Goal: Task Accomplishment & Management: Manage account settings

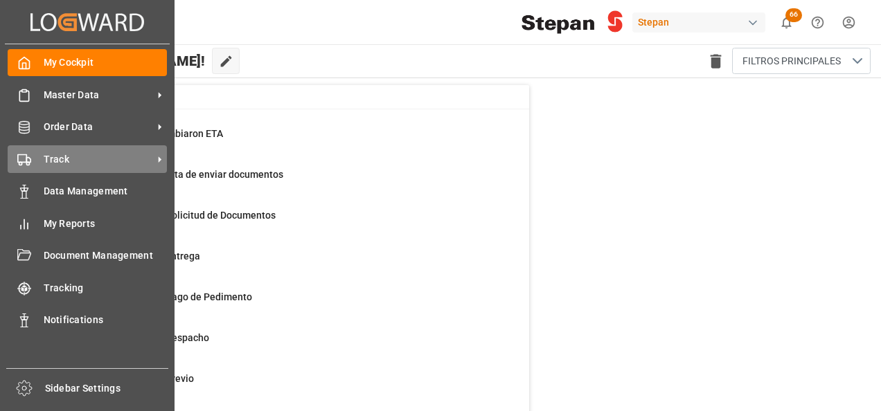
drag, startPoint x: 61, startPoint y: 159, endPoint x: 68, endPoint y: 161, distance: 7.1
click at [61, 159] on span "Track" at bounding box center [98, 159] width 109 height 15
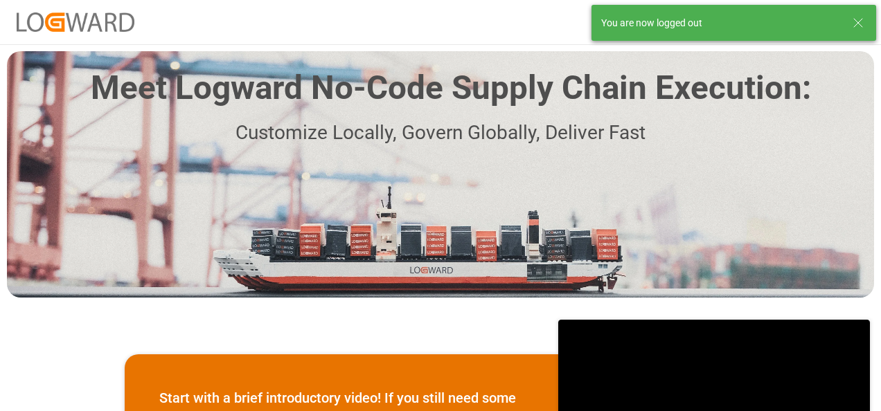
click at [862, 18] on icon at bounding box center [858, 23] width 17 height 17
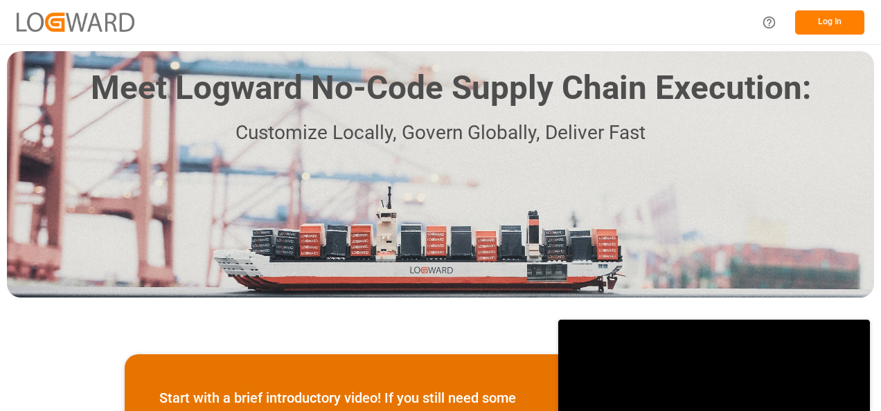
click at [832, 18] on button "Log In" at bounding box center [829, 22] width 69 height 24
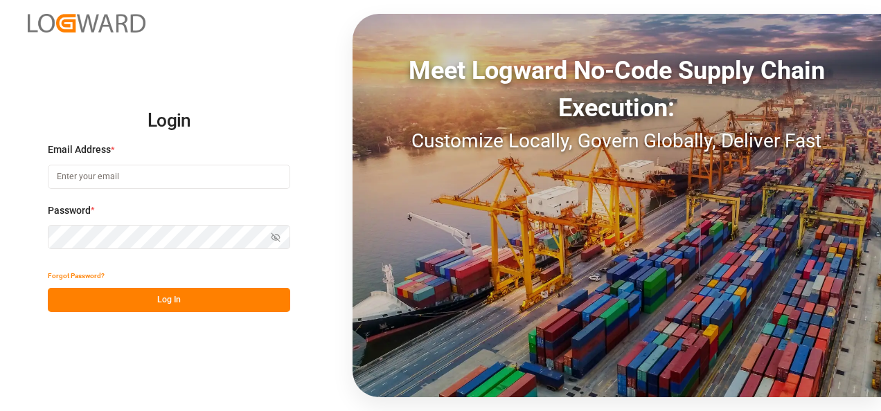
type input "jose.echeverria@leschaco.com"
click at [159, 300] on button "Log In" at bounding box center [169, 300] width 242 height 24
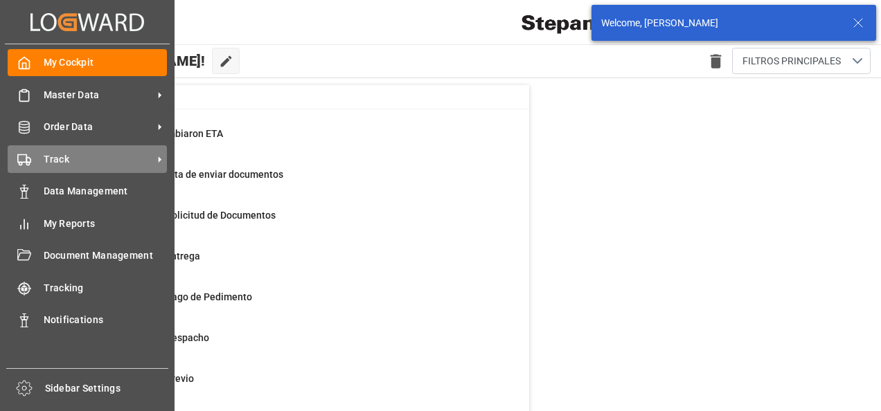
click at [55, 166] on span "Track" at bounding box center [98, 159] width 109 height 15
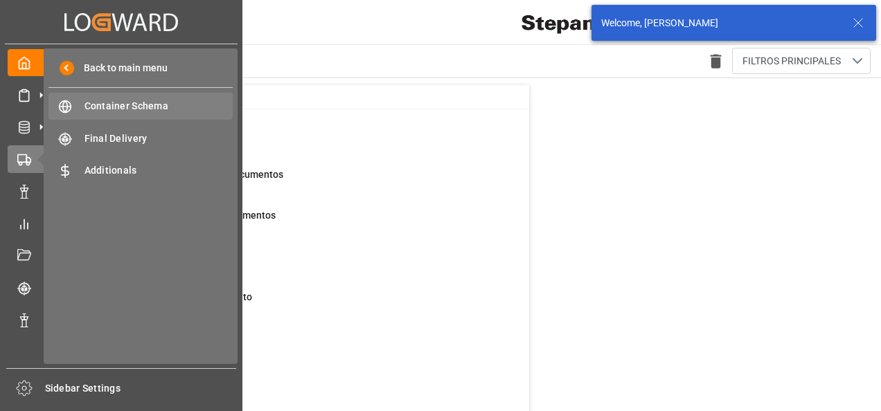
click at [126, 105] on span "Container Schema" at bounding box center [158, 106] width 149 height 15
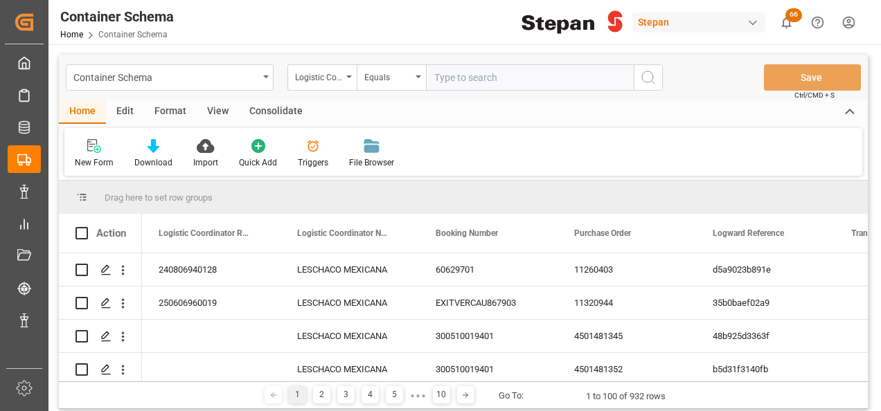
click at [151, 150] on icon at bounding box center [154, 146] width 12 height 14
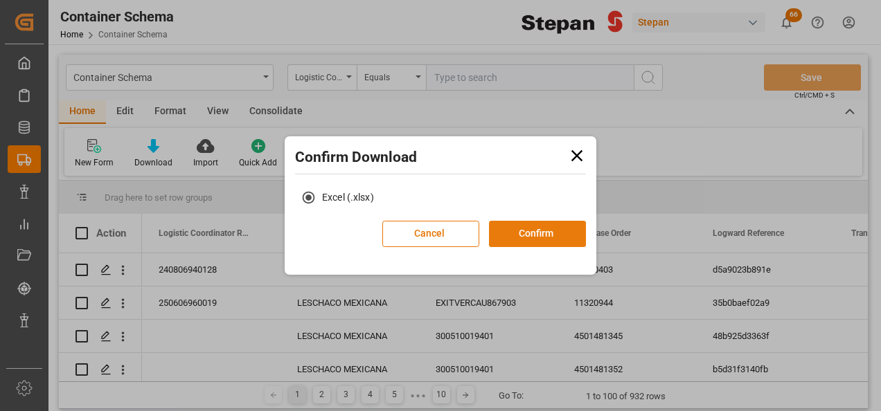
click at [532, 229] on button "Confirm" at bounding box center [537, 234] width 97 height 26
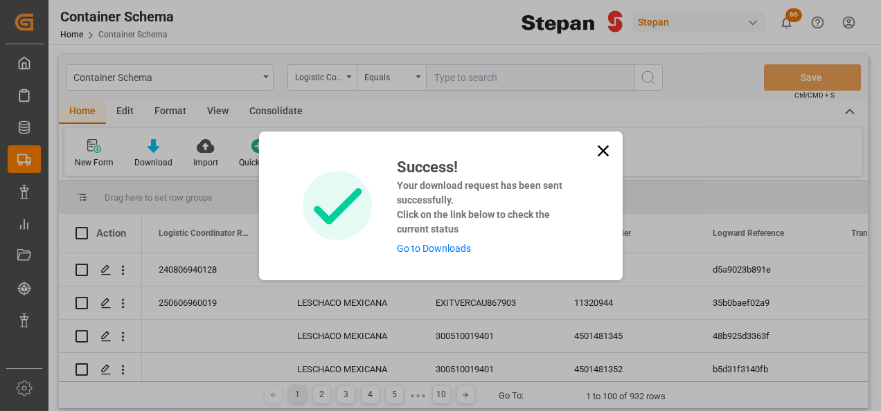
click at [402, 253] on link "Go to Downloads" at bounding box center [434, 248] width 74 height 11
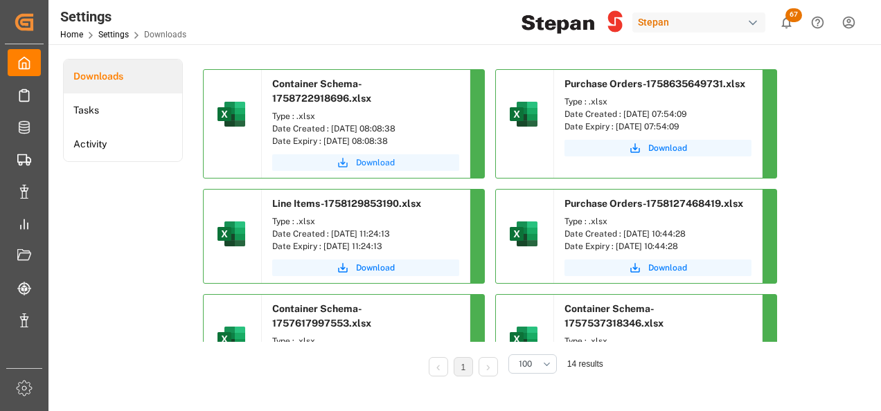
click at [366, 161] on span "Download" at bounding box center [375, 163] width 39 height 12
click at [379, 162] on span "Download" at bounding box center [375, 163] width 39 height 12
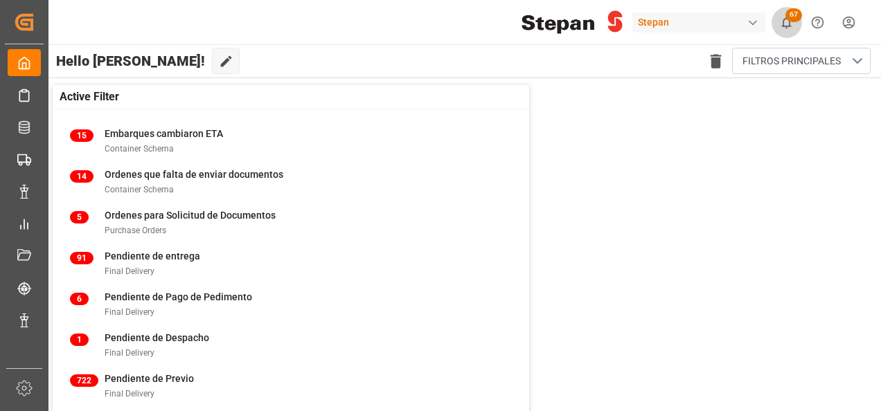
click at [788, 15] on span "67" at bounding box center [793, 15] width 17 height 14
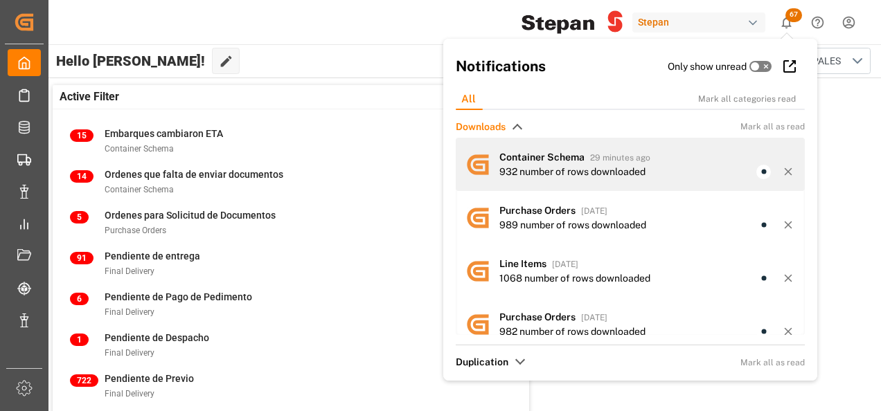
click at [571, 167] on div "932 number of rows downloaded" at bounding box center [572, 172] width 146 height 15
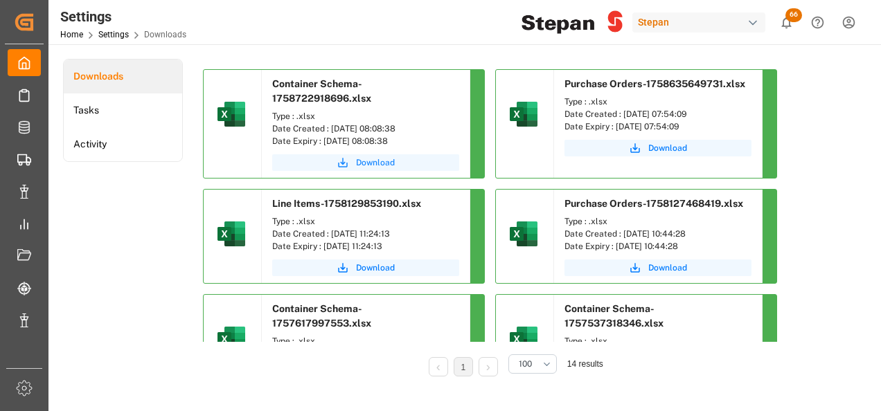
click at [356, 165] on button "Download" at bounding box center [365, 162] width 187 height 17
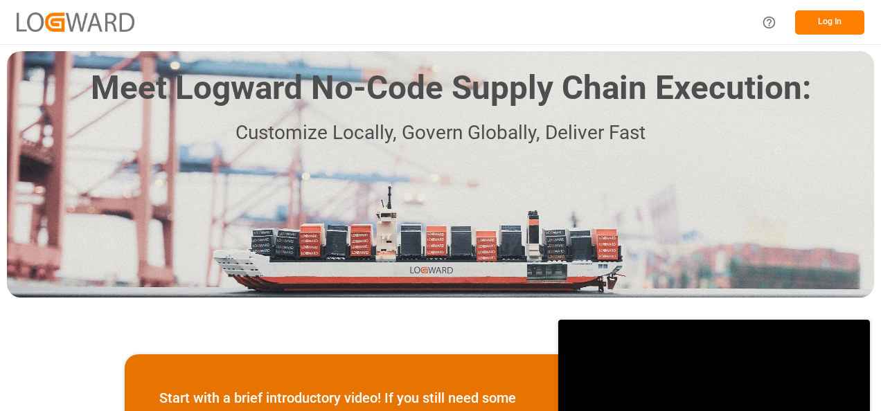
click at [831, 21] on button "Log In" at bounding box center [829, 22] width 69 height 24
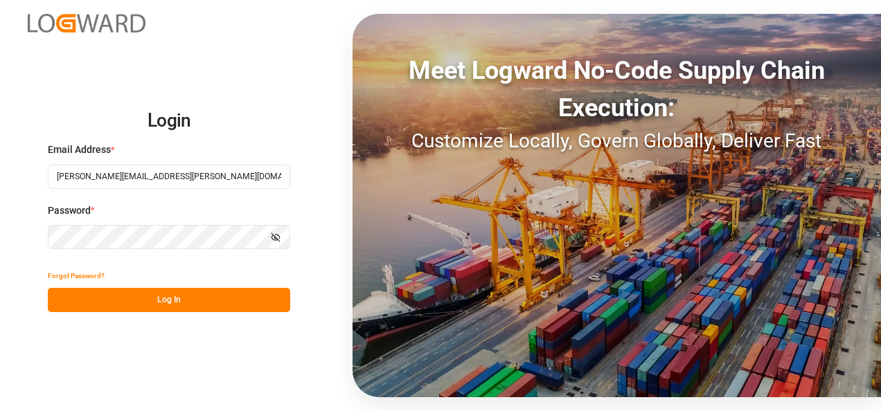
click at [145, 292] on button "Log In" at bounding box center [169, 300] width 242 height 24
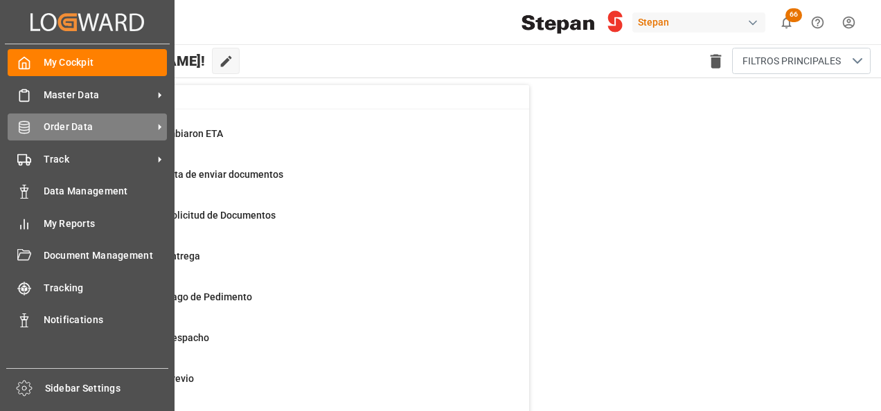
click at [51, 122] on span "Order Data" at bounding box center [98, 127] width 109 height 15
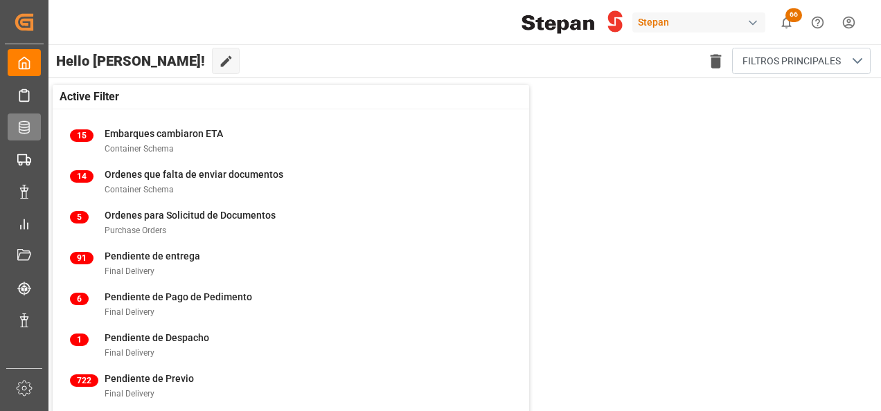
drag, startPoint x: 51, startPoint y: 123, endPoint x: 25, endPoint y: 129, distance: 26.9
click at [25, 129] on icon at bounding box center [24, 128] width 14 height 14
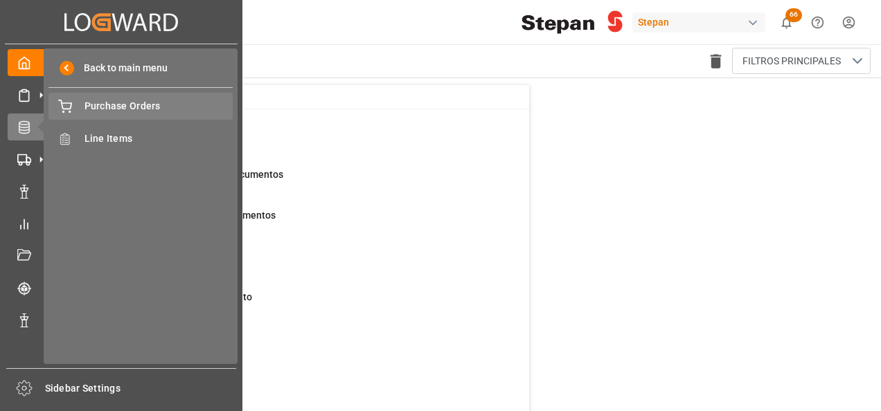
drag, startPoint x: 25, startPoint y: 129, endPoint x: 102, endPoint y: 105, distance: 80.6
click at [102, 105] on span "Purchase Orders" at bounding box center [158, 106] width 149 height 15
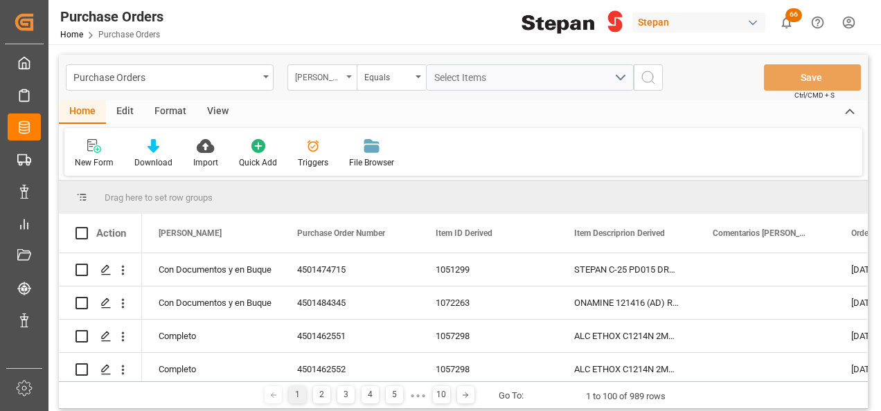
click at [346, 72] on div "Hito Stepan" at bounding box center [321, 77] width 69 height 26
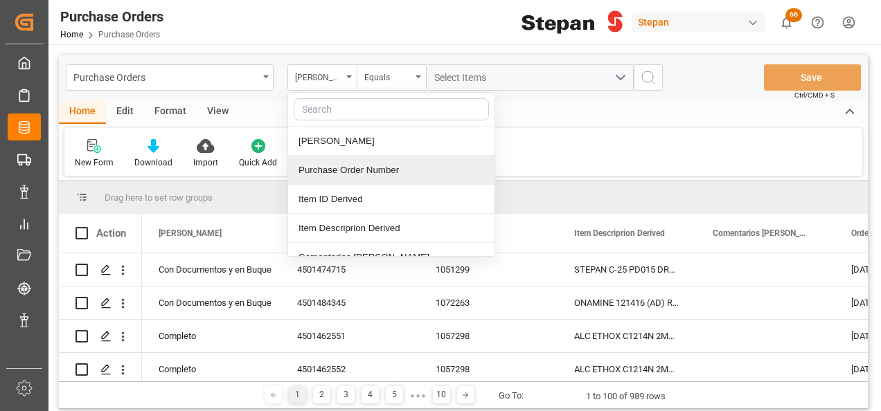
click at [321, 172] on div "Purchase Order Number" at bounding box center [391, 170] width 206 height 29
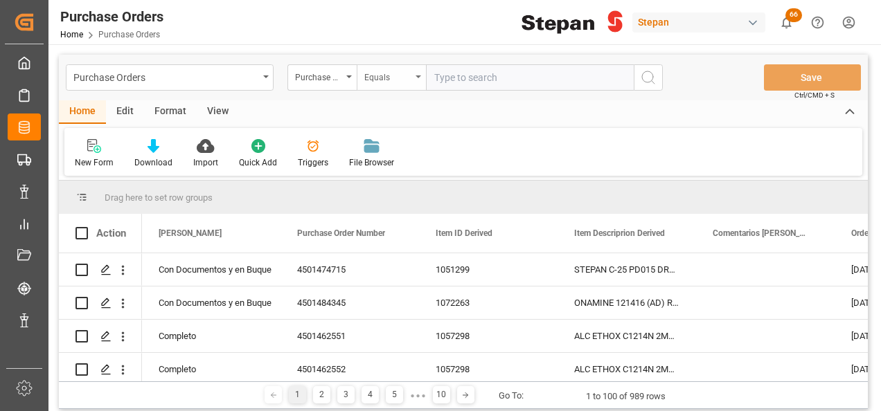
click at [420, 72] on div "Equals" at bounding box center [391, 77] width 69 height 26
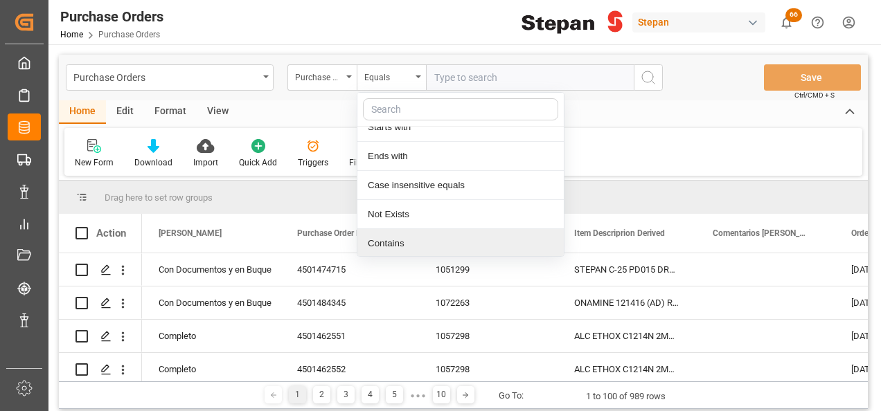
scroll to position [101, 0]
click at [384, 245] on div "Contains" at bounding box center [460, 243] width 206 height 29
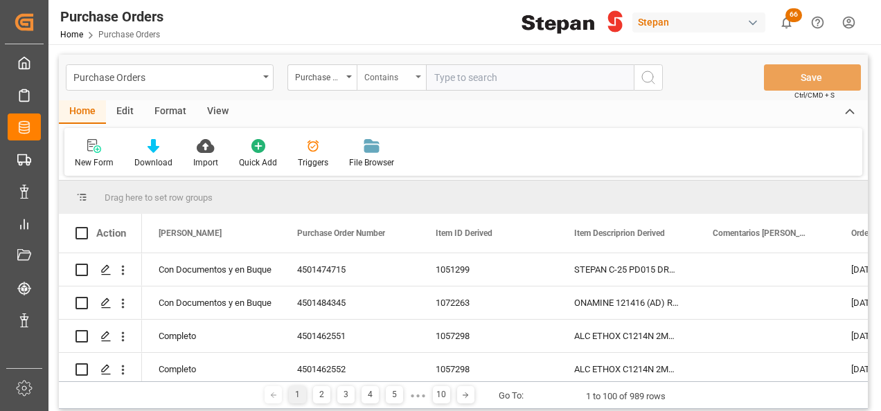
paste input "4501475734 4501462559 4501462561 4501462553 4501462554 4501462562 4501462556 45…"
click at [568, 75] on input "4501475734 4501462559 4501462561 4501462553 4501462554 4501462562 4501462556 45…" at bounding box center [530, 77] width 208 height 26
click at [514, 71] on input "4501475734 4501462559 4501462561 4501462553 4501462554 4501462562 4501462556 45…" at bounding box center [530, 77] width 208 height 26
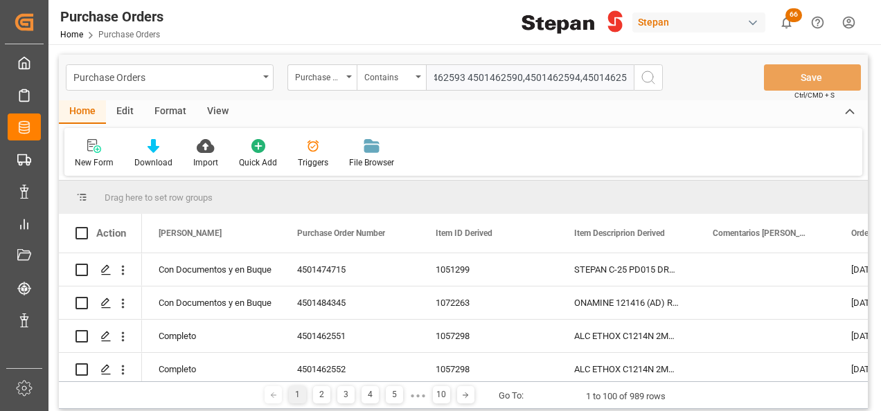
click at [461, 76] on input "4501475734 4501462559 4501462561 4501462553 4501462554 4501462562 4501462556 45…" at bounding box center [530, 77] width 208 height 26
type input "4501475734,4501462559,4501462561,4501462553,4501462554,4501462562,4501462556,45…"
click at [644, 77] on icon "search button" at bounding box center [648, 77] width 17 height 17
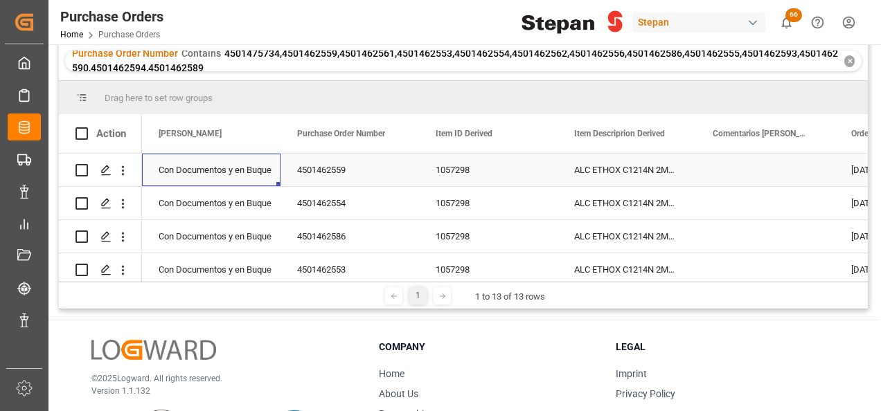
click at [235, 168] on div "Con Documentos y en Buque" at bounding box center [211, 170] width 105 height 32
click at [258, 168] on div "Con Documentos y en Buque" at bounding box center [211, 170] width 105 height 32
click at [258, 169] on div "Con Documentos y en Buque" at bounding box center [211, 170] width 105 height 32
click at [253, 175] on icon "open menu" at bounding box center [255, 178] width 17 height 17
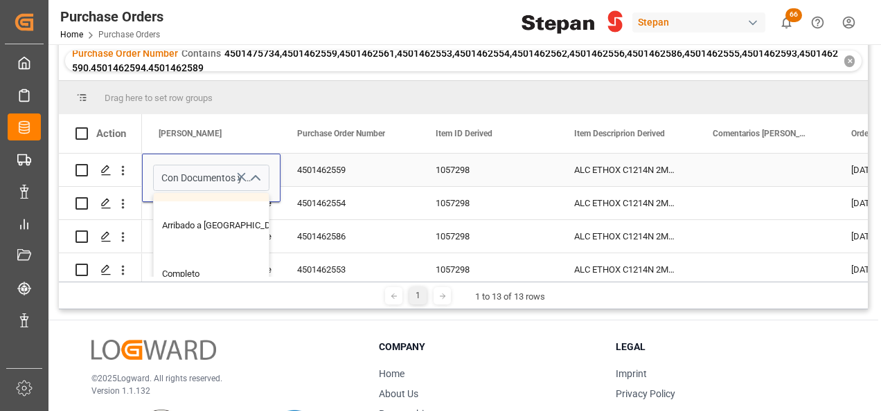
scroll to position [139, 0]
click at [201, 223] on div "Arribado a [GEOGRAPHIC_DATA]" at bounding box center [225, 224] width 143 height 48
type input "Arribado a [GEOGRAPHIC_DATA]"
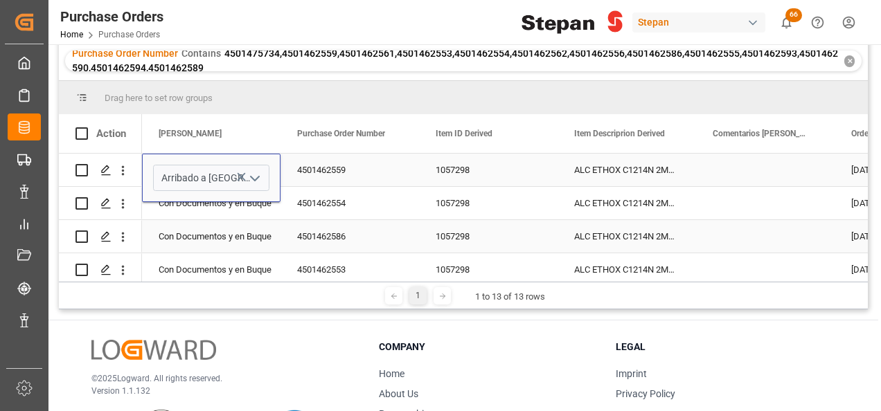
click at [201, 223] on div "Con Documentos y en Buque" at bounding box center [211, 237] width 105 height 32
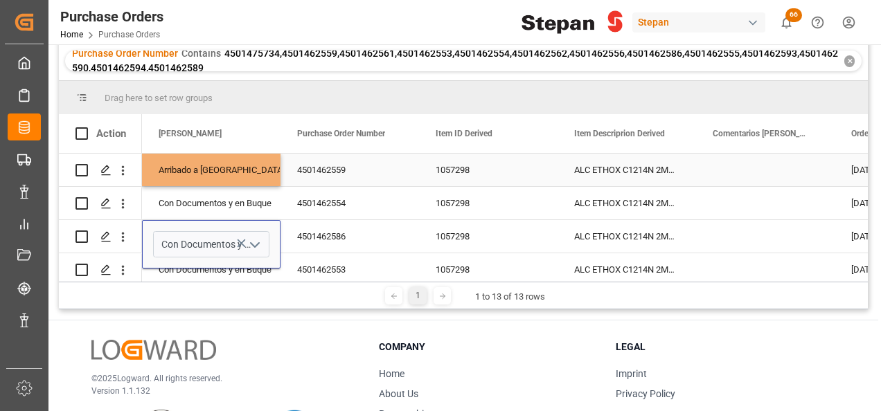
click at [214, 167] on div "Arribado a [GEOGRAPHIC_DATA]" at bounding box center [211, 170] width 105 height 32
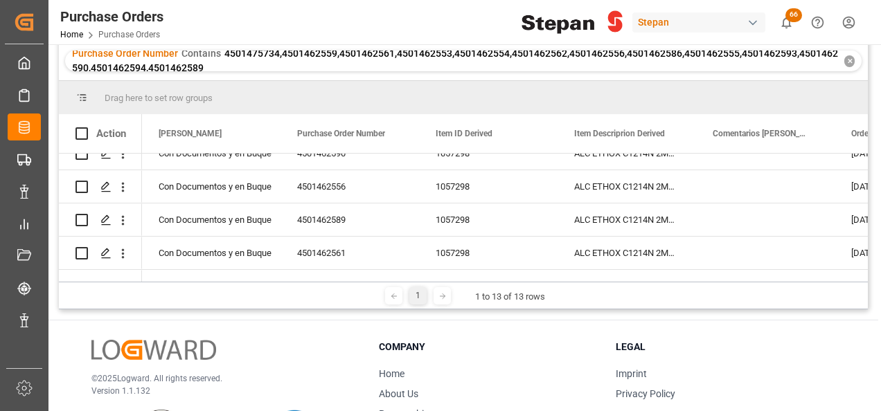
scroll to position [313, 0]
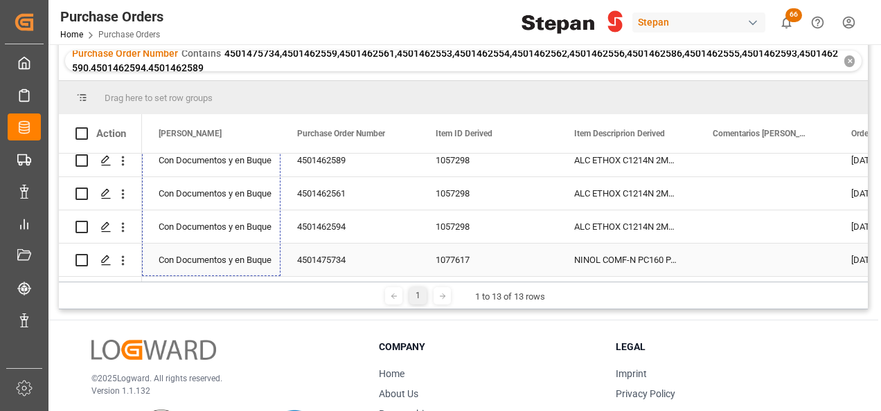
drag, startPoint x: 278, startPoint y: 184, endPoint x: 276, endPoint y: 242, distance: 58.2
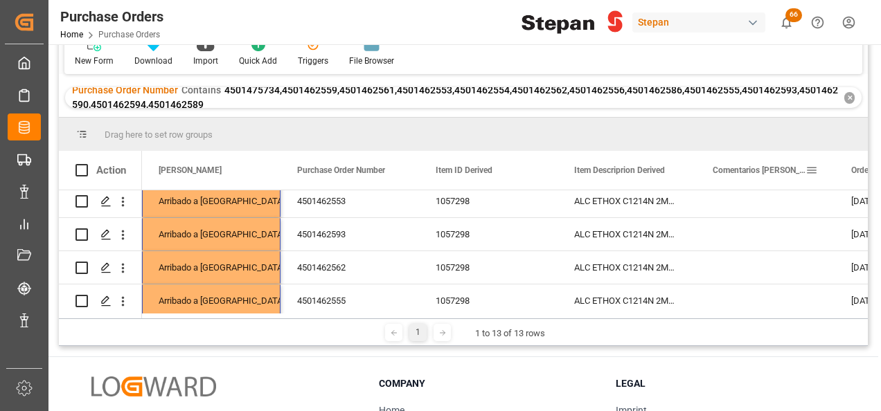
scroll to position [0, 0]
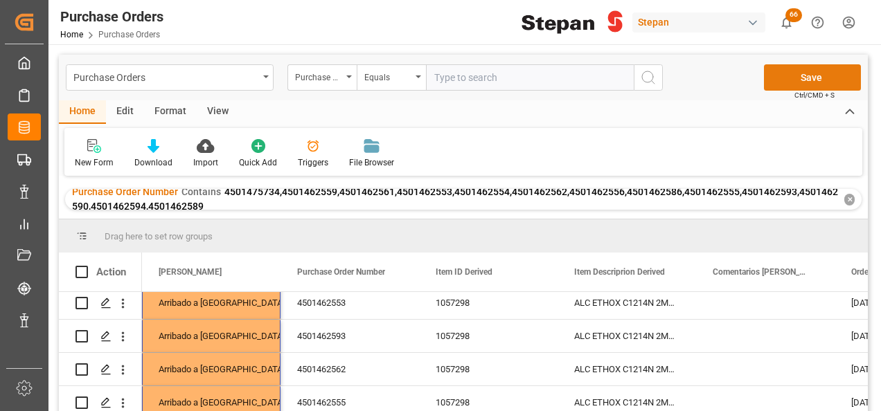
click at [819, 78] on button "Save" at bounding box center [812, 77] width 97 height 26
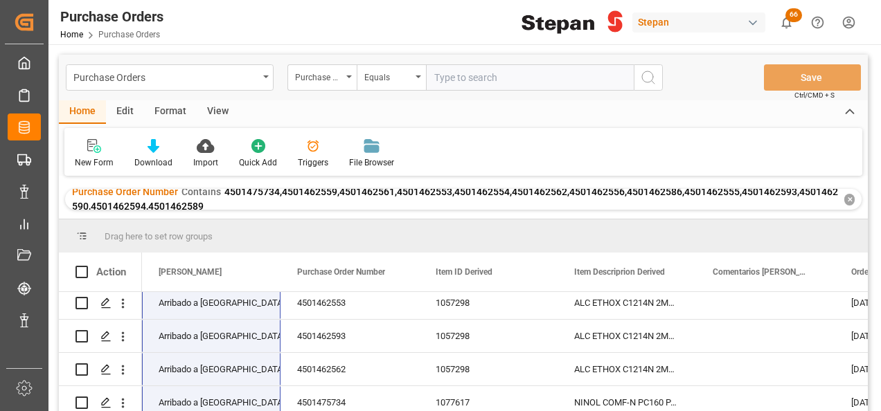
click at [850, 202] on div "✕" at bounding box center [849, 200] width 10 height 12
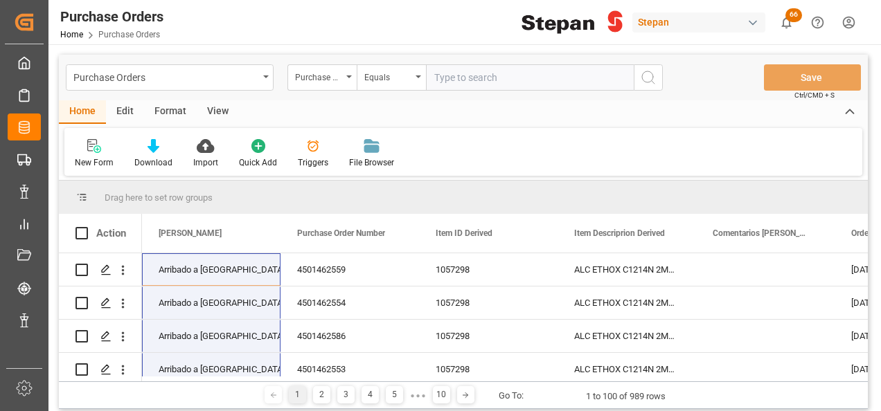
click at [449, 70] on input "text" at bounding box center [530, 77] width 208 height 26
click at [410, 78] on div "Equals" at bounding box center [387, 76] width 47 height 16
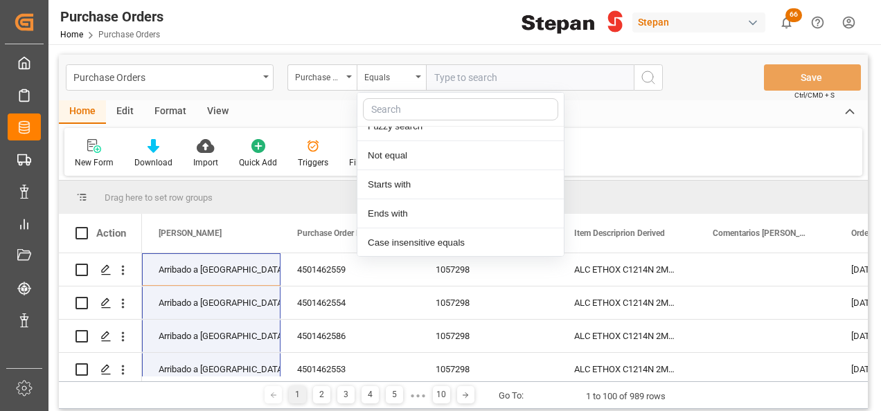
scroll to position [101, 0]
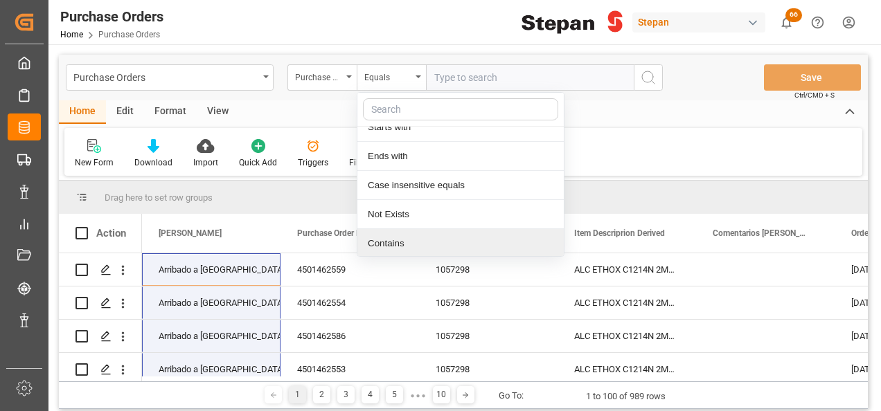
click at [391, 245] on div "Contains" at bounding box center [460, 243] width 206 height 29
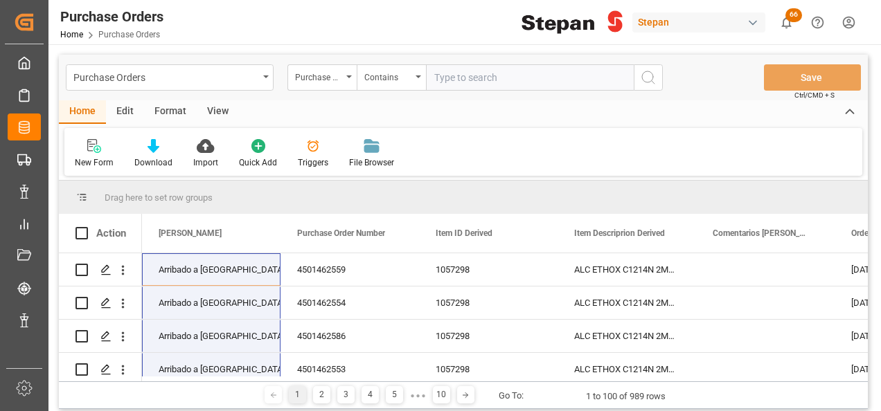
paste input "4501468620 4501468589 4501468590"
click at [488, 76] on input "4501468620 4501468589 4501468590" at bounding box center [530, 77] width 208 height 26
click at [546, 75] on input "4501468620,4501468589 4501468590" at bounding box center [530, 77] width 208 height 26
type input "4501468620,4501468589,4501468590"
click at [652, 80] on icon "search button" at bounding box center [648, 77] width 17 height 17
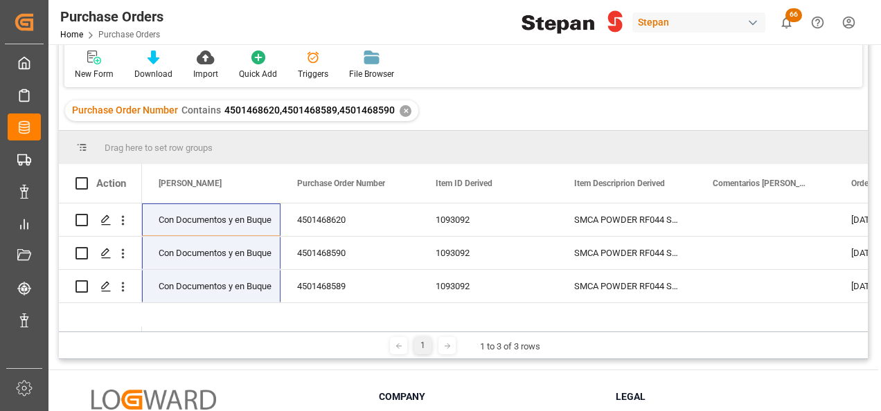
scroll to position [139, 0]
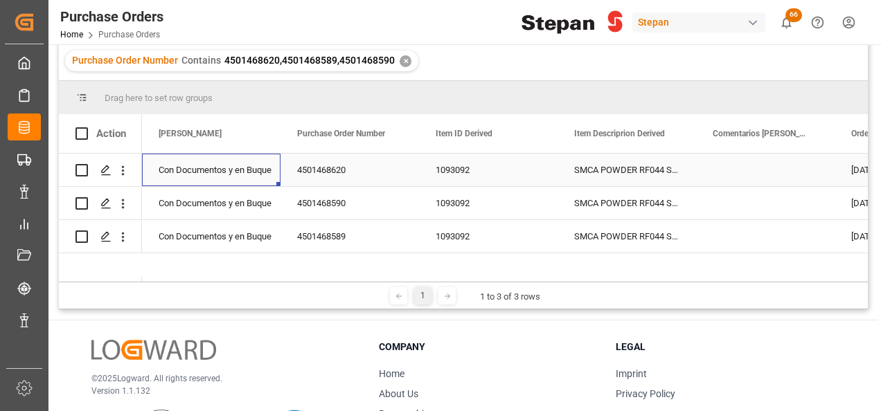
click at [225, 167] on div "Con Documentos y en Buque" at bounding box center [211, 170] width 105 height 32
click at [225, 166] on div "Con Documentos y en Buque" at bounding box center [211, 170] width 105 height 32
click at [255, 180] on polyline "open menu" at bounding box center [255, 179] width 8 height 4
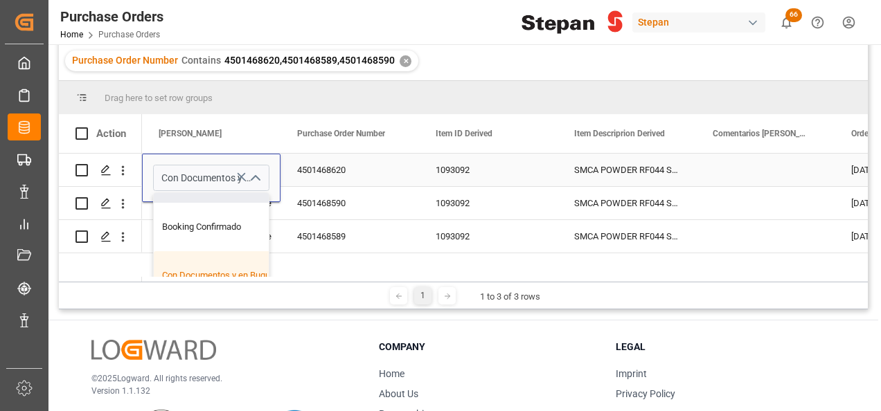
scroll to position [69, 0]
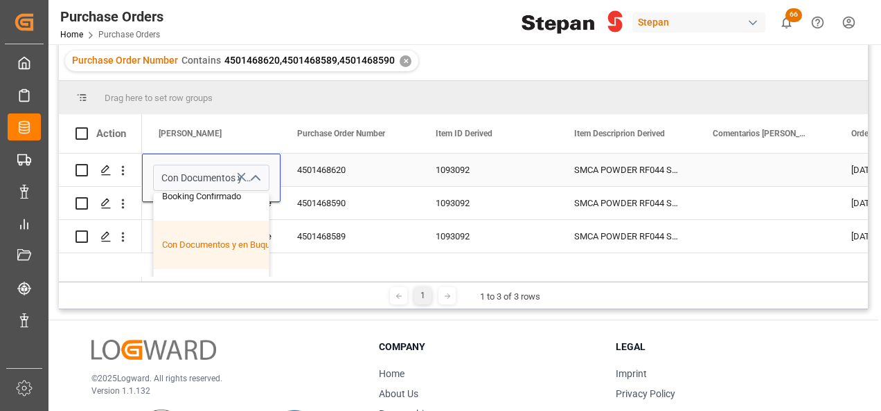
click at [205, 240] on div "Con Documentos y en Buque" at bounding box center [225, 245] width 143 height 48
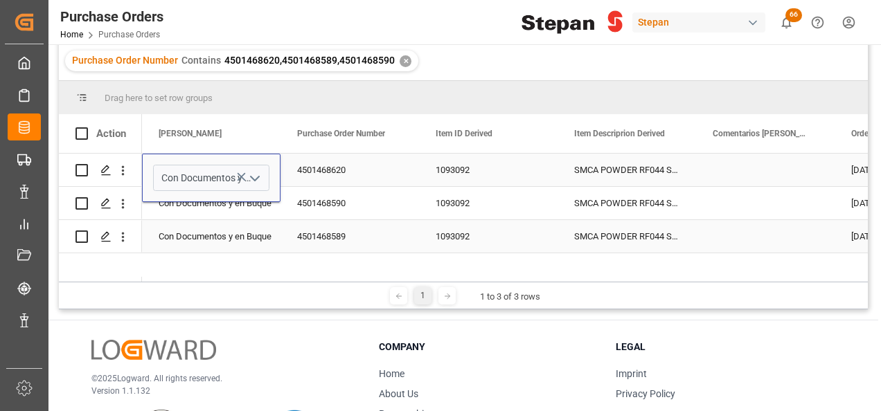
click at [202, 226] on div "Con Documentos y en Buque" at bounding box center [211, 237] width 105 height 32
click at [211, 175] on div "Con Documentos y en Buque" at bounding box center [211, 170] width 105 height 32
click at [263, 172] on div "Con Documentos y en Buque" at bounding box center [211, 170] width 105 height 32
click at [258, 177] on polyline "open menu" at bounding box center [255, 179] width 8 height 4
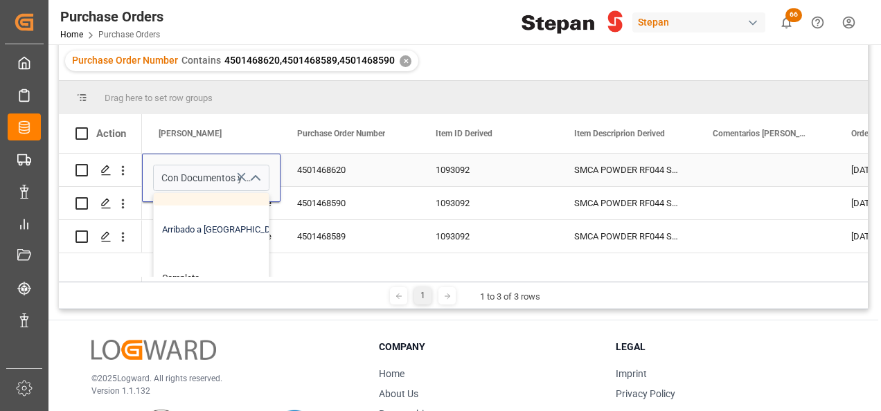
scroll to position [139, 0]
drag, startPoint x: 198, startPoint y: 222, endPoint x: 204, endPoint y: 213, distance: 10.0
click at [198, 222] on div "Arribado a Puerto" at bounding box center [225, 224] width 143 height 48
type input "Arribado a Puerto"
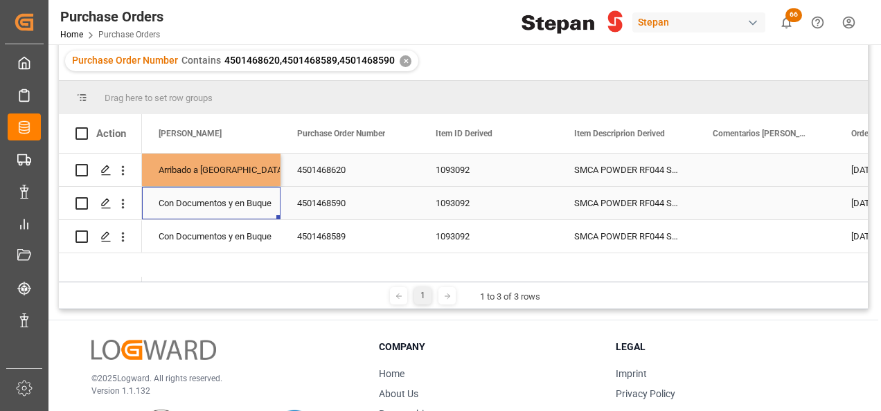
click at [204, 212] on div "Con Documentos y en Buque" at bounding box center [211, 204] width 105 height 32
click at [209, 172] on div "Arribado a Puerto" at bounding box center [211, 170] width 105 height 32
drag, startPoint x: 278, startPoint y: 184, endPoint x: 265, endPoint y: 225, distance: 43.1
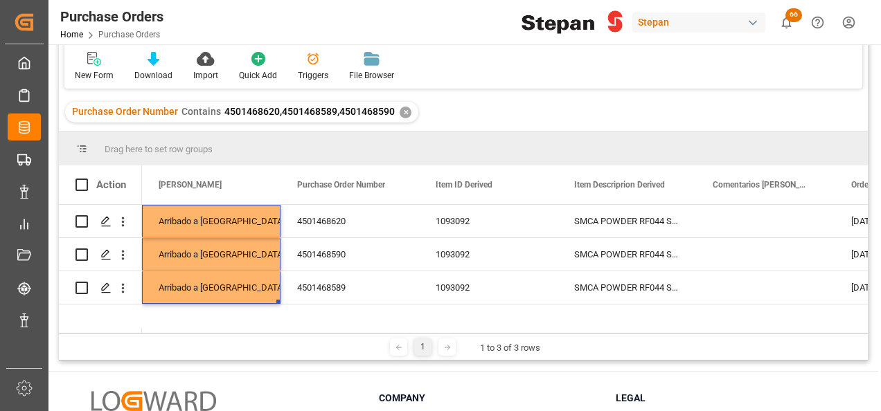
scroll to position [0, 0]
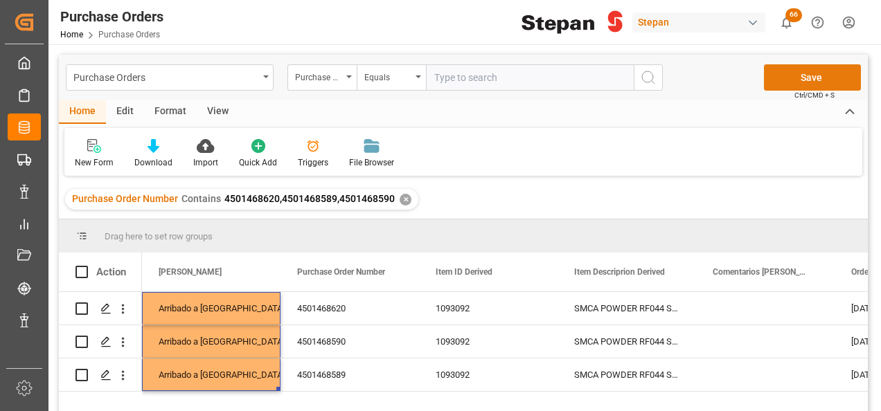
click at [794, 75] on button "Save" at bounding box center [812, 77] width 97 height 26
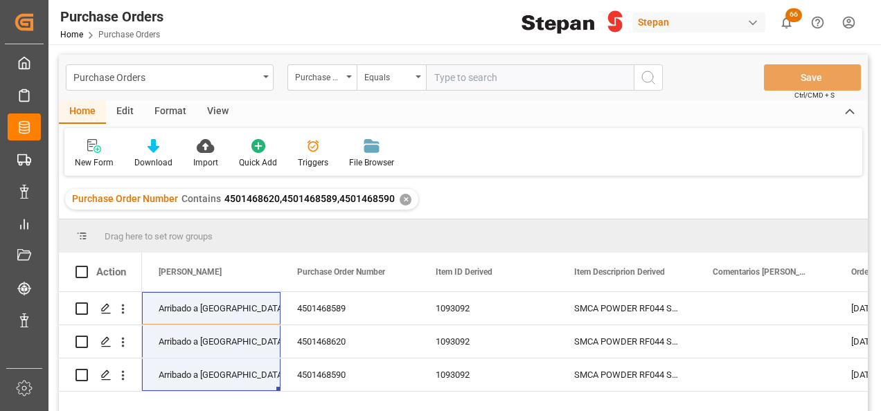
click at [407, 199] on div "✕" at bounding box center [406, 200] width 12 height 12
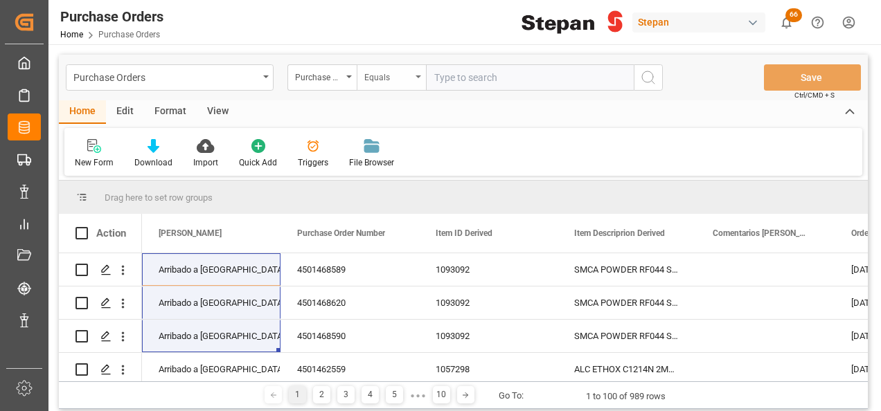
click at [414, 76] on div "Equals" at bounding box center [391, 77] width 69 height 26
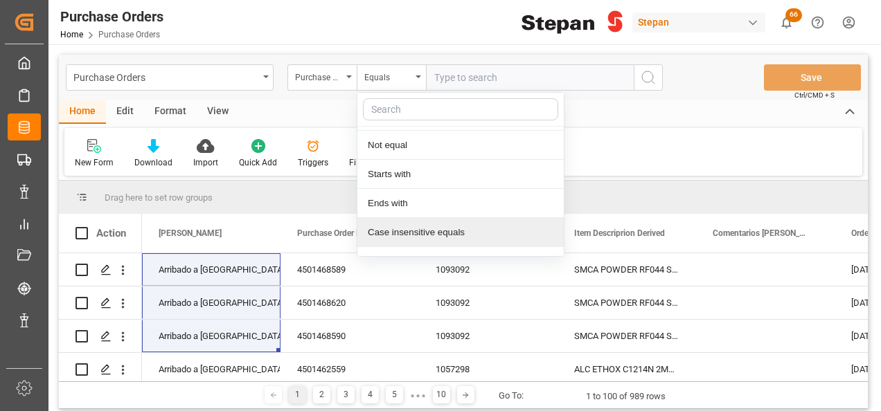
scroll to position [101, 0]
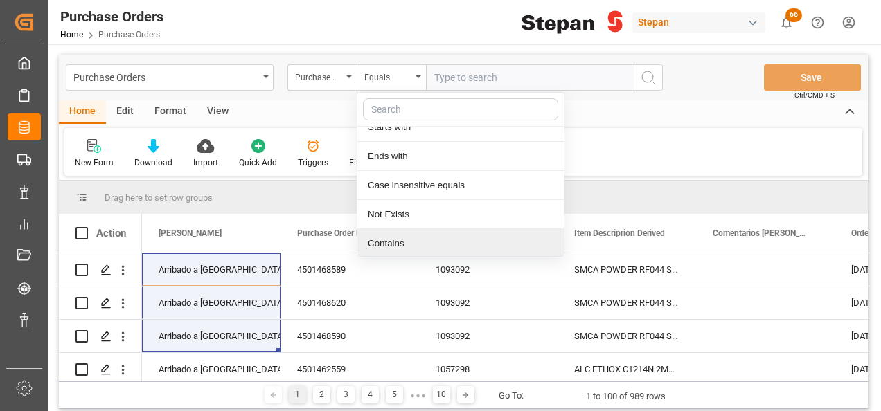
click at [392, 239] on div "Contains" at bounding box center [460, 243] width 206 height 29
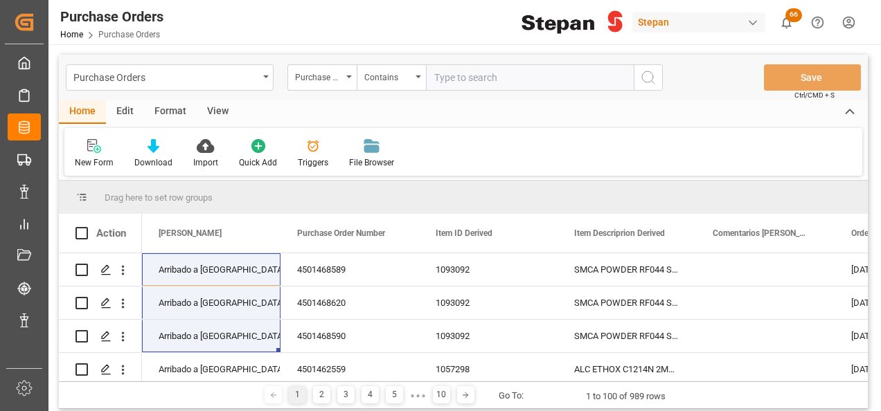
paste input "4501462575 4501462545 4501462585 4501462578 4501462546 4501462584 4501462535 45…"
click at [573, 75] on input "4501462575 4501462545 4501462585 4501462578 4501462546 4501462584 4501462535 45…" at bounding box center [530, 77] width 208 height 26
click at [515, 77] on input "4501462575 4501462545 4501462585 4501462578 4501462546 4501462584 4501462535 45…" at bounding box center [530, 77] width 208 height 26
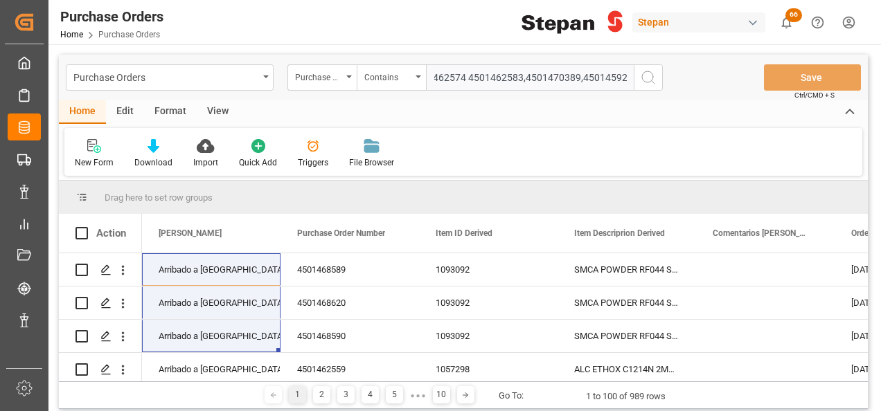
click at [458, 74] on input "4501462575 4501462545 4501462585 4501462578 4501462546 4501462584 4501462535 45…" at bounding box center [530, 77] width 208 height 26
type input "4501462575,4501462545,4501462585,4501462578,4501462546,4501462584,4501462535,45…"
click at [646, 79] on icon "search button" at bounding box center [648, 77] width 17 height 17
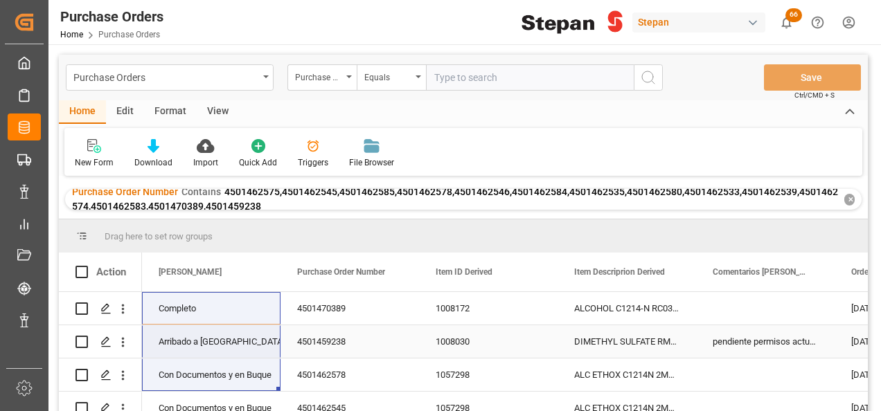
scroll to position [69, 0]
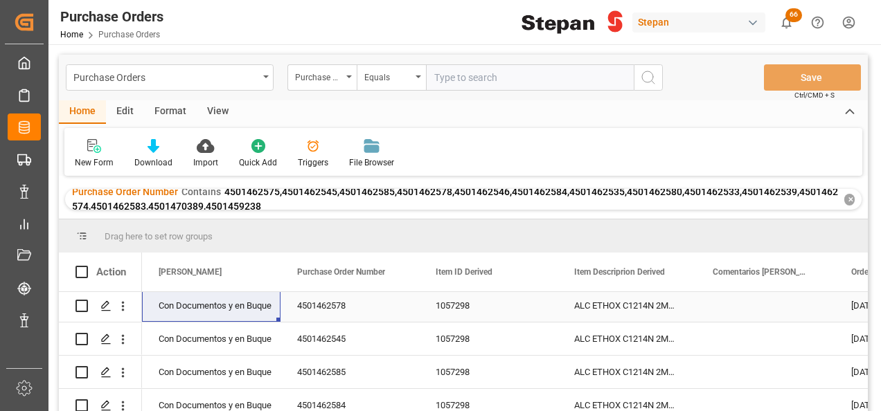
click at [222, 304] on div "Con Documentos y en Buque" at bounding box center [211, 306] width 105 height 32
click at [254, 310] on icon "open menu" at bounding box center [255, 314] width 17 height 17
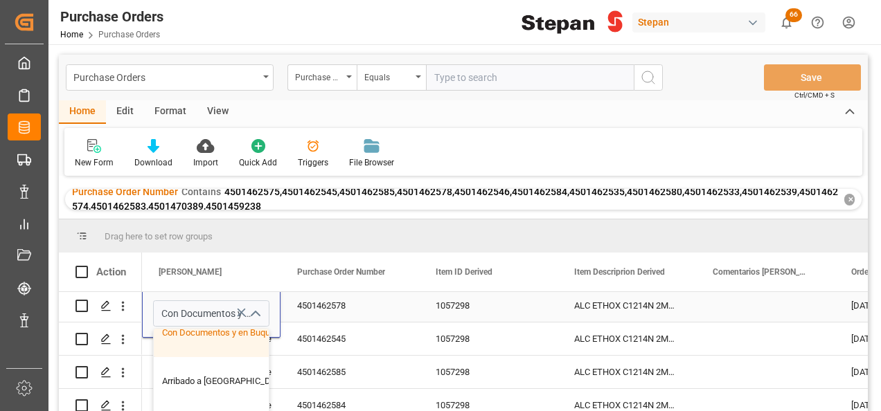
scroll to position [139, 0]
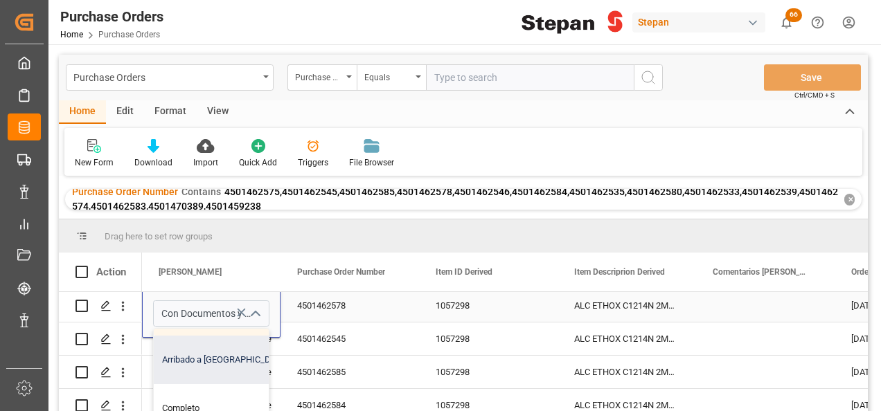
click at [187, 362] on div "Arribado a [GEOGRAPHIC_DATA]" at bounding box center [225, 360] width 143 height 48
type input "Arribado a [GEOGRAPHIC_DATA]"
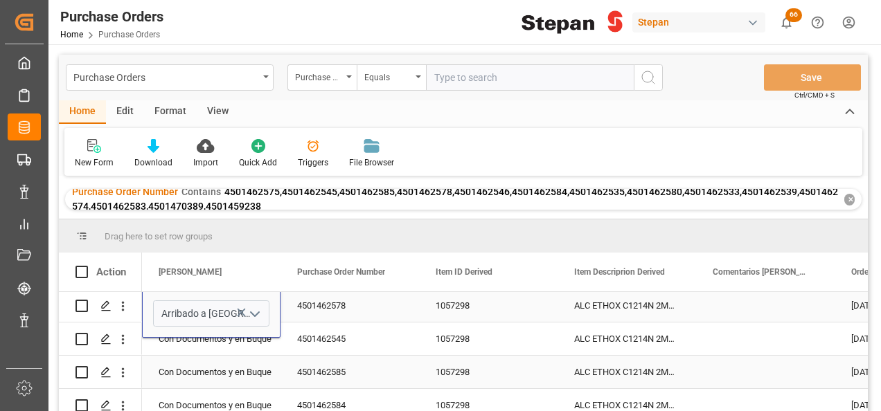
click at [190, 357] on div "Con Documentos y en Buque" at bounding box center [211, 373] width 105 height 32
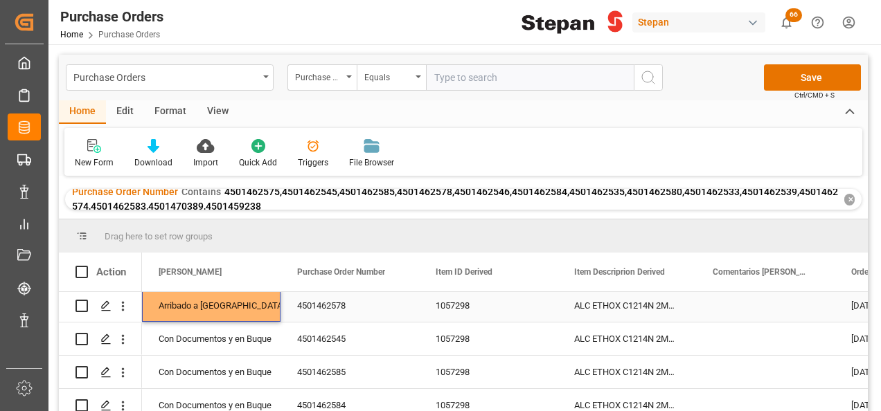
click at [215, 298] on div "Arribado a [GEOGRAPHIC_DATA]" at bounding box center [211, 306] width 105 height 32
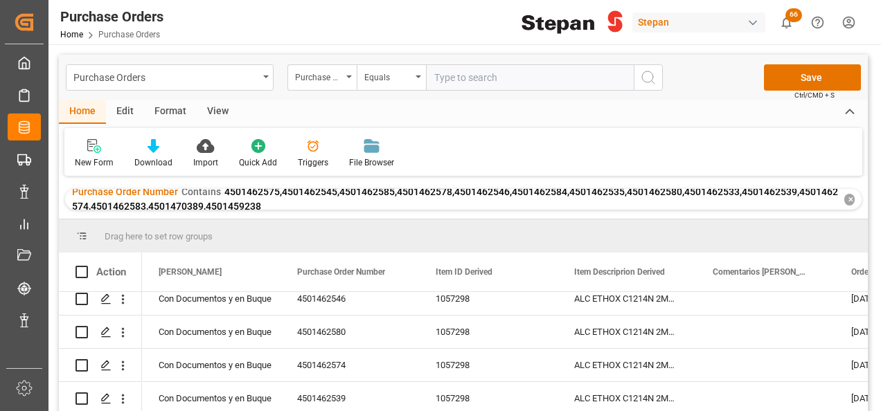
scroll to position [346, 0]
drag, startPoint x: 277, startPoint y: 318, endPoint x: 265, endPoint y: 360, distance: 43.9
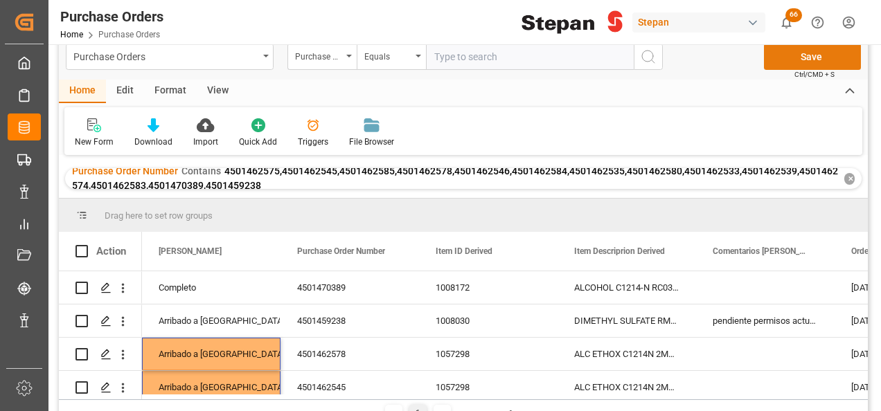
scroll to position [0, 0]
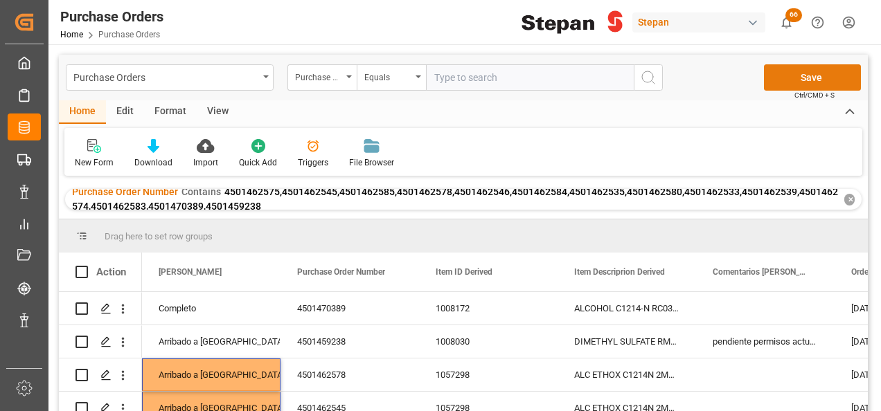
click at [820, 76] on button "Save" at bounding box center [812, 77] width 97 height 26
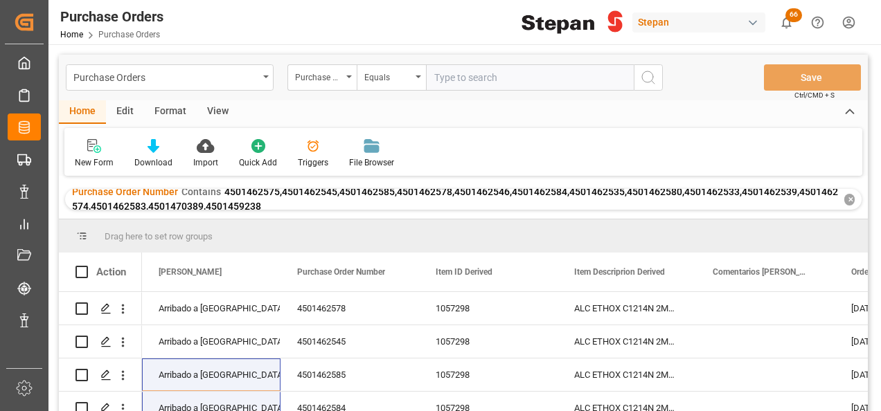
click at [854, 198] on div "✕" at bounding box center [849, 200] width 10 height 12
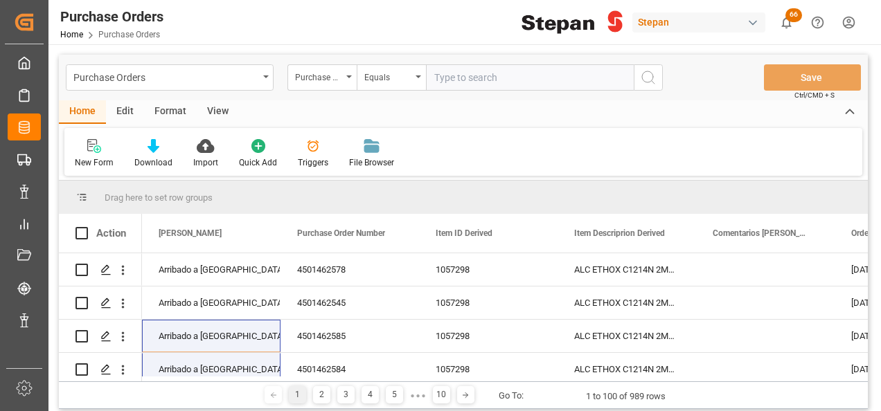
click at [447, 82] on input "text" at bounding box center [530, 77] width 208 height 26
paste input "4501484093"
type input "4501484093"
click at [643, 80] on circle "search button" at bounding box center [647, 76] width 11 height 11
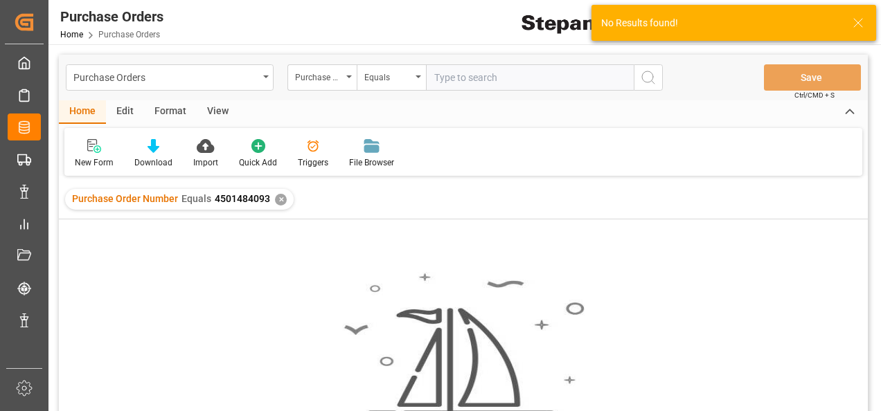
click at [281, 202] on div "✕" at bounding box center [281, 200] width 12 height 12
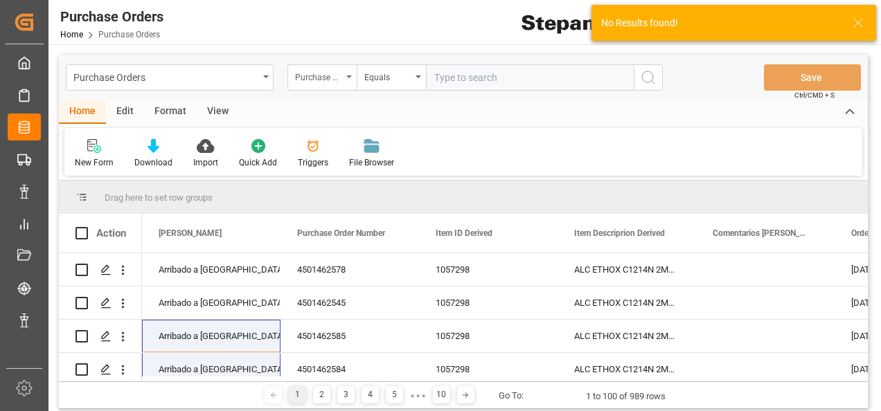
click at [348, 74] on div "Purchase Order Number" at bounding box center [321, 77] width 69 height 26
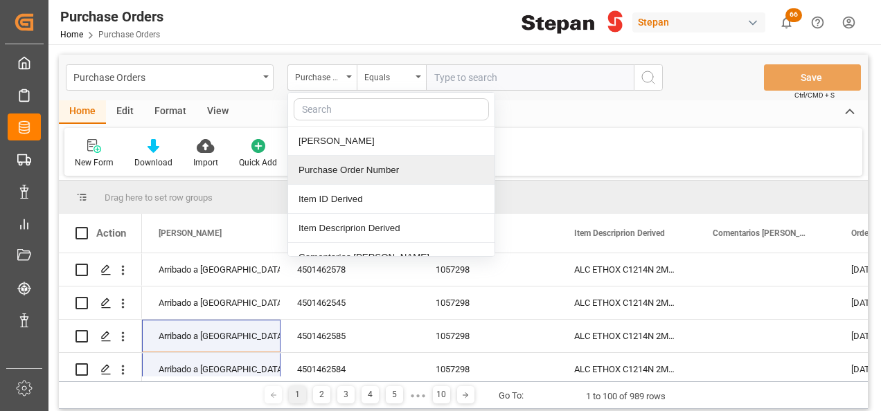
click at [312, 171] on div "Purchase Order Number" at bounding box center [391, 170] width 206 height 29
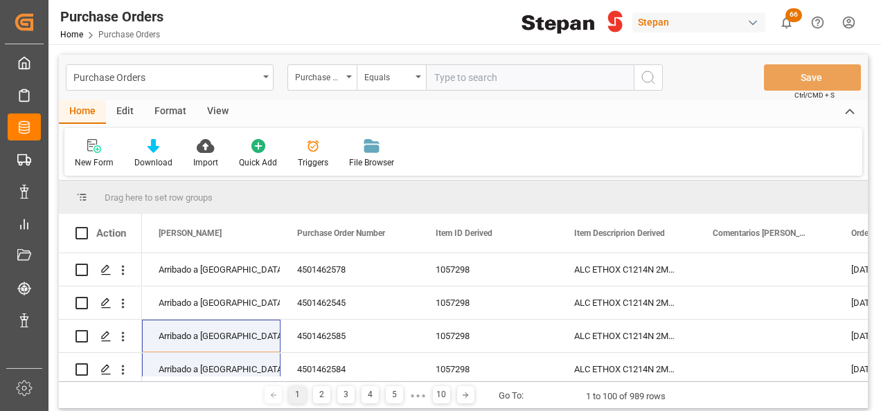
click at [433, 67] on input "text" at bounding box center [530, 77] width 208 height 26
paste input "4501484093"
click at [432, 73] on input "4501484093" at bounding box center [530, 77] width 208 height 26
type input "4501484093"
drag, startPoint x: 657, startPoint y: 80, endPoint x: 645, endPoint y: 82, distance: 11.4
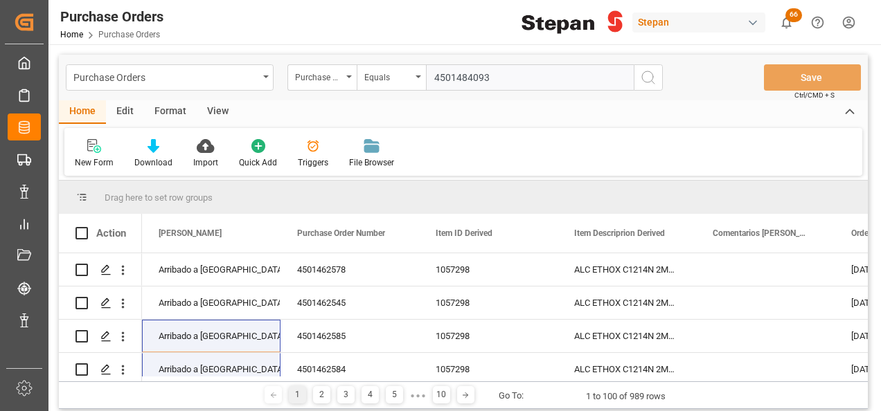
click at [656, 79] on button "search button" at bounding box center [648, 77] width 29 height 26
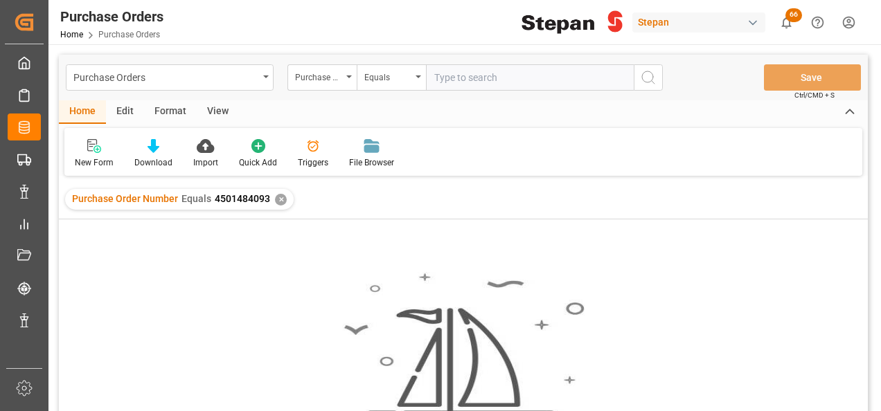
click at [275, 198] on div "✕" at bounding box center [281, 200] width 12 height 12
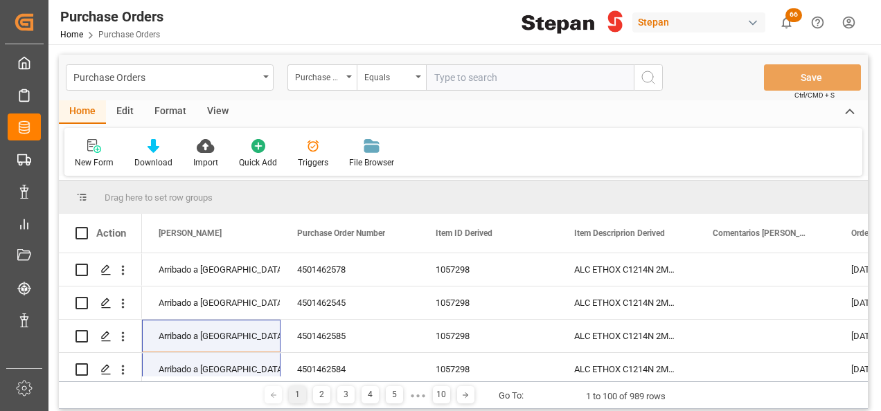
click at [447, 74] on input "text" at bounding box center [530, 77] width 208 height 26
paste input "4501486611"
type input "4501486611"
click at [650, 75] on icon "search button" at bounding box center [648, 77] width 17 height 17
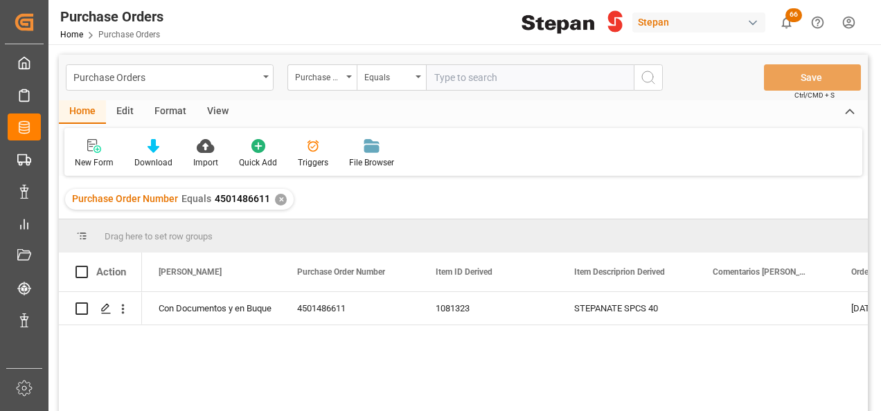
click at [275, 196] on div "✕" at bounding box center [281, 200] width 12 height 12
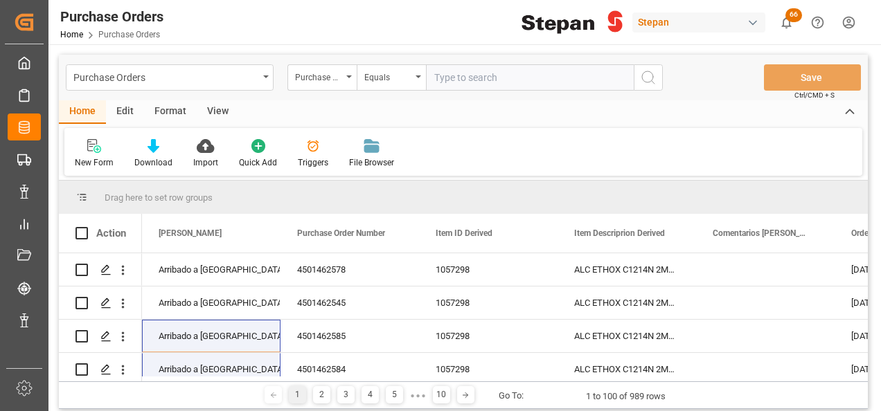
click at [447, 76] on input "text" at bounding box center [530, 77] width 208 height 26
paste input "4501488026"
type input "4501488026"
click at [645, 78] on icon "search button" at bounding box center [648, 77] width 17 height 17
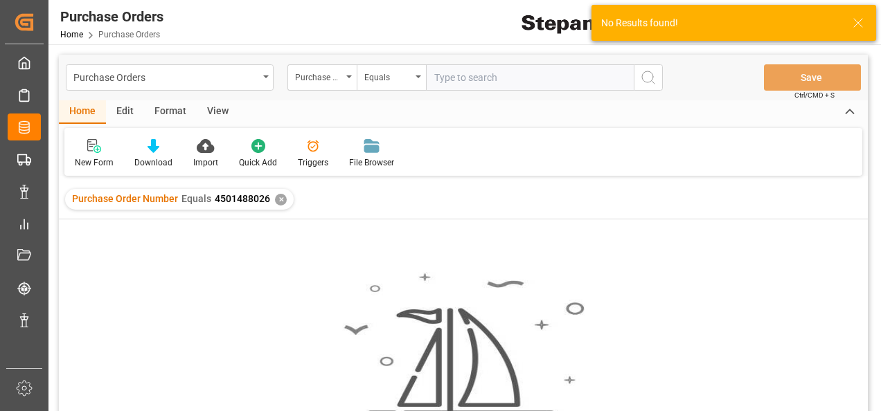
click at [275, 200] on div "✕" at bounding box center [281, 200] width 12 height 12
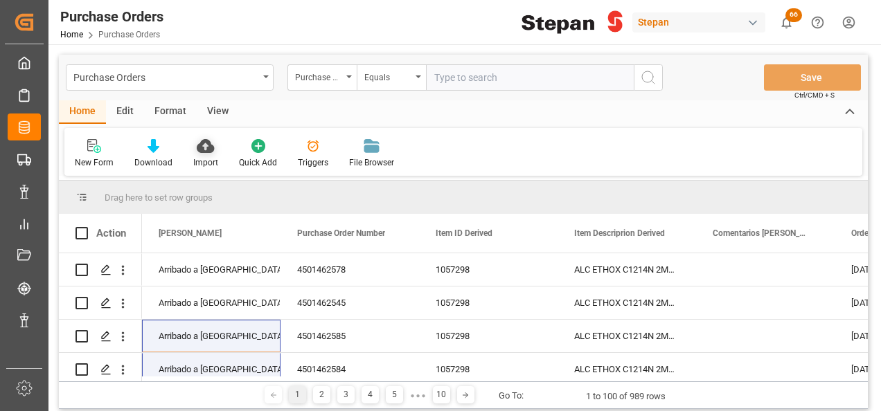
click at [205, 151] on icon at bounding box center [205, 146] width 17 height 14
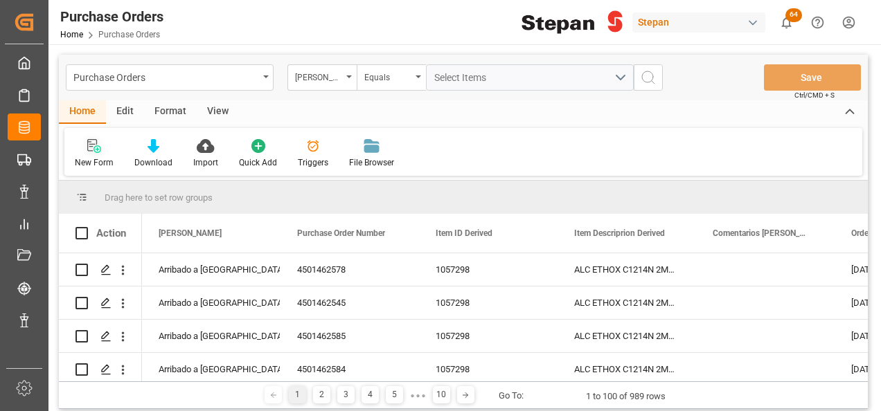
click at [94, 146] on icon at bounding box center [94, 146] width 14 height 14
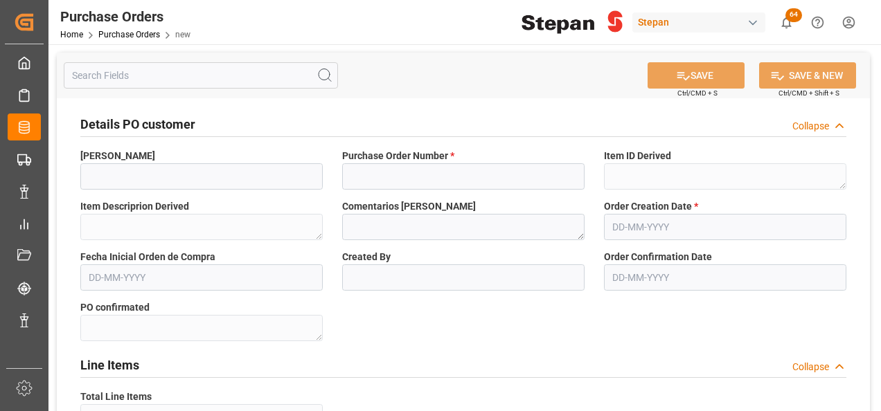
type input "[PERSON_NAME]"
click at [311, 171] on icon "open menu" at bounding box center [308, 177] width 17 height 17
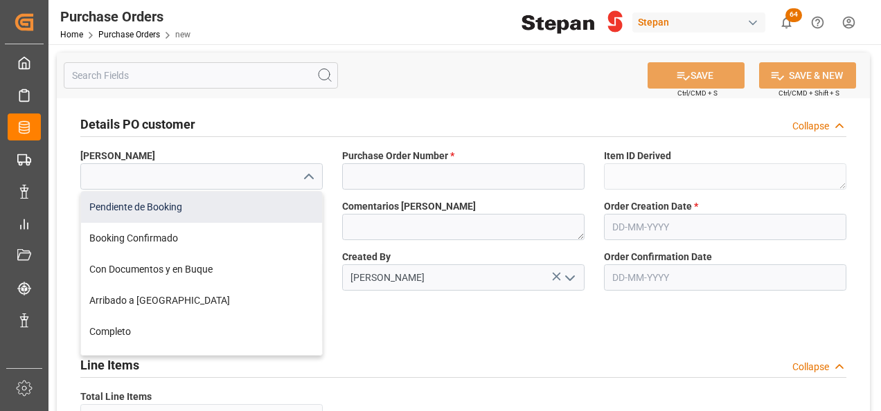
click at [148, 204] on div "Pendiente de Booking" at bounding box center [201, 207] width 241 height 31
type input "Pendiente de Booking"
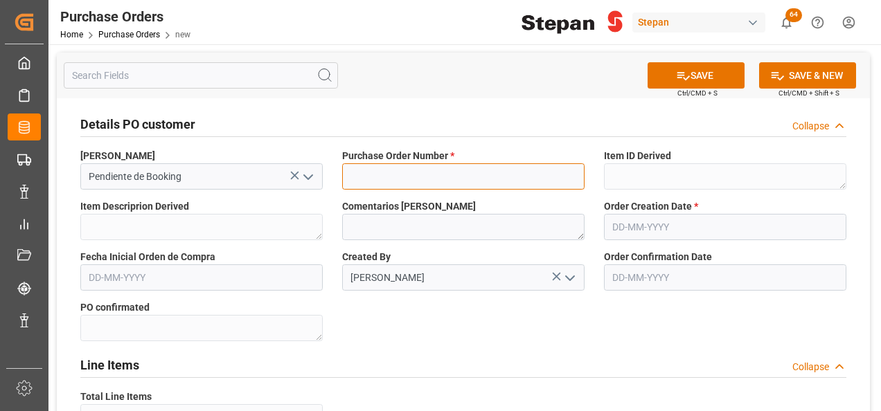
click at [390, 186] on input at bounding box center [463, 176] width 242 height 26
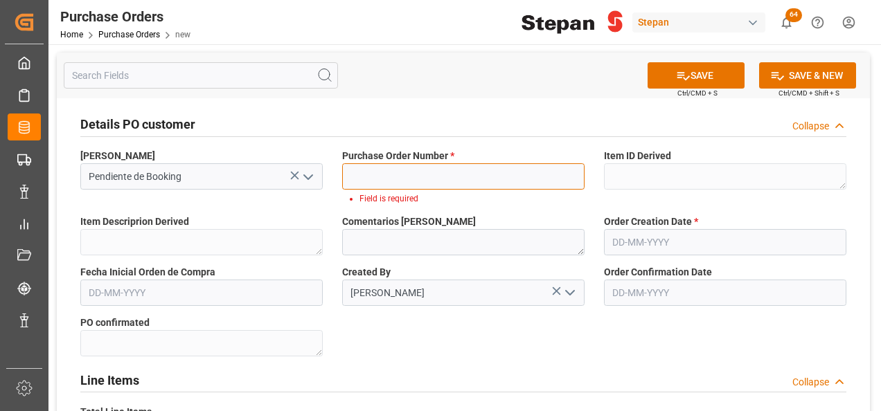
paste input "4501484093"
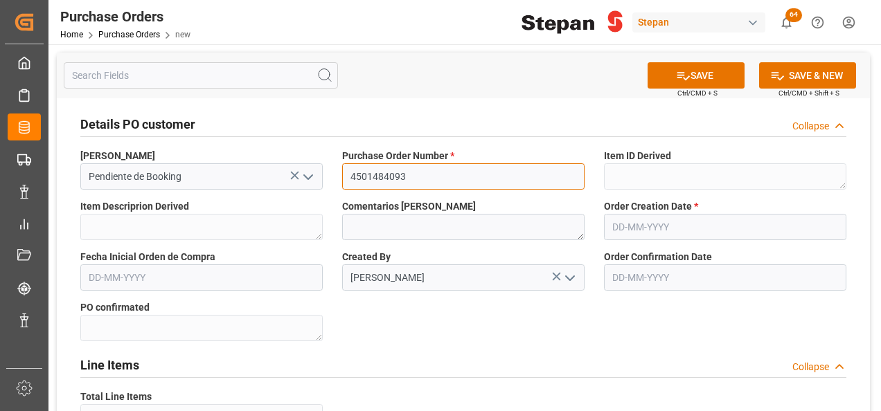
type input "4501484093"
click at [663, 231] on input "text" at bounding box center [725, 227] width 242 height 26
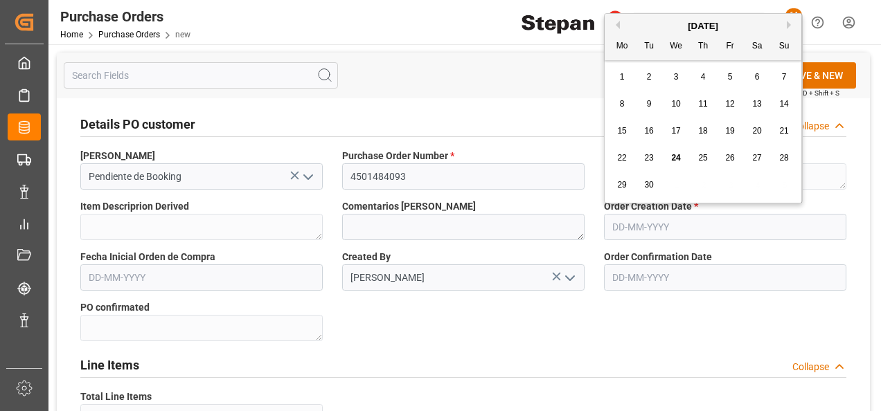
click at [734, 132] on div "19" at bounding box center [730, 131] width 17 height 17
click at [673, 220] on input "[DATE]" at bounding box center [725, 227] width 242 height 26
click at [621, 21] on div "September 2025" at bounding box center [703, 26] width 197 height 14
click at [618, 25] on button "Previous Month" at bounding box center [616, 25] width 8 height 8
click at [651, 159] on span "19" at bounding box center [648, 158] width 9 height 10
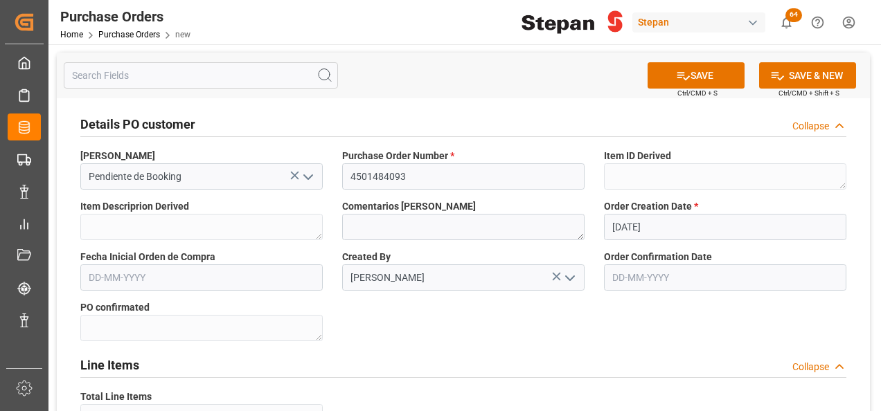
type input "[DATE]"
click at [193, 275] on input "text" at bounding box center [201, 278] width 242 height 26
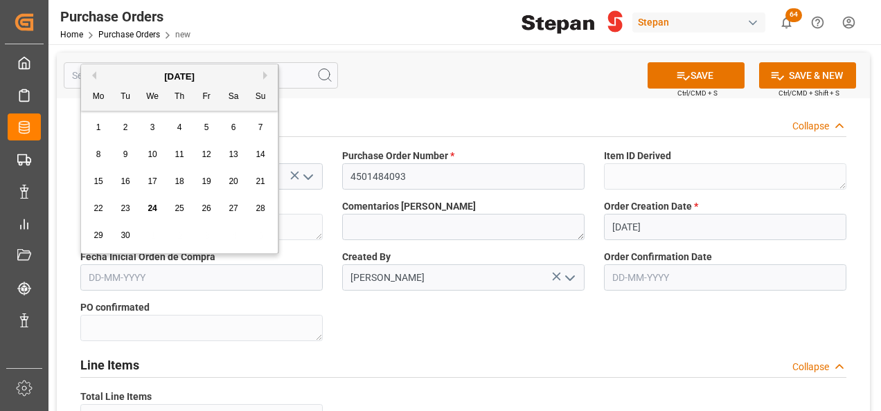
click at [261, 70] on div "September 2025" at bounding box center [179, 77] width 197 height 14
click at [264, 73] on button "Next Month" at bounding box center [267, 75] width 8 height 8
click at [179, 155] on span "9" at bounding box center [179, 155] width 5 height 10
type input "[DATE]"
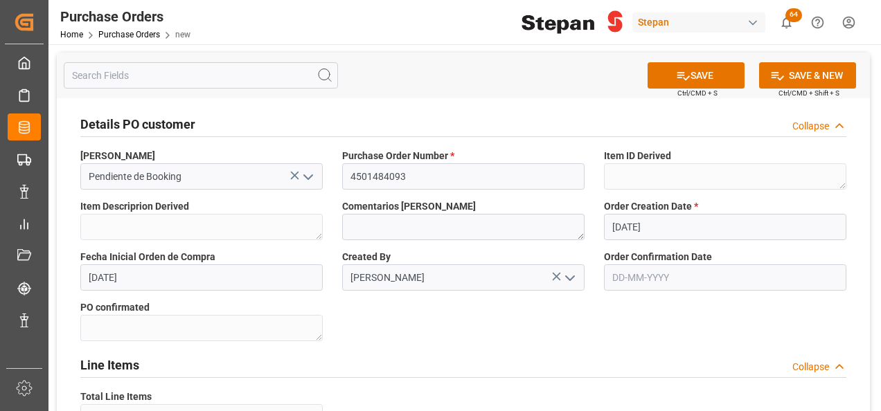
click at [632, 277] on input "text" at bounding box center [725, 278] width 242 height 26
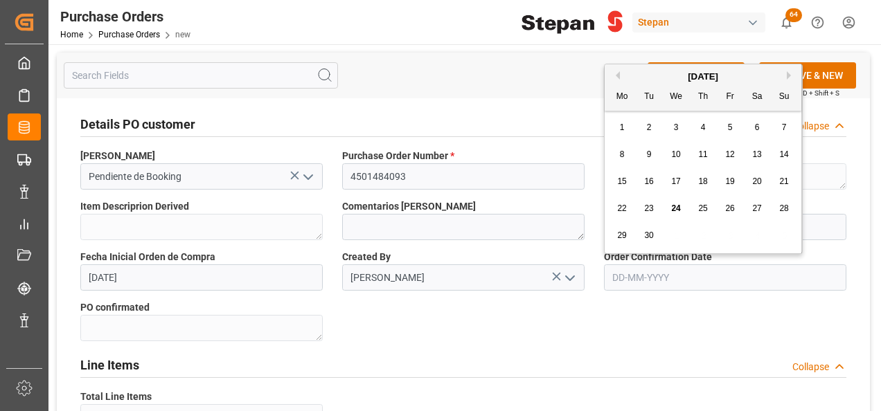
click at [616, 75] on button "Previous Month" at bounding box center [616, 75] width 8 height 8
click at [652, 208] on span "19" at bounding box center [648, 209] width 9 height 10
type input "[DATE]"
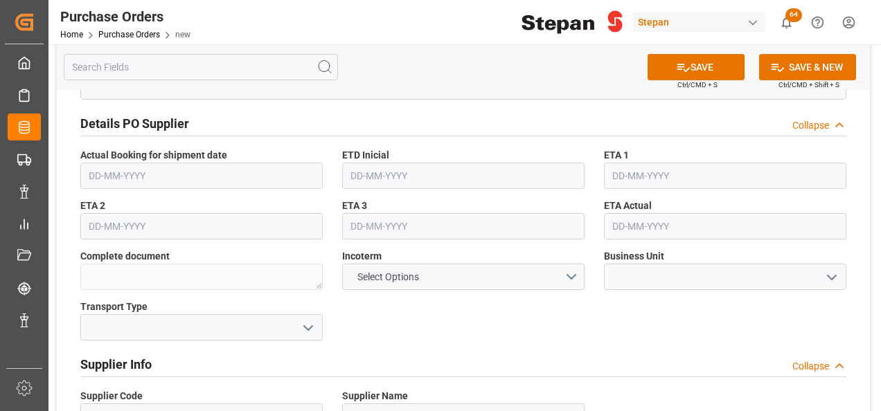
scroll to position [416, 0]
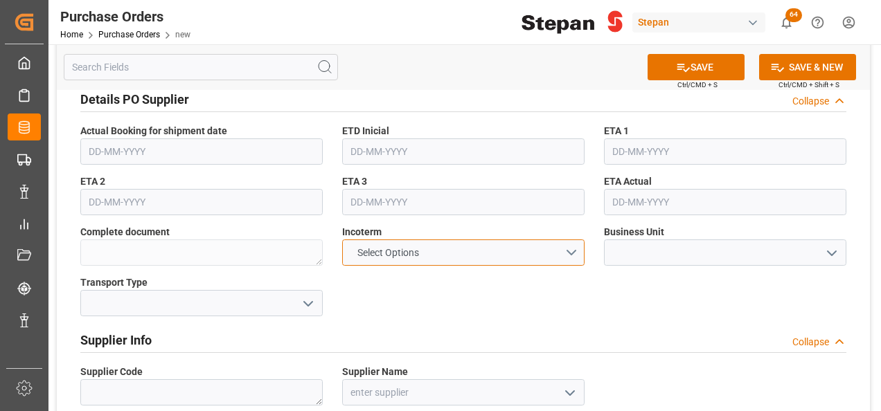
click at [574, 253] on button "Select Options" at bounding box center [463, 253] width 242 height 26
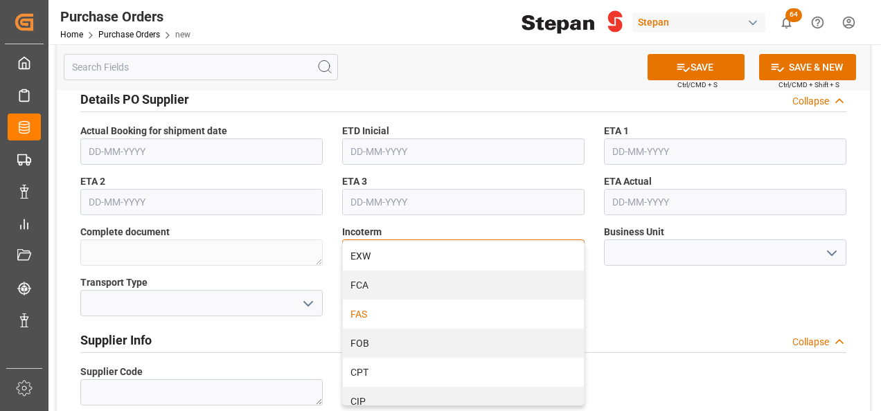
scroll to position [69, 0]
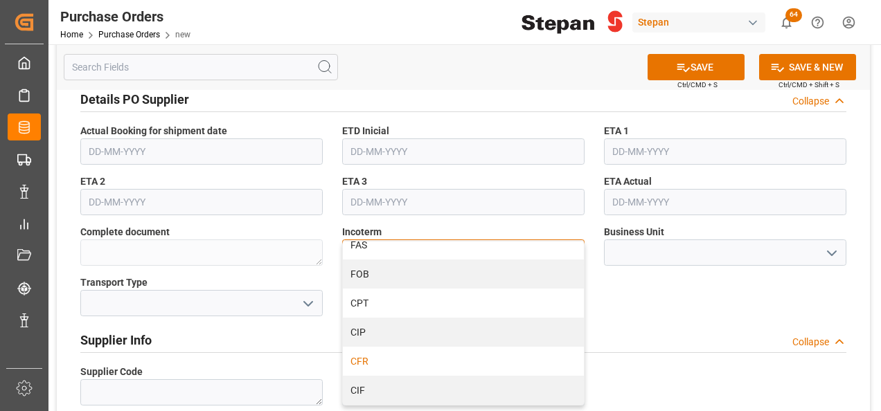
click at [366, 363] on div "CFR" at bounding box center [463, 361] width 241 height 29
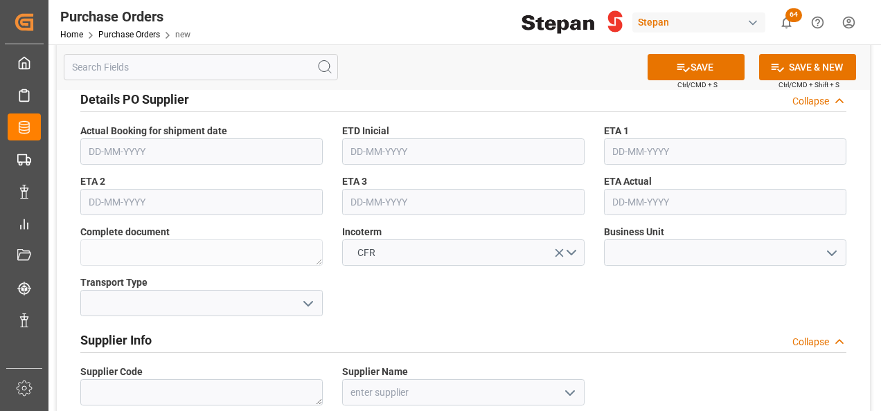
click at [831, 252] on icon "open menu" at bounding box center [831, 253] width 17 height 17
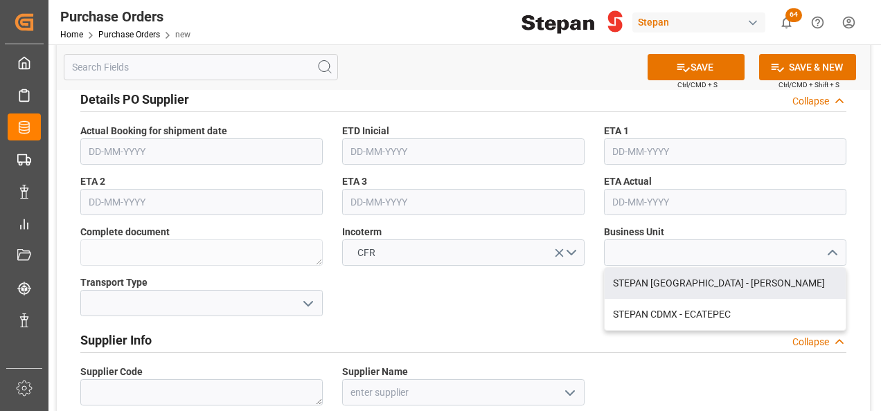
click at [708, 280] on div "STEPAN [GEOGRAPHIC_DATA] - [PERSON_NAME]" at bounding box center [725, 283] width 241 height 31
type input "STEPAN [GEOGRAPHIC_DATA] - [PERSON_NAME]"
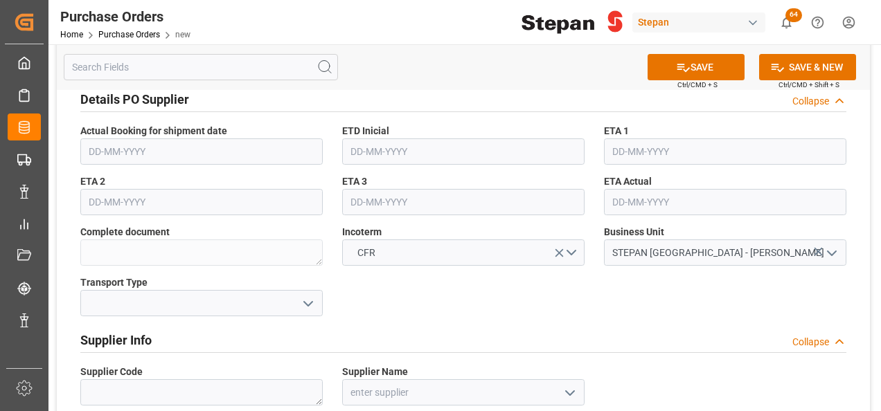
click at [303, 305] on icon "open menu" at bounding box center [308, 304] width 17 height 17
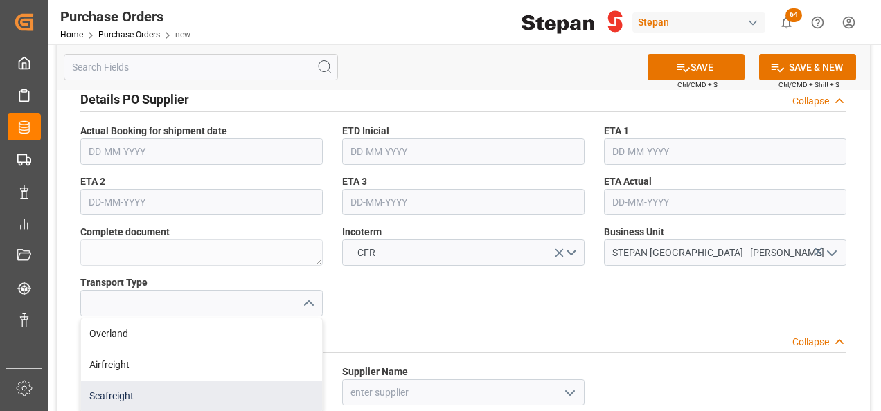
click at [107, 392] on div "Seafreight" at bounding box center [201, 396] width 241 height 31
type input "Seafreight"
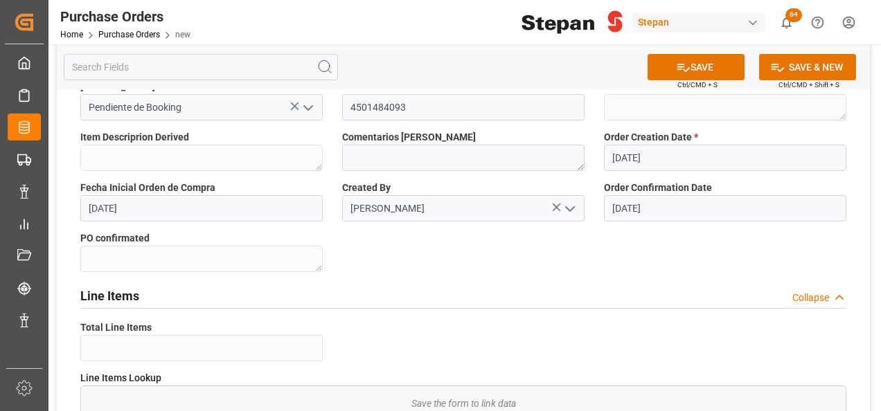
scroll to position [0, 0]
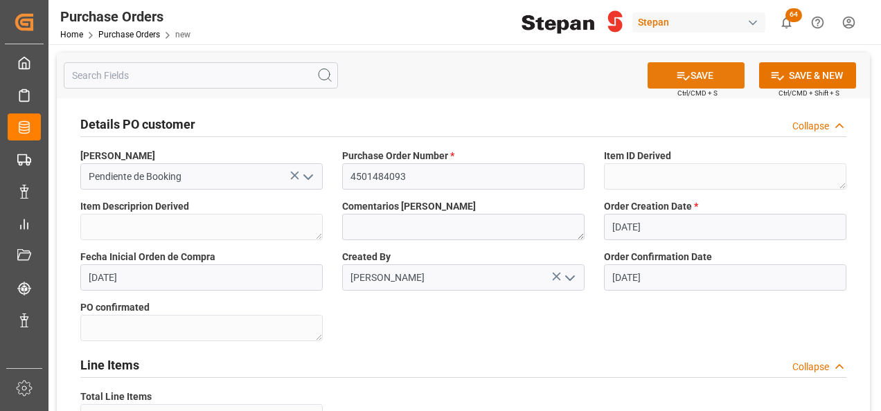
click at [683, 82] on icon at bounding box center [683, 76] width 15 height 15
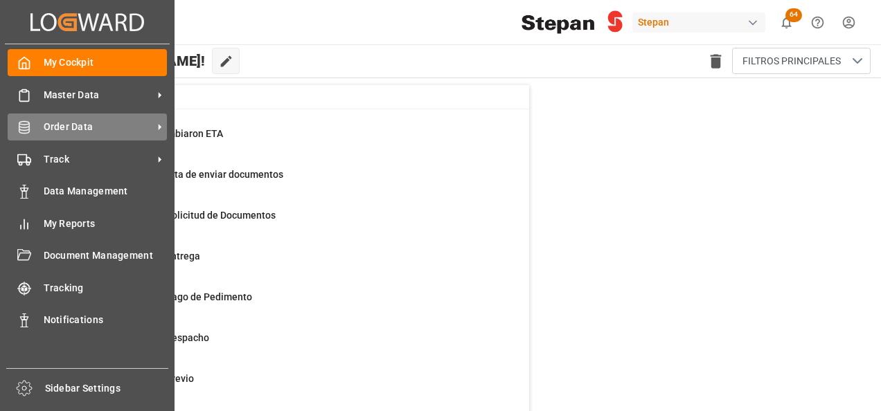
click at [32, 123] on div "Order Data Order Data" at bounding box center [87, 127] width 159 height 27
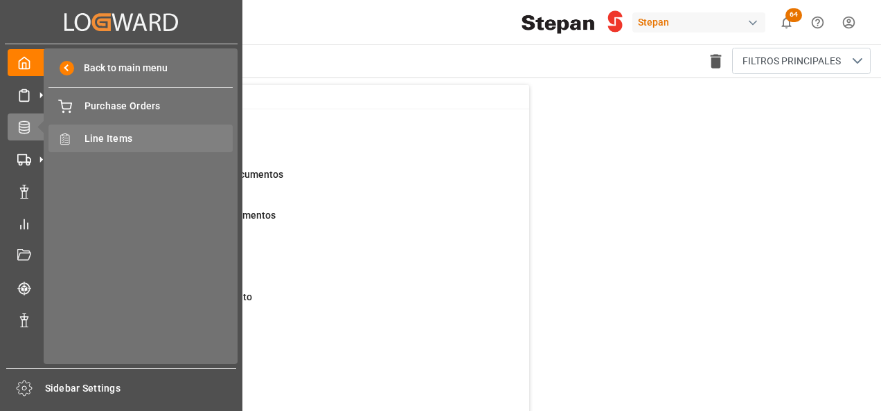
click at [117, 134] on span "Line Items" at bounding box center [158, 139] width 149 height 15
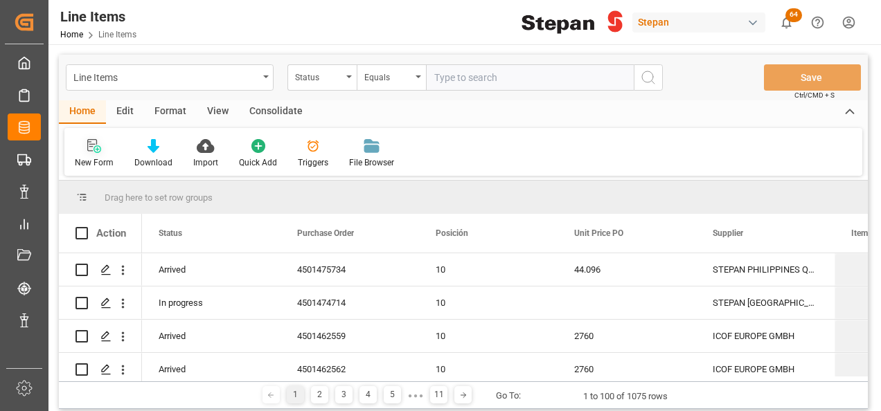
click at [96, 149] on icon at bounding box center [94, 146] width 14 height 14
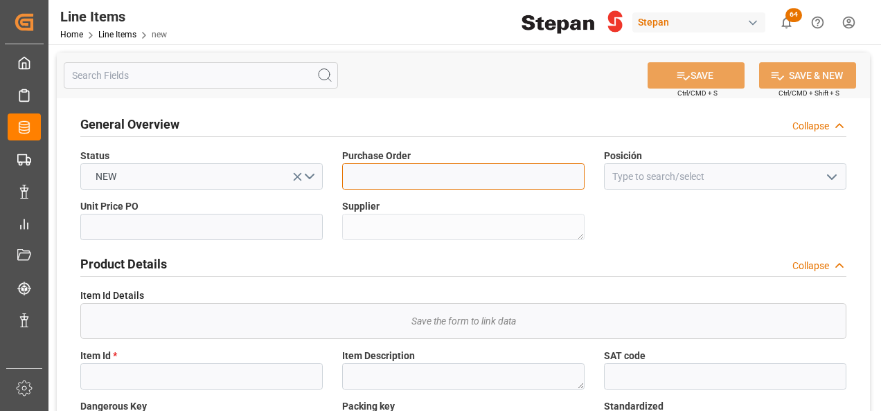
click at [380, 169] on input at bounding box center [463, 176] width 242 height 26
paste input "4501484093"
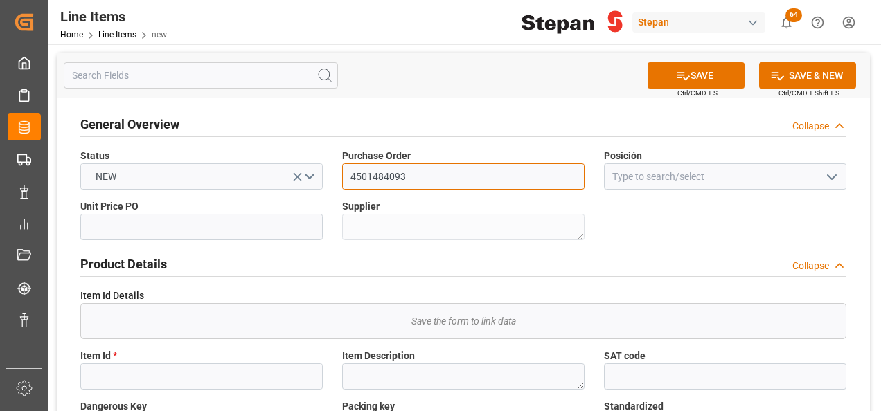
type input "4501484093"
click at [824, 179] on icon "open menu" at bounding box center [831, 177] width 17 height 17
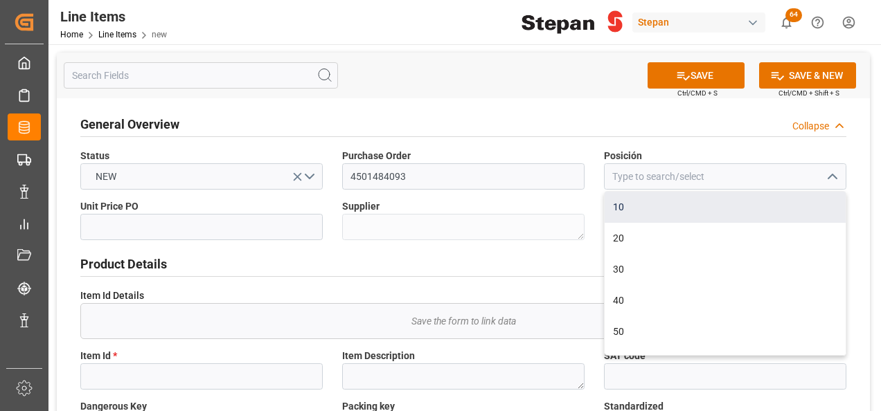
click at [633, 211] on div "10" at bounding box center [725, 207] width 241 height 31
type input "10"
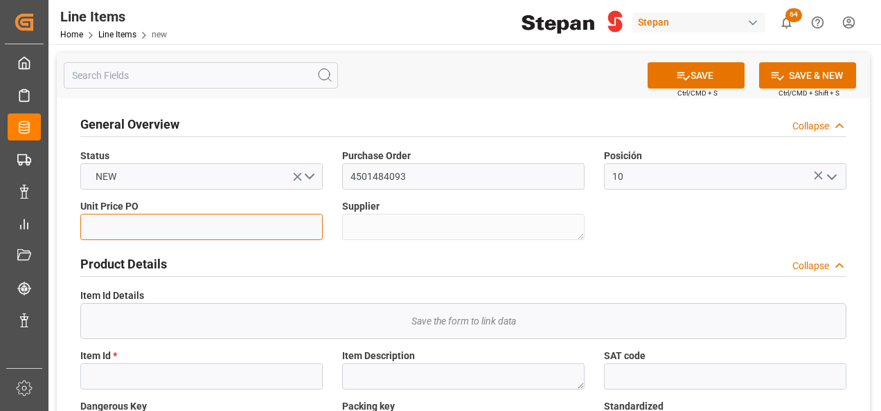
click at [110, 223] on input "text" at bounding box center [201, 227] width 242 height 26
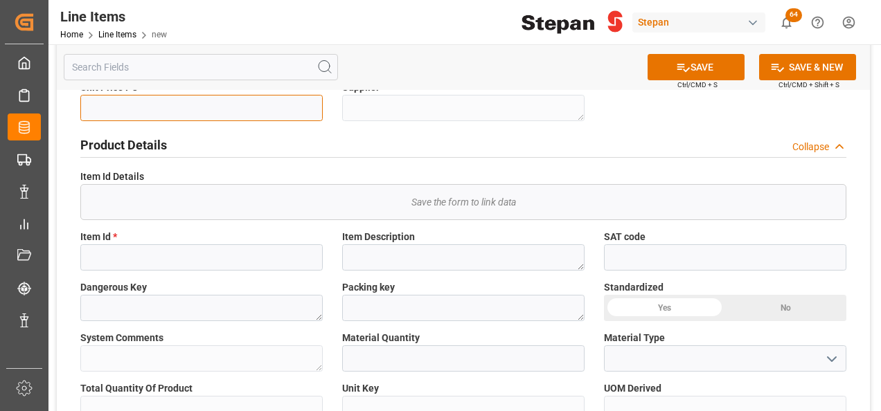
scroll to position [139, 0]
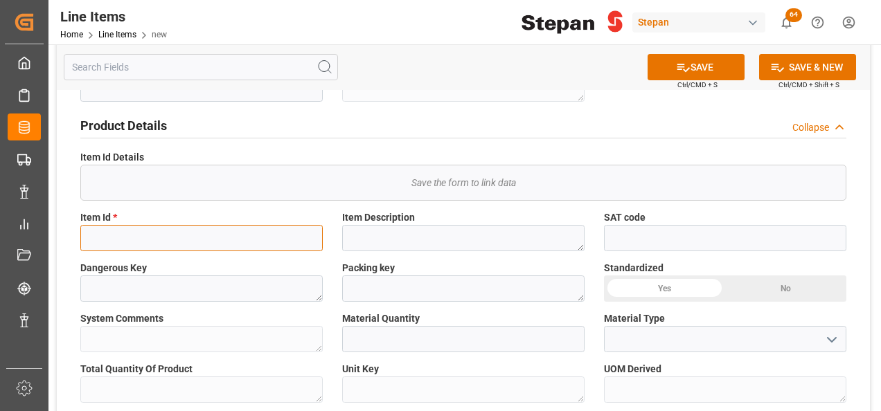
click at [113, 240] on input at bounding box center [201, 238] width 242 height 26
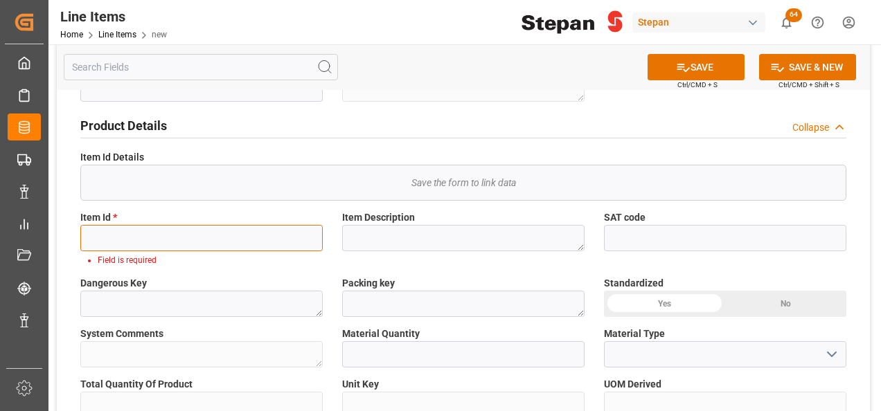
paste input "1093965"
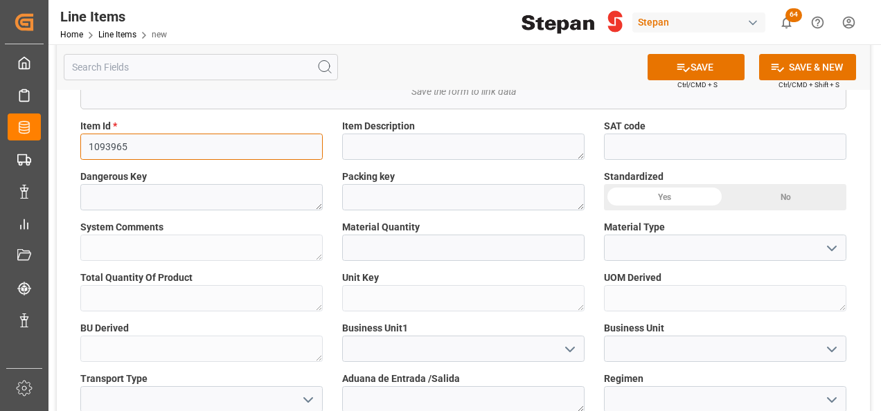
scroll to position [277, 0]
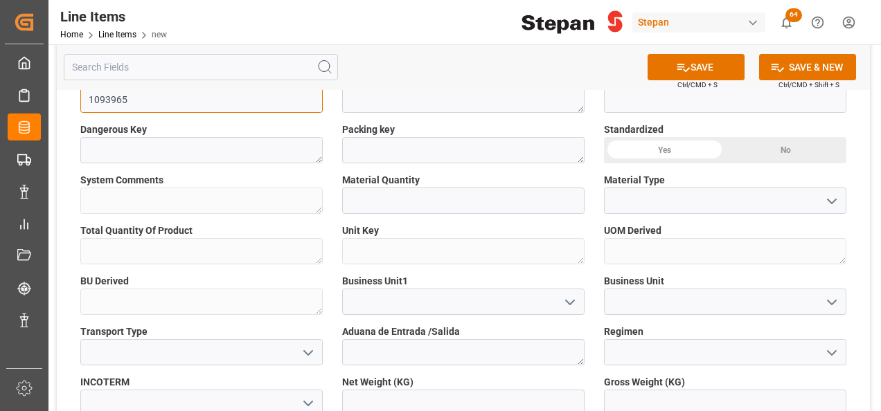
type input "1093965"
click at [827, 198] on icon "open menu" at bounding box center [831, 201] width 17 height 17
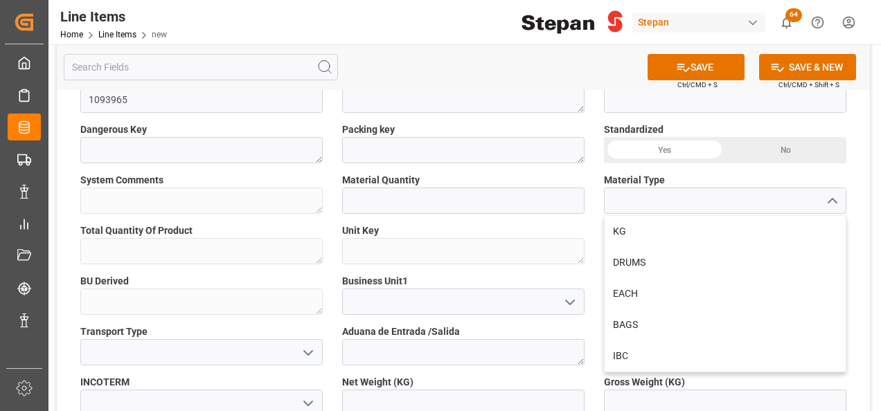
click at [673, 148] on div "Yes" at bounding box center [664, 150] width 121 height 26
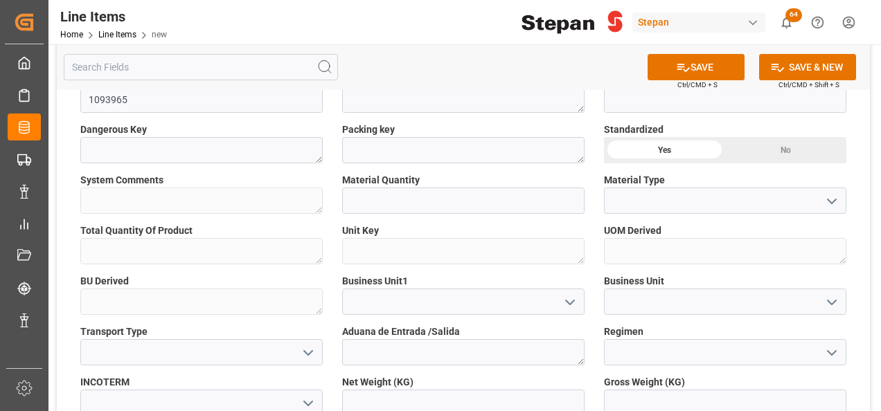
click at [828, 201] on icon "open menu" at bounding box center [831, 201] width 17 height 17
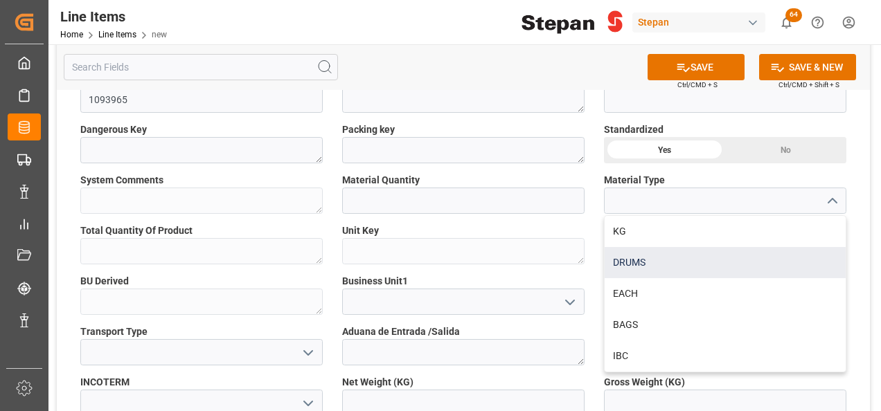
click at [654, 259] on div "DRUMS" at bounding box center [725, 262] width 241 height 31
type input "DRUMS"
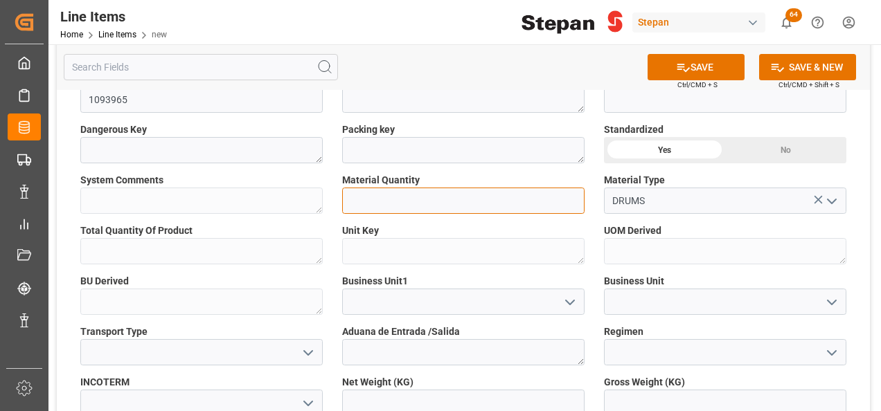
click at [370, 206] on input "text" at bounding box center [463, 201] width 242 height 26
type input "4"
click at [569, 304] on icon "open menu" at bounding box center [570, 302] width 17 height 17
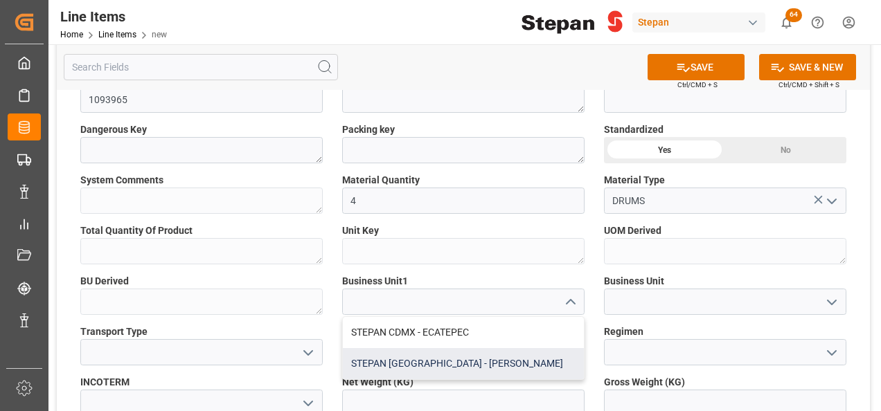
click at [425, 360] on div "STEPAN [GEOGRAPHIC_DATA] - [PERSON_NAME]" at bounding box center [463, 363] width 241 height 31
type input "STEPAN [GEOGRAPHIC_DATA] - [PERSON_NAME]"
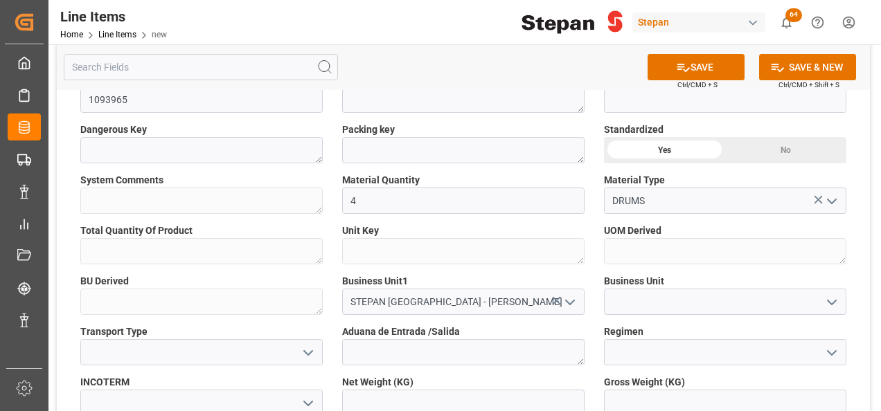
click at [831, 300] on icon "open menu" at bounding box center [831, 302] width 17 height 17
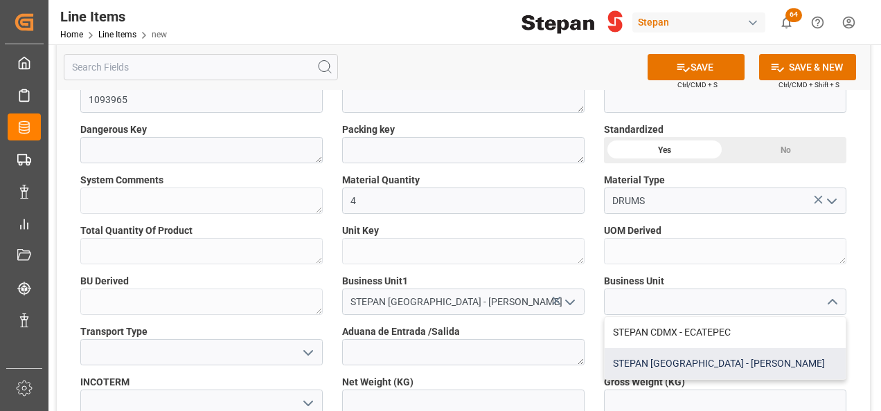
click at [705, 359] on div "STEPAN [GEOGRAPHIC_DATA] - [PERSON_NAME]" at bounding box center [725, 363] width 241 height 31
type input "STEPAN [GEOGRAPHIC_DATA] - [PERSON_NAME]"
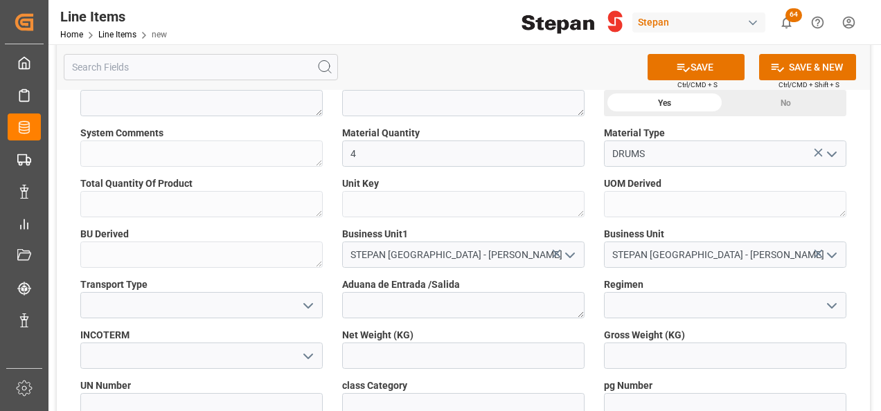
scroll to position [346, 0]
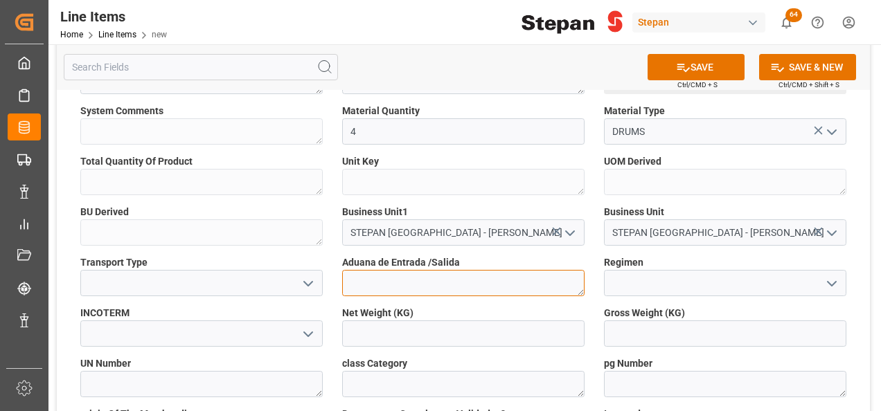
click at [384, 278] on textarea at bounding box center [463, 283] width 242 height 26
type textarea "v"
type textarea "[GEOGRAPHIC_DATA]"
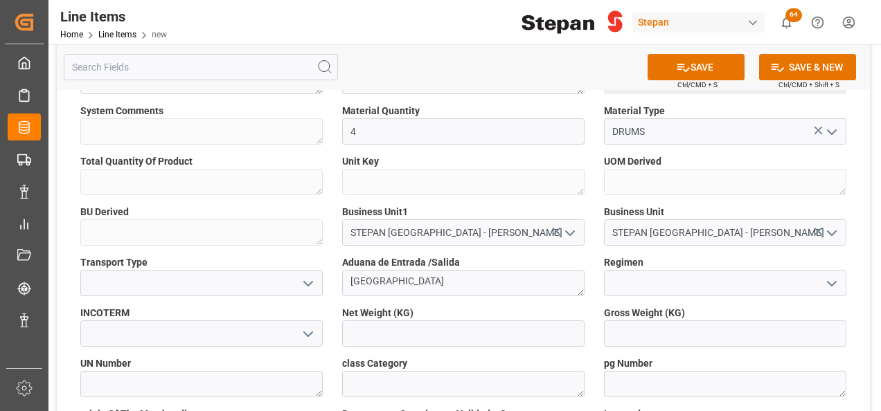
click at [828, 285] on icon "open menu" at bounding box center [831, 284] width 17 height 17
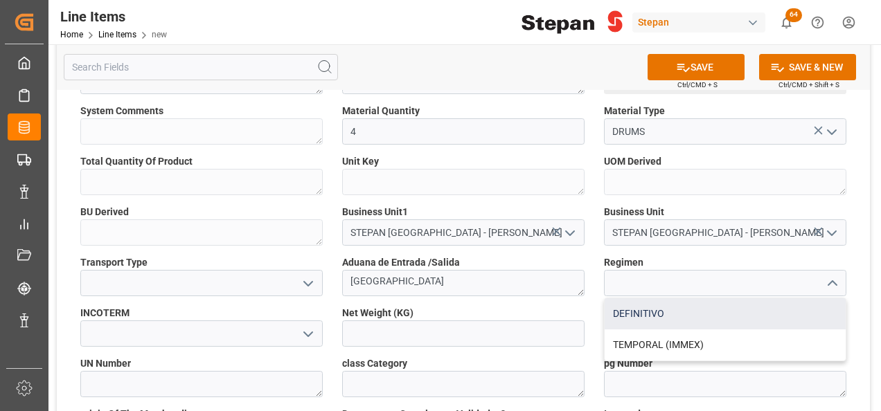
click at [661, 323] on div "DEFINITIVO" at bounding box center [725, 314] width 241 height 31
type input "DEFINITIVO"
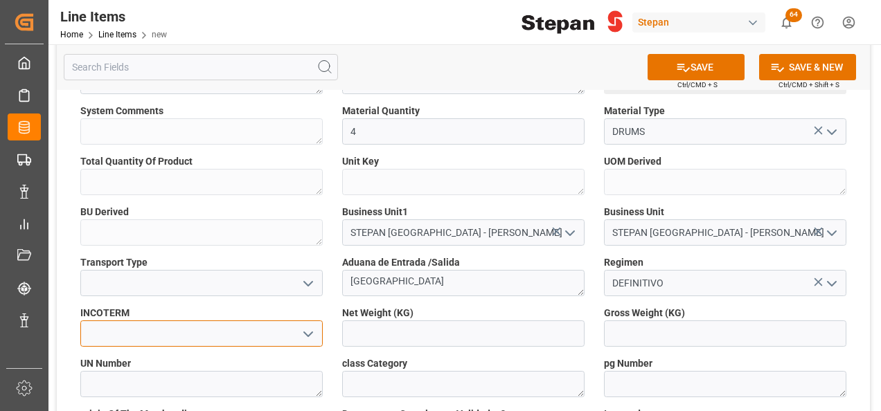
click at [319, 328] on input at bounding box center [201, 334] width 242 height 26
click at [312, 331] on icon "open menu" at bounding box center [308, 334] width 17 height 17
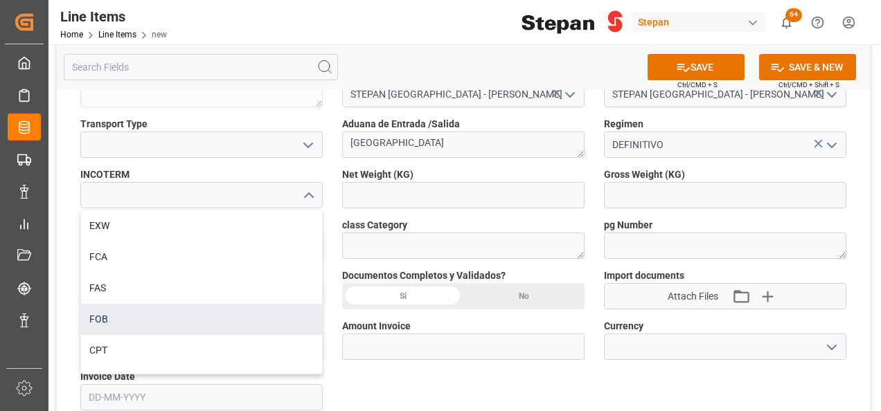
scroll to position [69, 0]
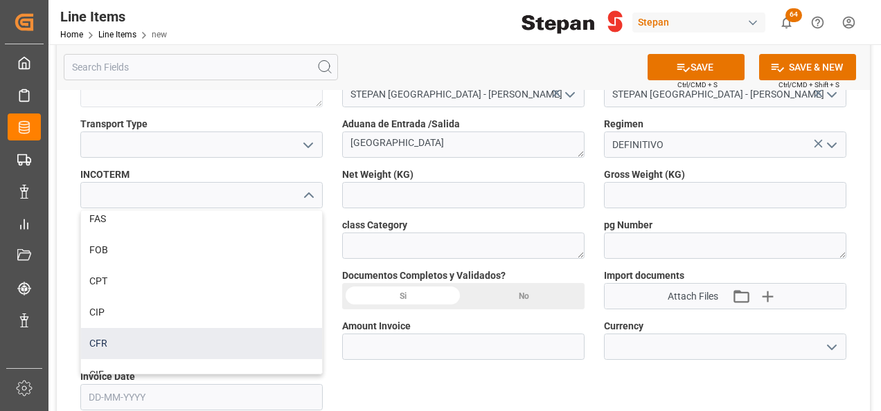
click at [105, 338] on div "CFR" at bounding box center [201, 343] width 241 height 31
type input "CFR"
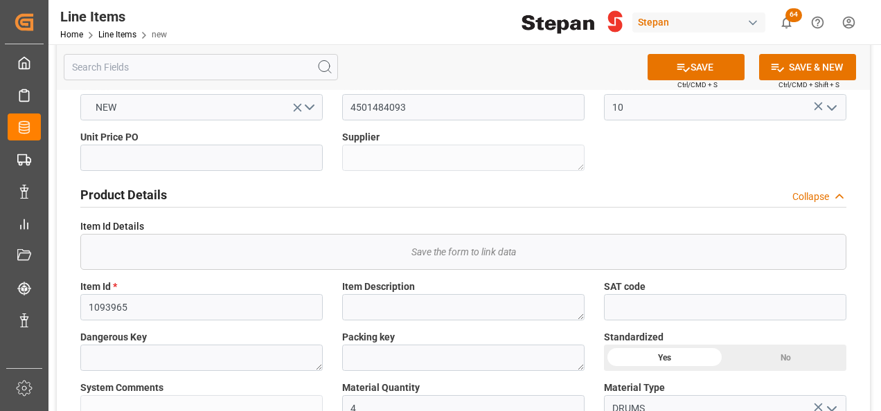
scroll to position [0, 0]
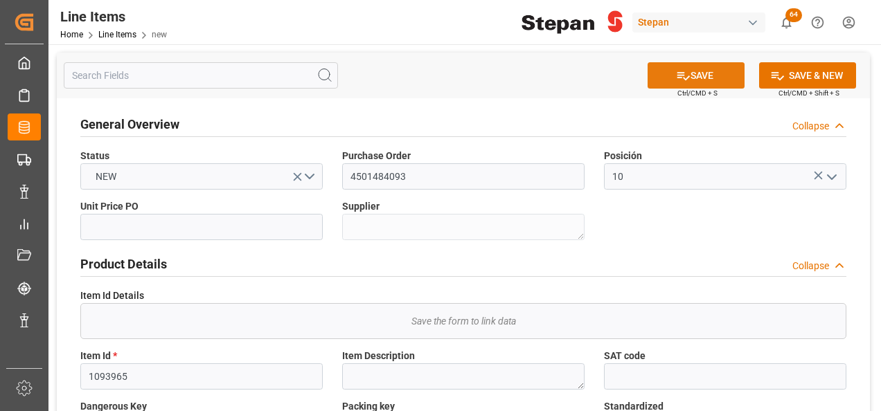
click at [677, 75] on icon at bounding box center [683, 76] width 12 height 8
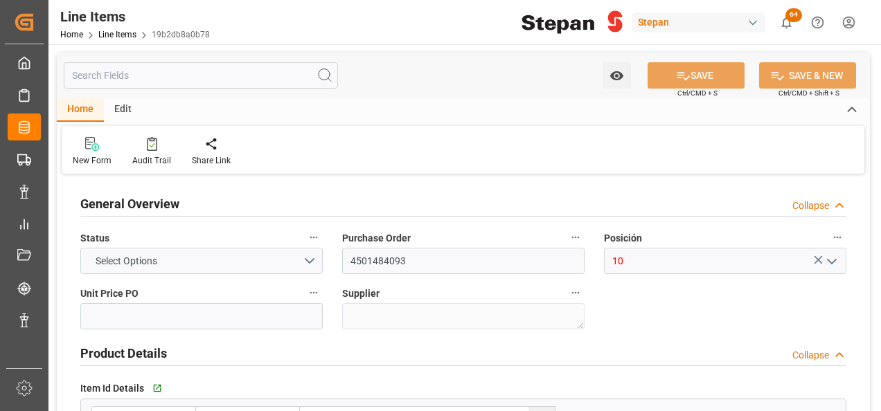
type input "4"
type input "[DATE] 16:46"
type input "[DATE]"
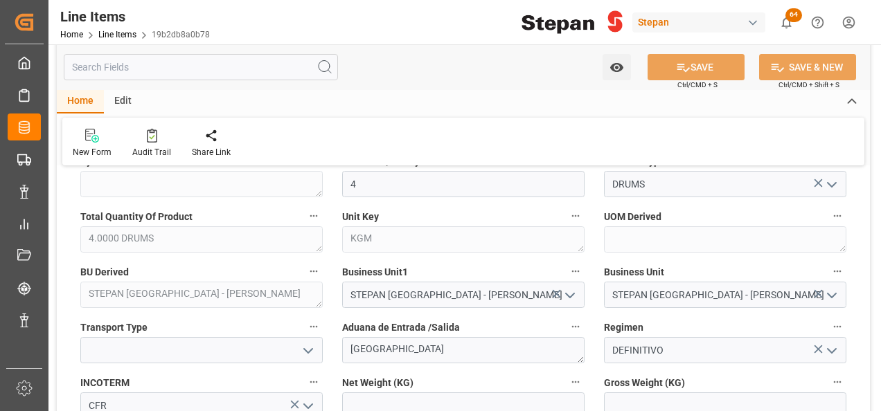
scroll to position [554, 0]
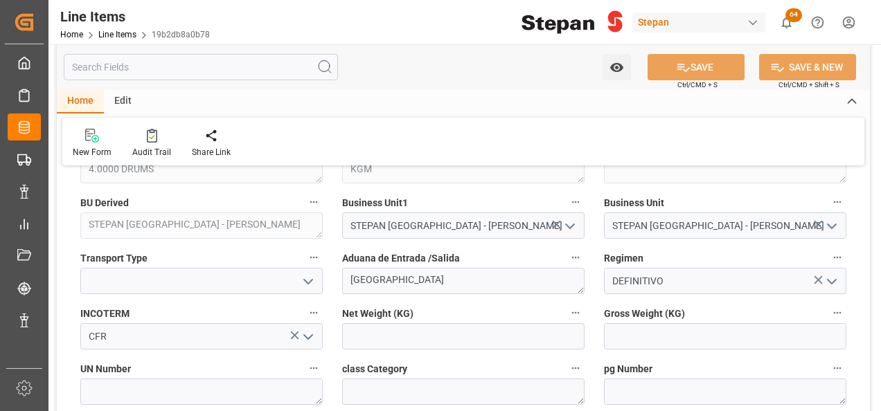
click at [314, 275] on icon "open menu" at bounding box center [308, 282] width 17 height 17
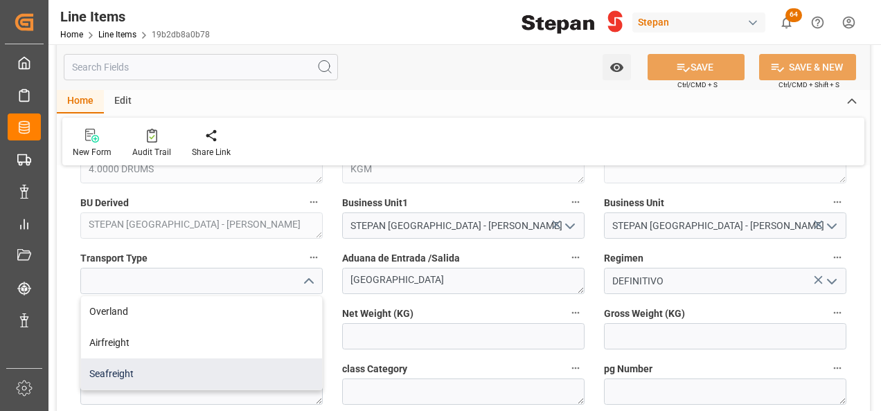
click at [97, 374] on div "Seafreight" at bounding box center [201, 374] width 241 height 31
type input "Seafreight"
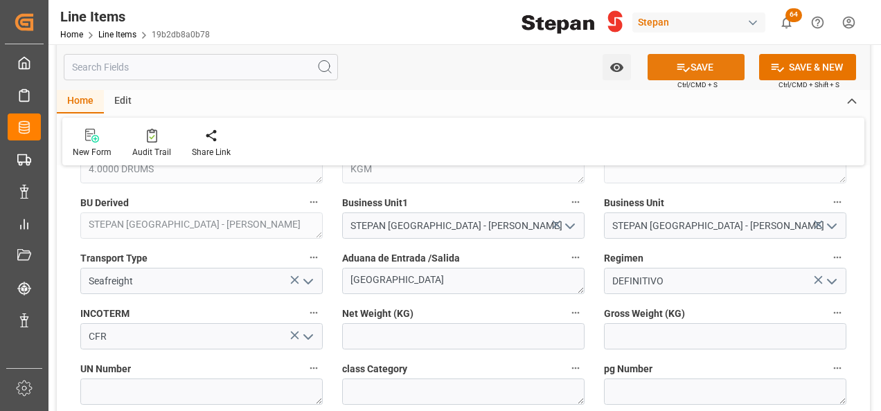
click at [692, 70] on button "SAVE" at bounding box center [696, 67] width 97 height 26
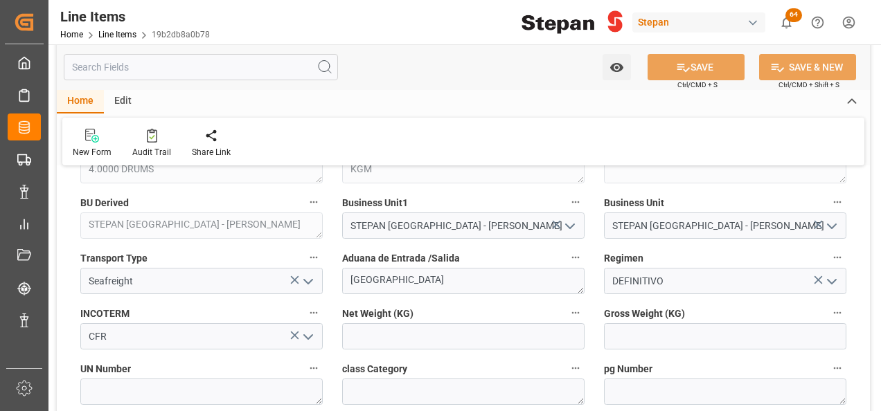
scroll to position [416, 0]
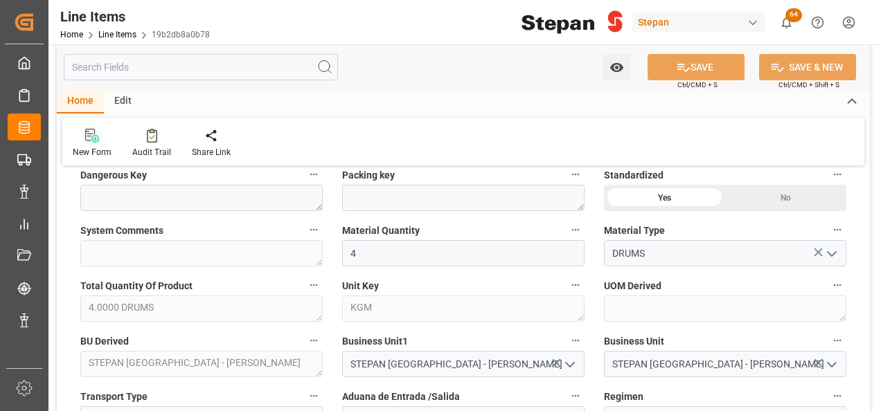
click at [89, 134] on icon at bounding box center [90, 135] width 10 height 12
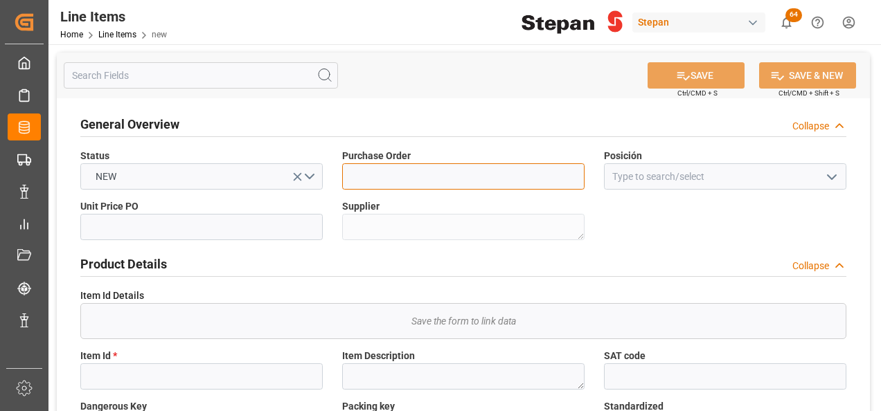
click at [389, 184] on input at bounding box center [463, 176] width 242 height 26
paste input "4501488026"
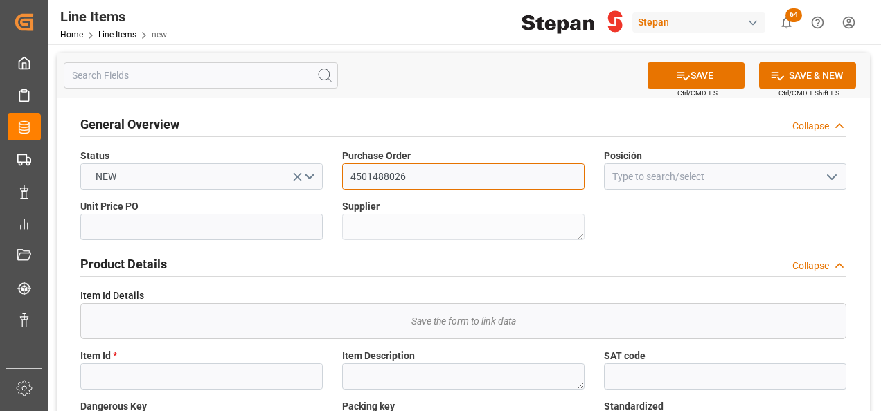
type input "4501488026"
click at [831, 177] on icon "open menu" at bounding box center [831, 177] width 17 height 17
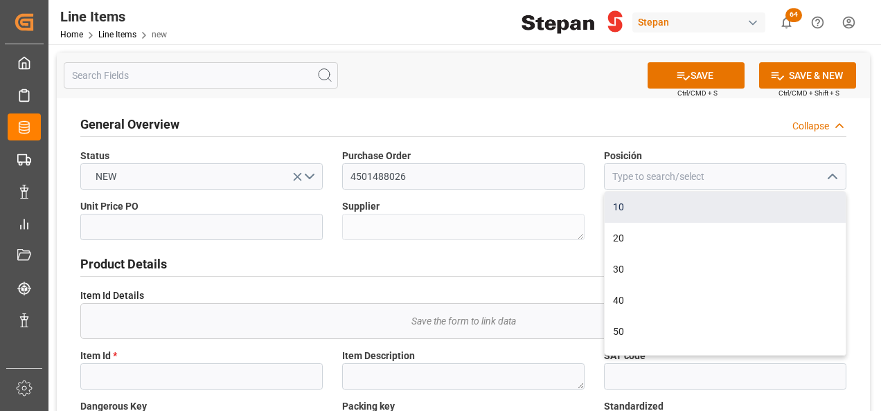
click at [637, 209] on div "10" at bounding box center [725, 207] width 241 height 31
type input "10"
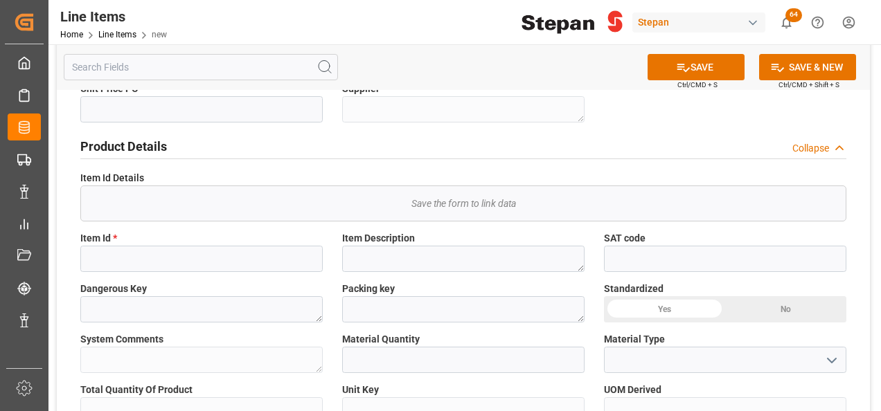
scroll to position [139, 0]
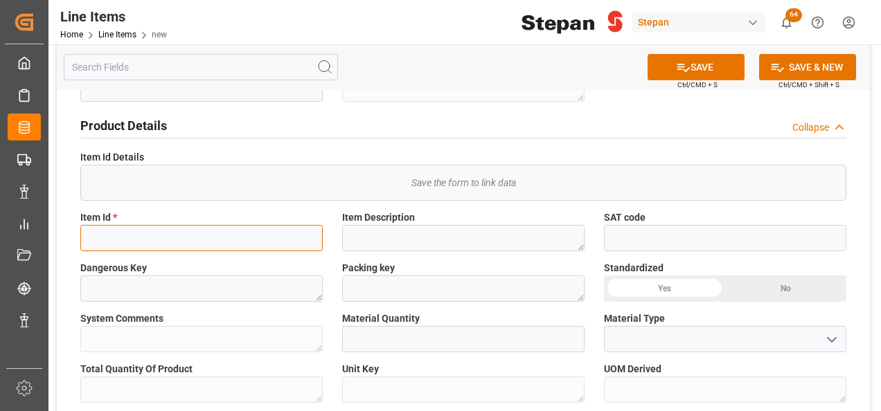
click at [122, 235] on input at bounding box center [201, 238] width 242 height 26
paste input "1083992"
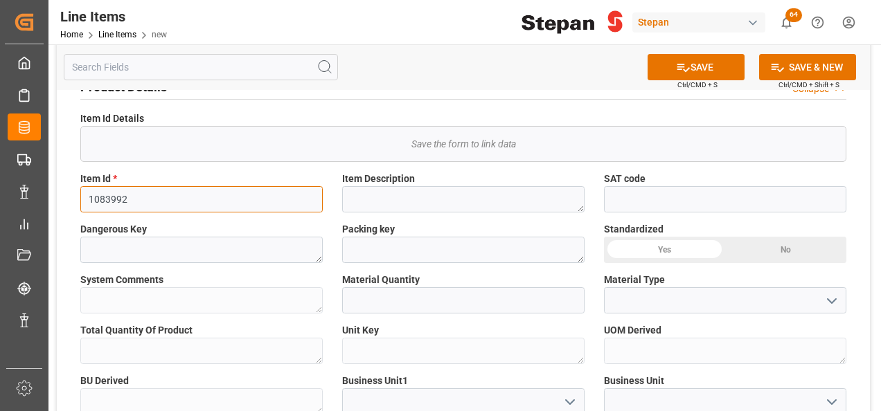
scroll to position [208, 0]
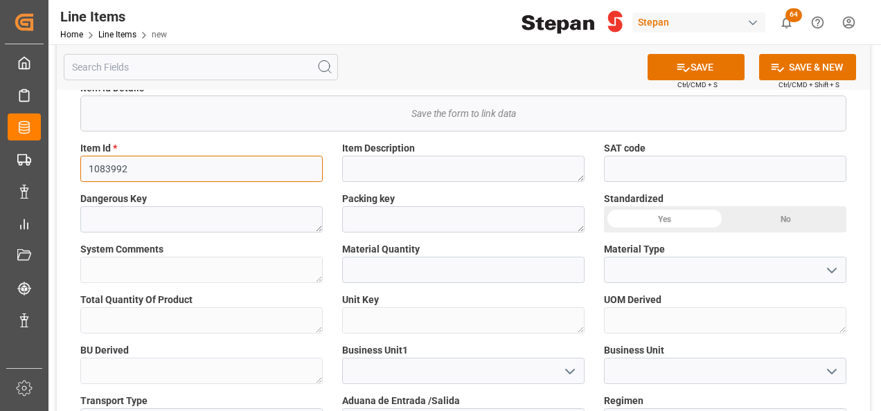
type input "1083992"
click at [650, 220] on div "Yes" at bounding box center [664, 219] width 121 height 26
click at [836, 267] on icon "open menu" at bounding box center [831, 270] width 17 height 17
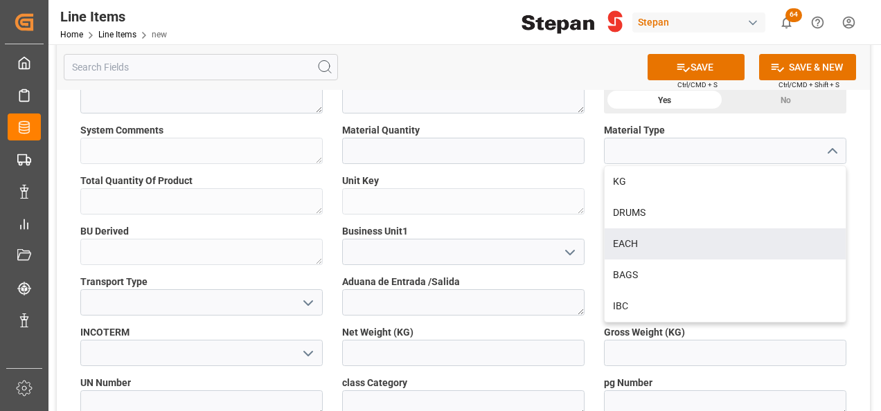
scroll to position [346, 0]
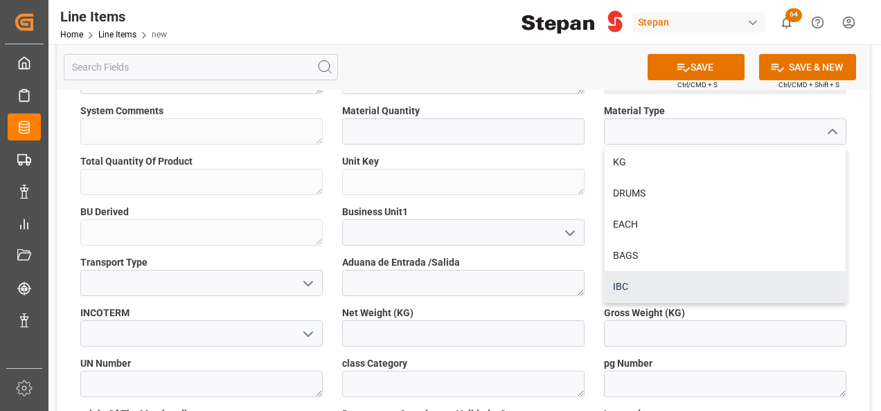
click at [618, 287] on div "IBC" at bounding box center [725, 286] width 241 height 31
type input "IBC"
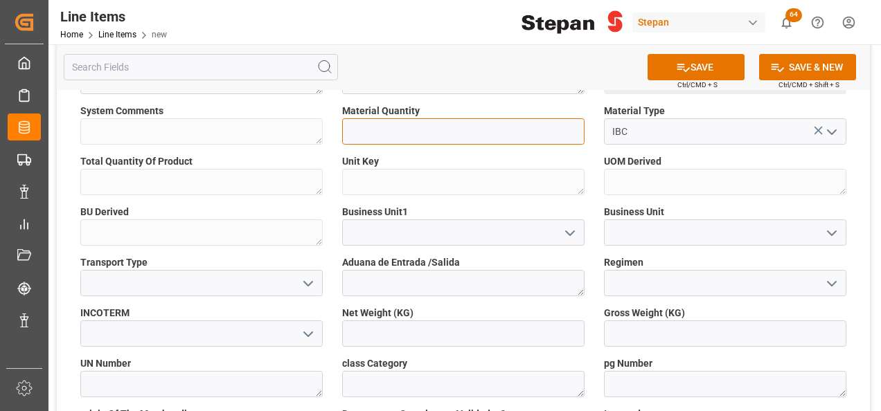
click at [408, 130] on input "text" at bounding box center [463, 131] width 242 height 26
type input "6"
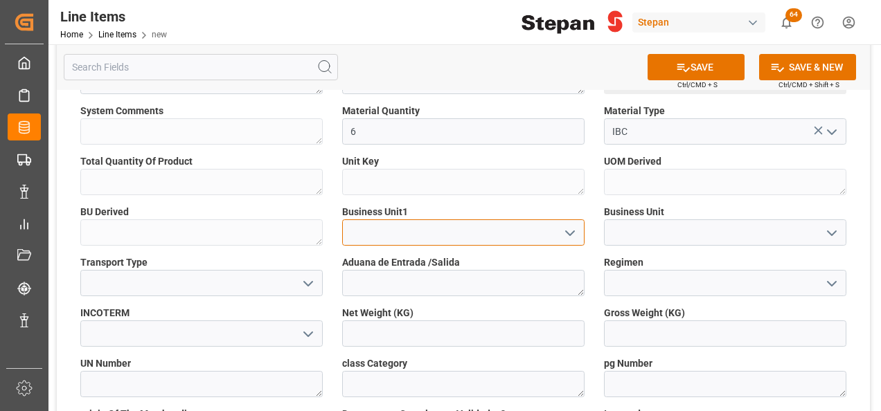
click at [579, 231] on input at bounding box center [463, 233] width 242 height 26
click at [571, 231] on icon "open menu" at bounding box center [570, 233] width 17 height 17
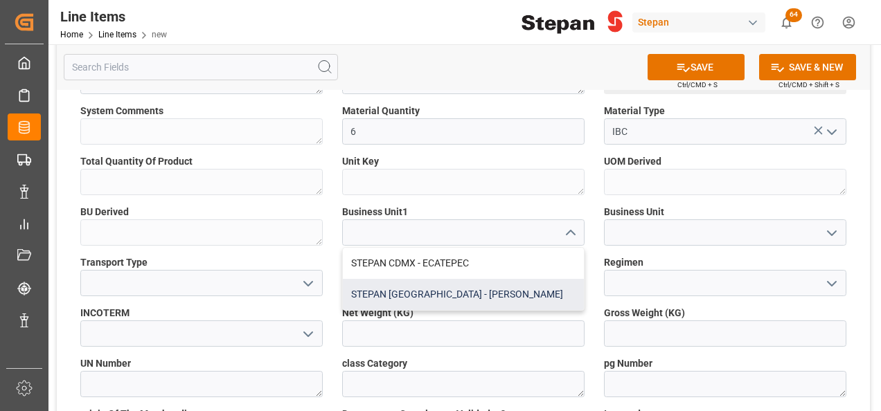
click at [425, 294] on div "STEPAN [GEOGRAPHIC_DATA] - [PERSON_NAME]" at bounding box center [463, 294] width 241 height 31
type input "STEPAN [GEOGRAPHIC_DATA] - [PERSON_NAME]"
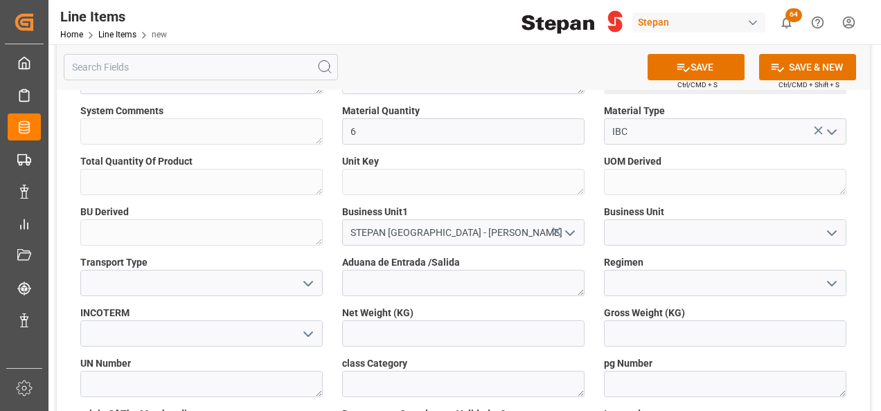
click at [826, 230] on icon "open menu" at bounding box center [831, 233] width 17 height 17
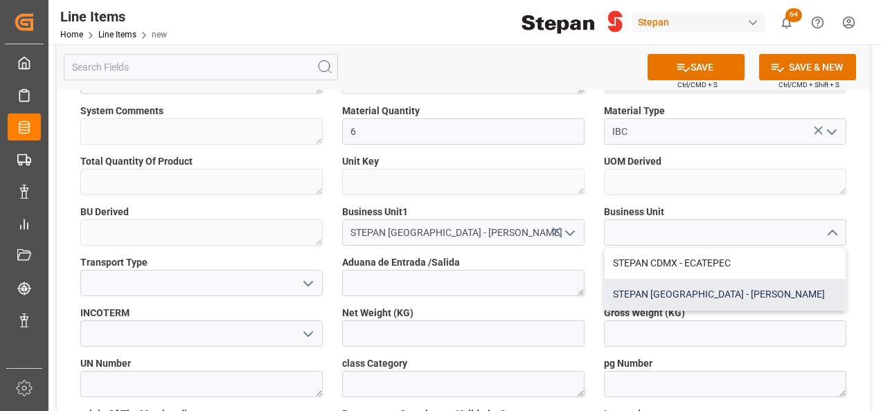
click at [701, 294] on div "STEPAN [GEOGRAPHIC_DATA] - [PERSON_NAME]" at bounding box center [725, 294] width 241 height 31
type input "STEPAN [GEOGRAPHIC_DATA] - [PERSON_NAME]"
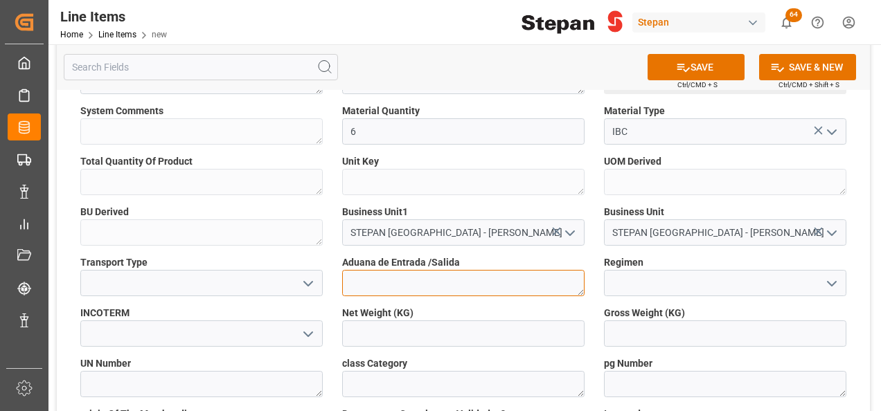
click at [529, 289] on textarea at bounding box center [463, 283] width 242 height 26
type textarea "VERACRUZ"
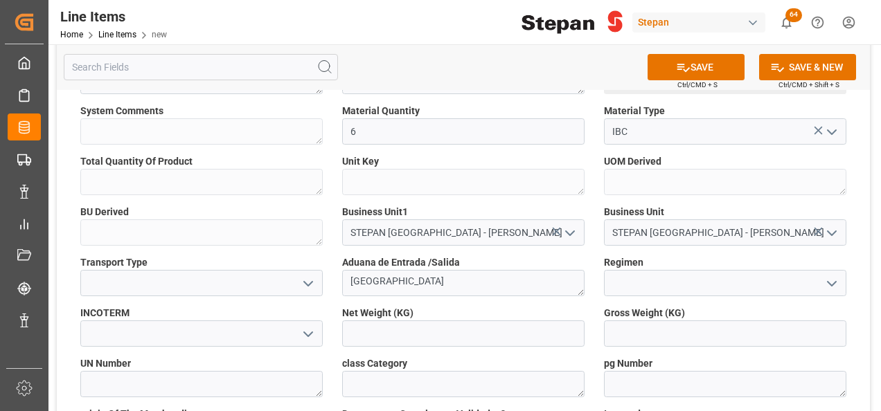
click at [308, 280] on icon "open menu" at bounding box center [308, 284] width 17 height 17
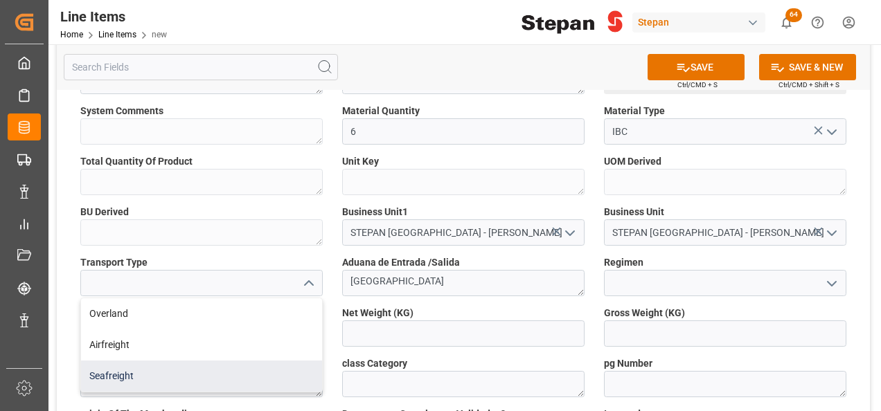
click at [102, 378] on div "Seafreight" at bounding box center [201, 376] width 241 height 31
type input "Seafreight"
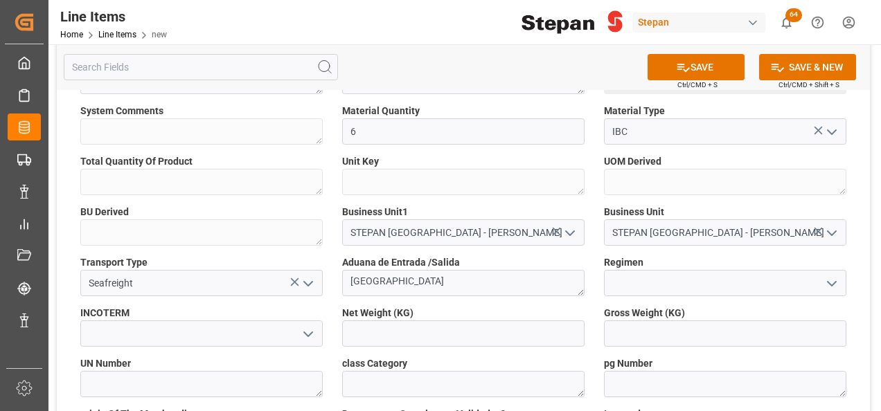
click at [828, 280] on icon "open menu" at bounding box center [831, 284] width 17 height 17
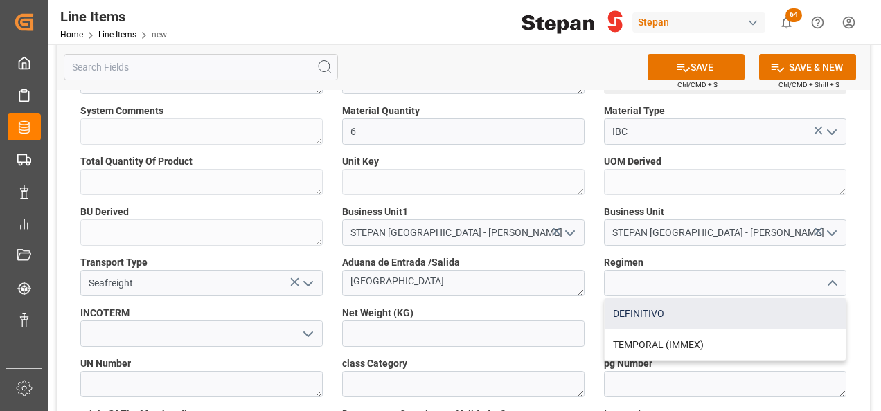
click at [628, 321] on div "DEFINITIVO" at bounding box center [725, 314] width 241 height 31
type input "DEFINITIVO"
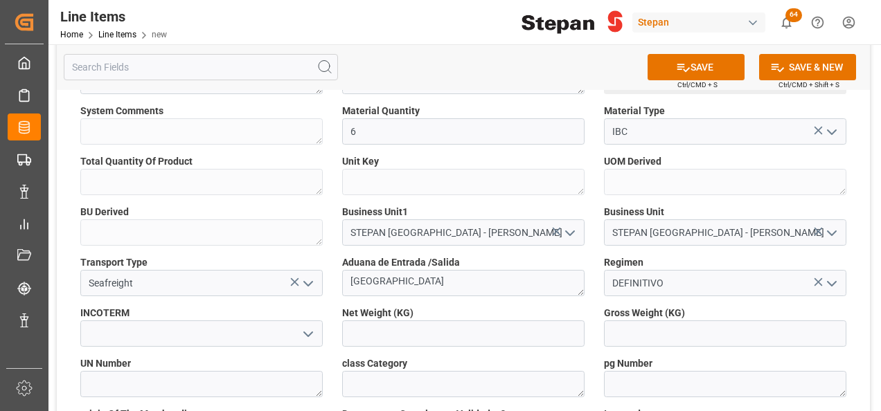
click at [309, 337] on icon "open menu" at bounding box center [308, 334] width 17 height 17
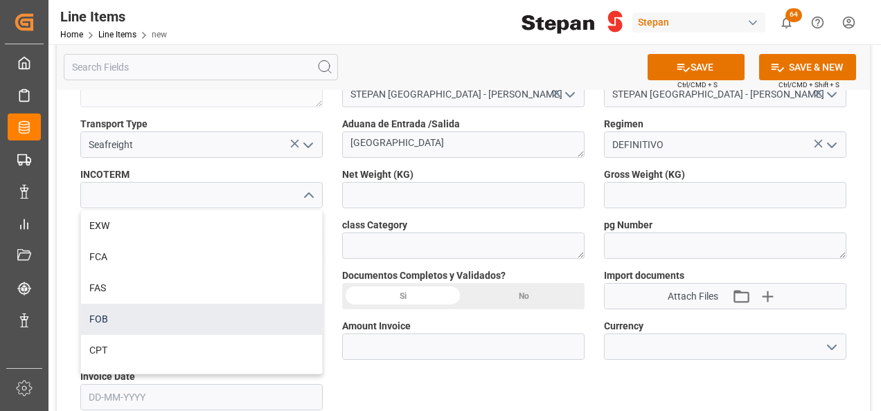
scroll to position [69, 0]
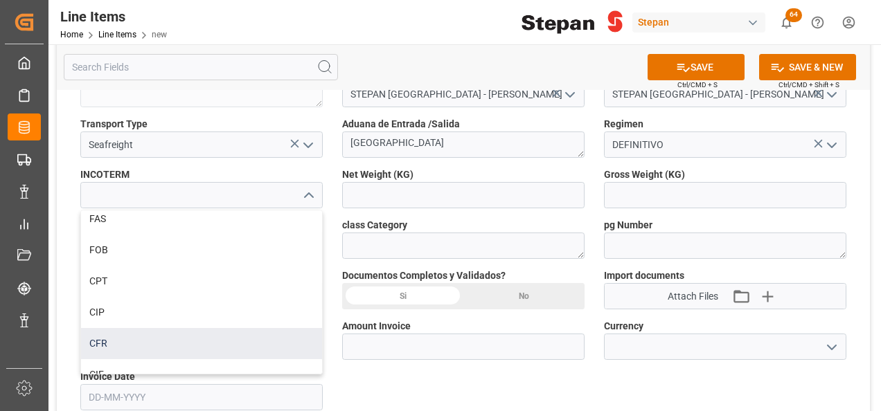
click at [100, 336] on div "CFR" at bounding box center [201, 343] width 241 height 31
type input "CFR"
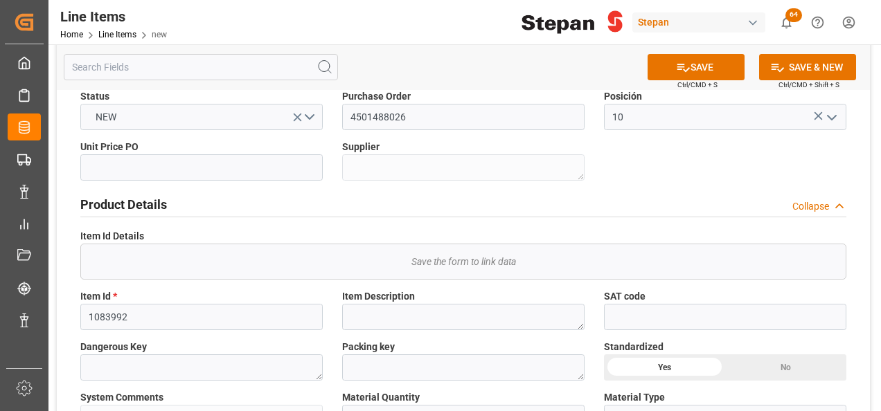
scroll to position [0, 0]
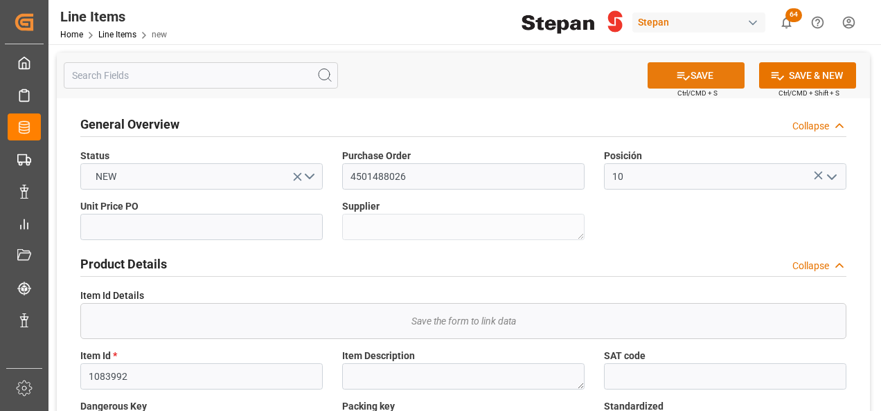
click at [683, 74] on icon at bounding box center [683, 76] width 15 height 15
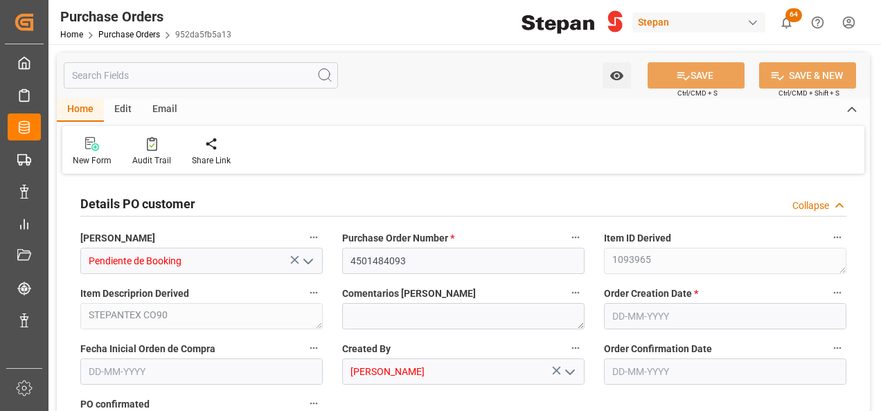
type input "1"
type input "[DATE]"
click at [89, 148] on icon at bounding box center [92, 144] width 14 height 14
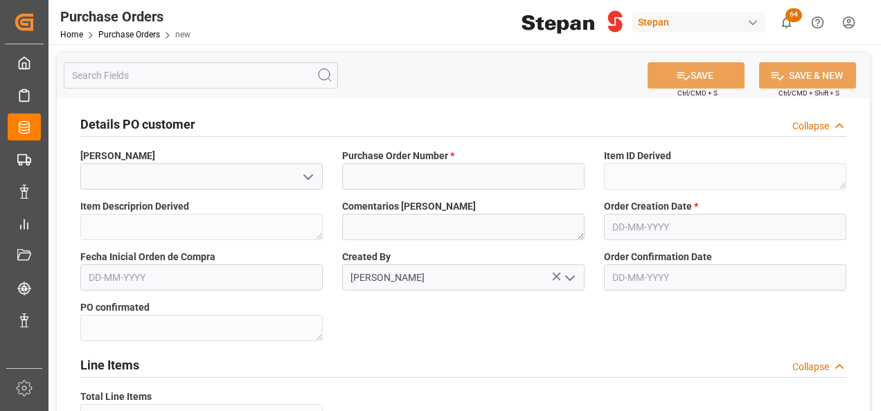
click at [306, 172] on icon "open menu" at bounding box center [308, 177] width 17 height 17
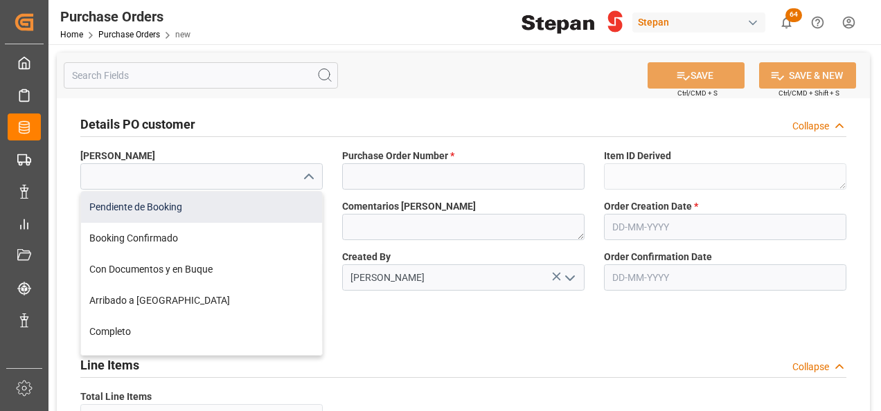
click at [123, 208] on div "Pendiente de Booking" at bounding box center [201, 207] width 241 height 31
type input "Pendiente de Booking"
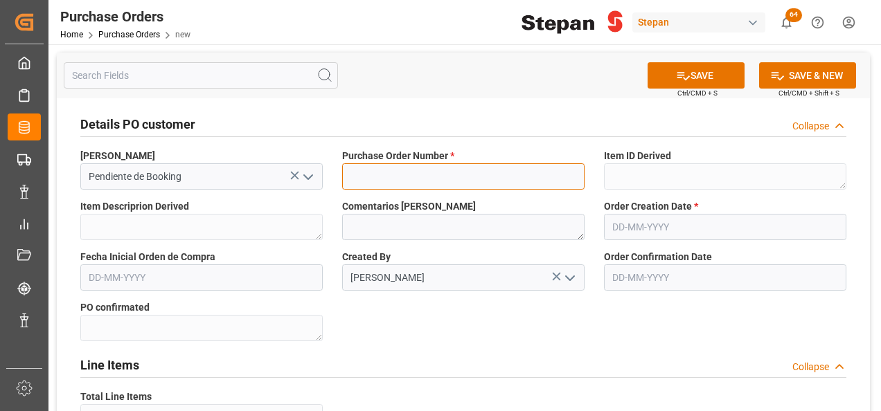
drag, startPoint x: 355, startPoint y: 168, endPoint x: 366, endPoint y: 174, distance: 13.3
click at [355, 168] on input at bounding box center [463, 176] width 242 height 26
paste input "4501488026"
type input "4501488026"
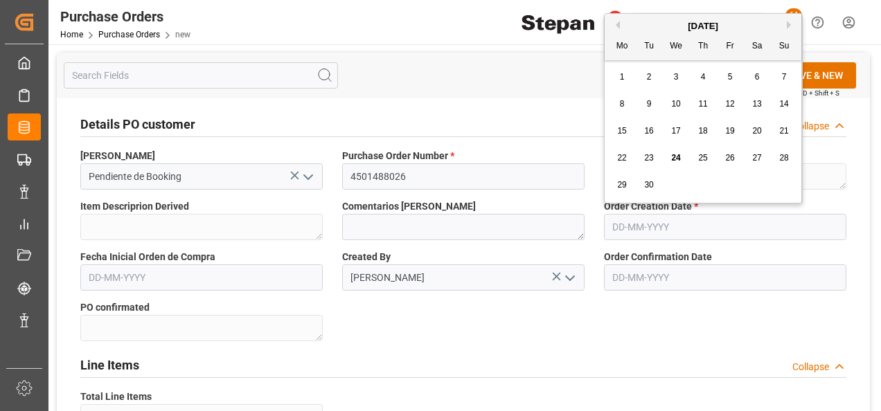
click at [677, 230] on input "text" at bounding box center [725, 227] width 242 height 26
click at [707, 75] on div "4" at bounding box center [703, 77] width 17 height 17
type input "[DATE]"
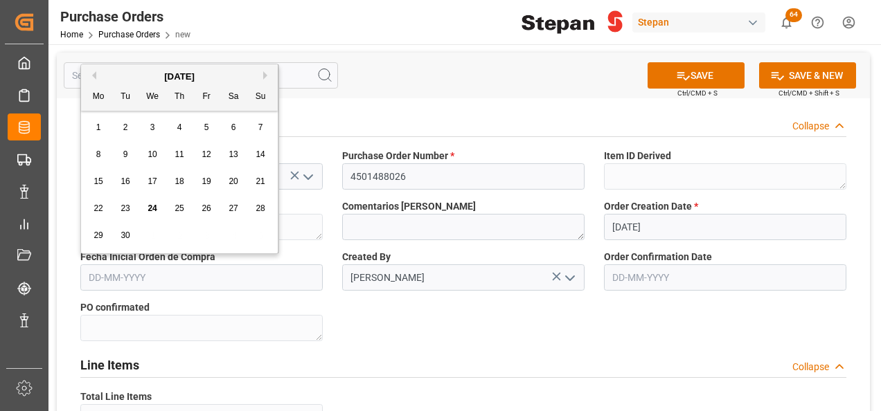
click at [158, 276] on input "text" at bounding box center [201, 278] width 242 height 26
click at [265, 75] on button "Next Month" at bounding box center [267, 75] width 8 height 8
click at [119, 206] on div "18" at bounding box center [125, 209] width 17 height 17
type input "[DATE]"
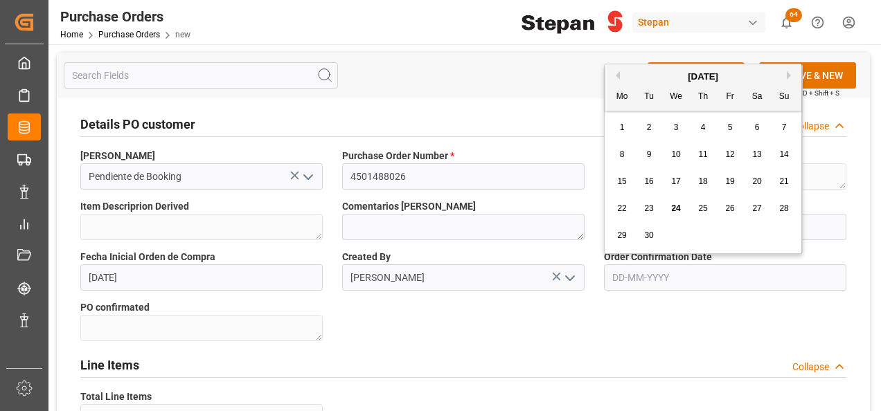
click at [639, 275] on input "text" at bounding box center [725, 278] width 242 height 26
click at [630, 74] on div "[DATE]" at bounding box center [703, 77] width 197 height 14
click at [701, 127] on span "4" at bounding box center [703, 128] width 5 height 10
type input "[DATE]"
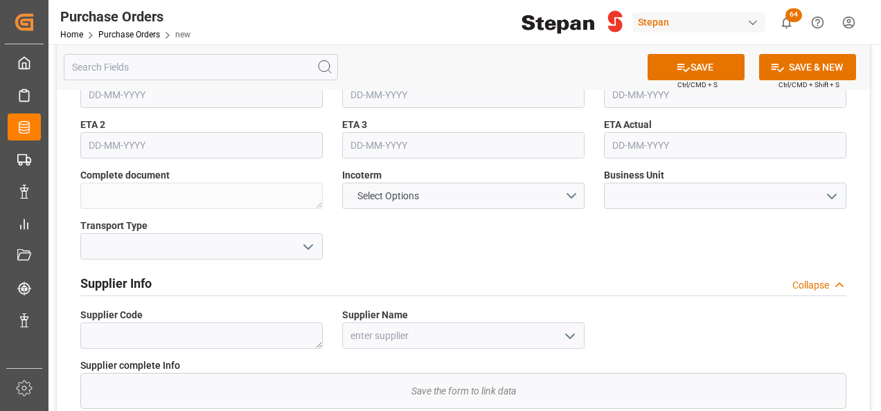
scroll to position [485, 0]
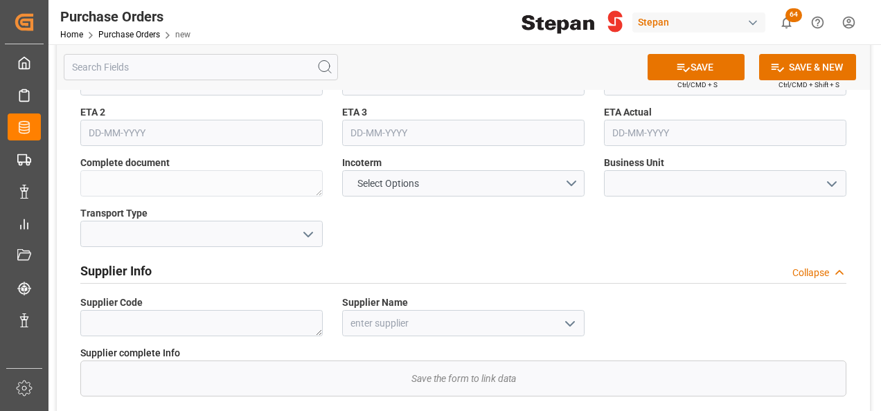
click at [307, 233] on polyline "open menu" at bounding box center [308, 235] width 8 height 4
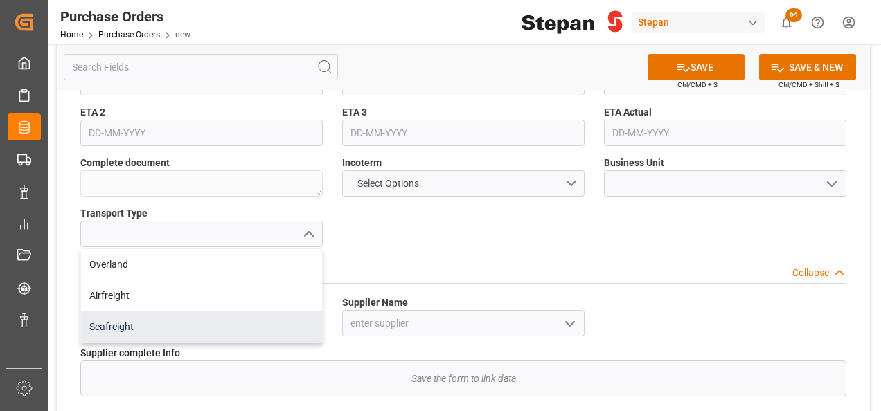
click at [109, 323] on div "Seafreight" at bounding box center [201, 327] width 241 height 31
type input "Seafreight"
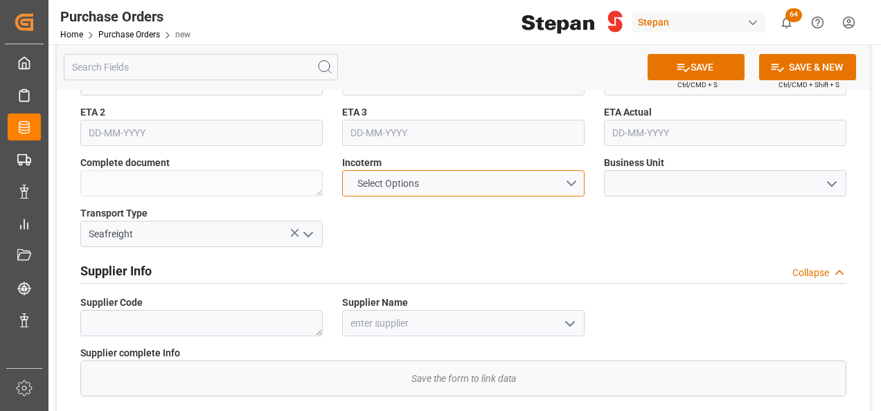
click at [571, 183] on button "Select Options" at bounding box center [463, 183] width 242 height 26
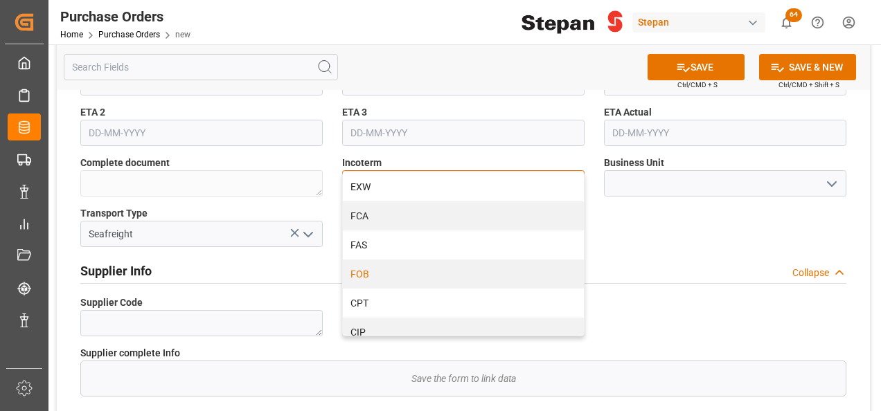
scroll to position [69, 0]
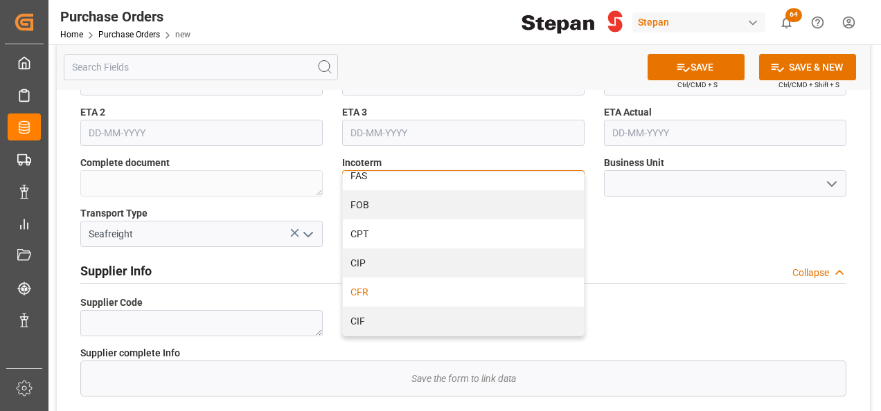
click at [350, 289] on div "CFR" at bounding box center [463, 292] width 241 height 29
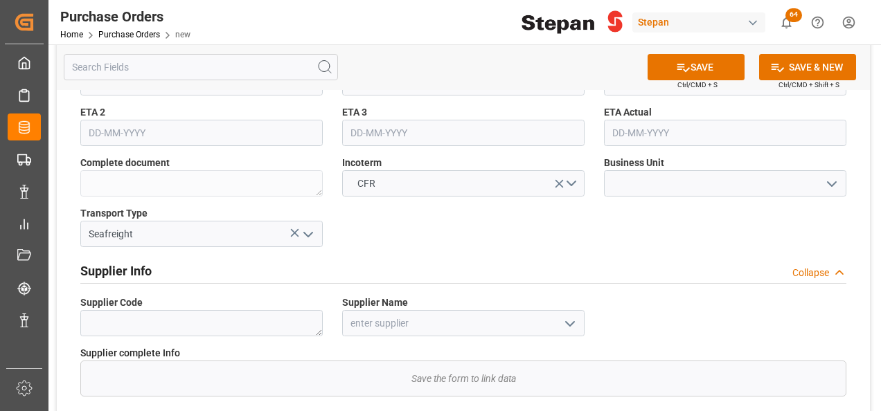
click at [838, 186] on icon "open menu" at bounding box center [831, 184] width 17 height 17
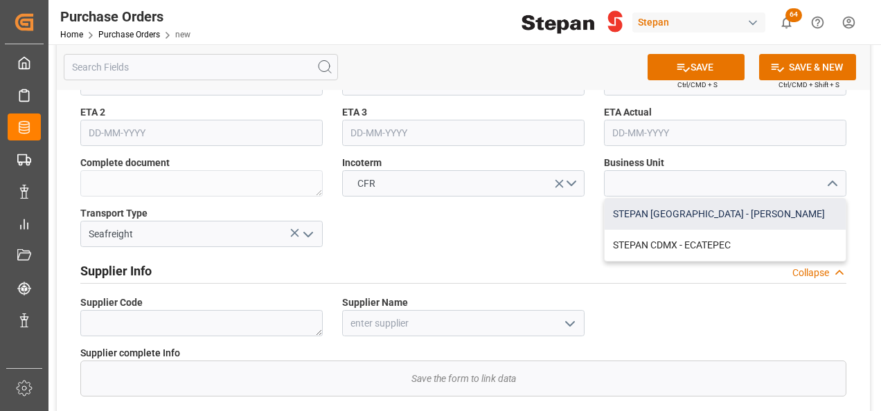
click at [641, 217] on div "STEPAN [GEOGRAPHIC_DATA] - [PERSON_NAME]" at bounding box center [725, 214] width 241 height 31
type input "STEPAN [GEOGRAPHIC_DATA] - [PERSON_NAME]"
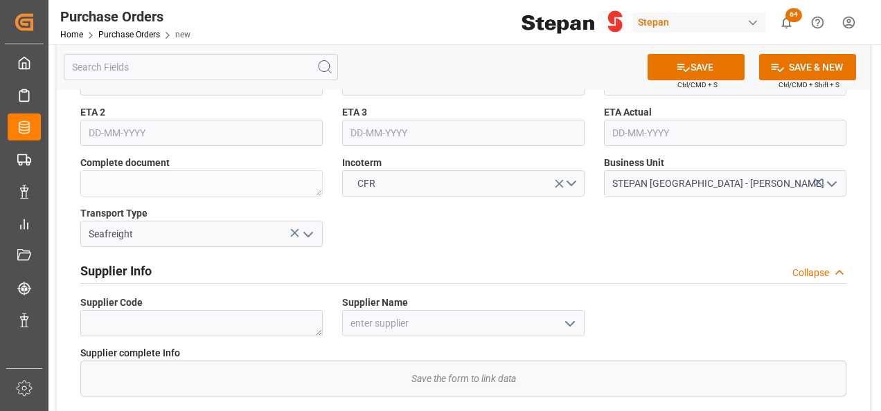
click at [477, 247] on div "Details PO customer Collapse Hito Stepan Pendiente de Booking Purchase Order Nu…" at bounding box center [463, 154] width 813 height 1080
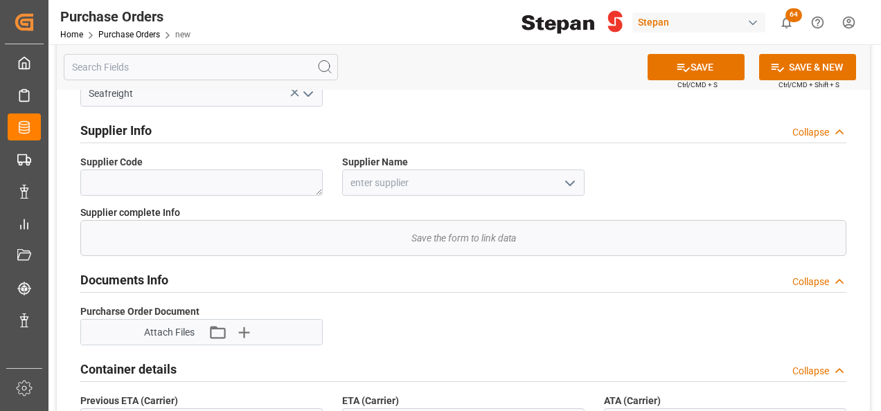
scroll to position [623, 0]
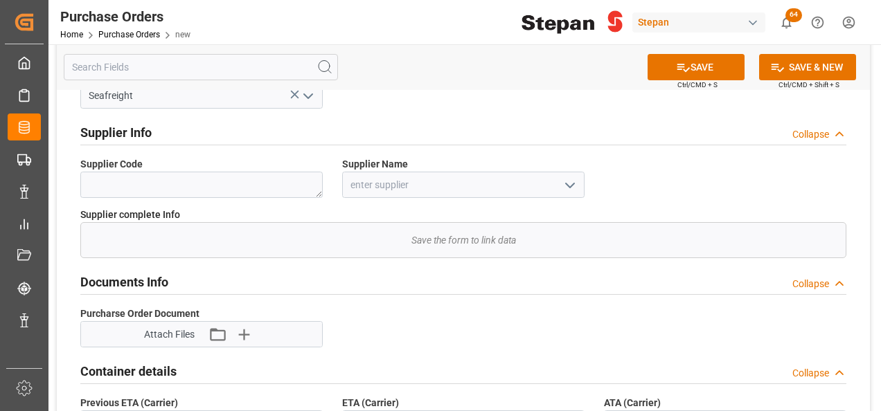
click at [566, 186] on icon "open menu" at bounding box center [570, 185] width 17 height 17
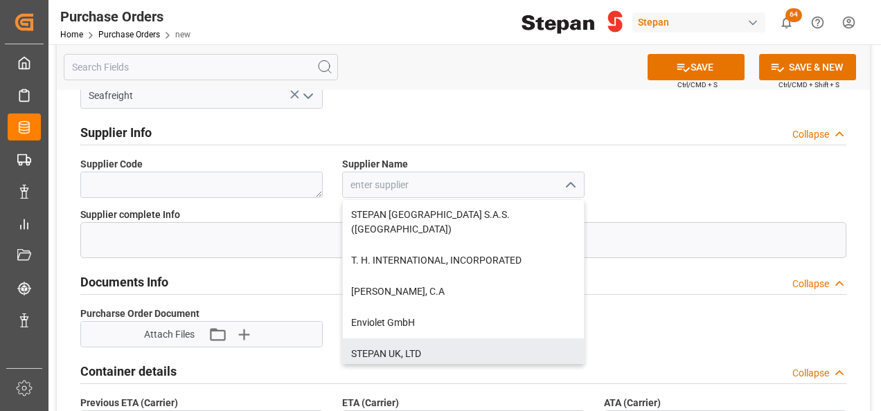
scroll to position [346, 0]
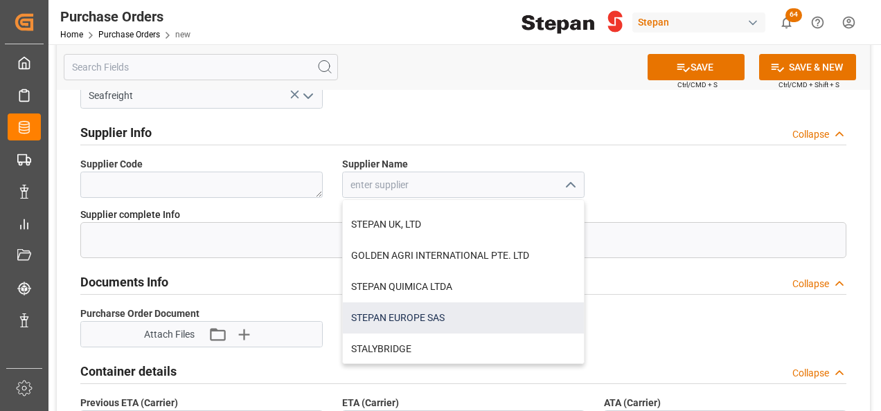
click at [404, 303] on div "STEPAN EUROPE SAS" at bounding box center [463, 318] width 241 height 31
type input "STEPAN EUROPE SAS"
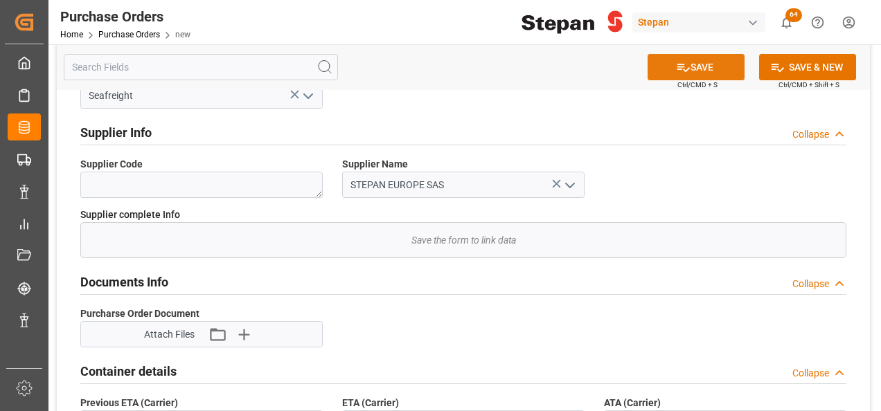
click at [687, 69] on button "SAVE" at bounding box center [696, 67] width 97 height 26
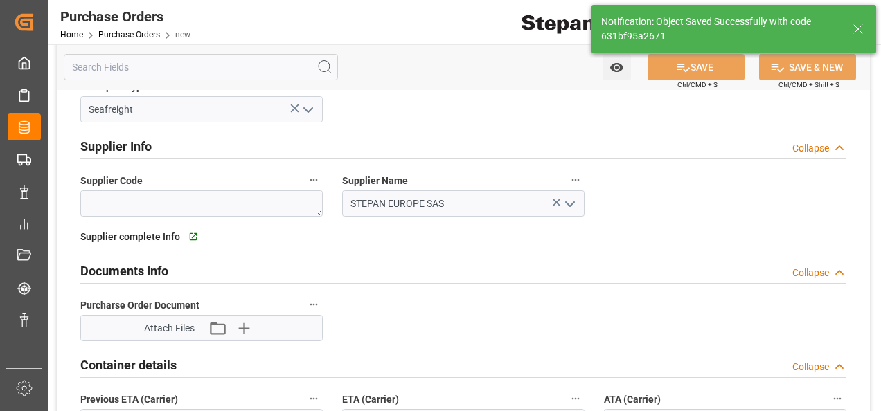
type textarea "Confirmed"
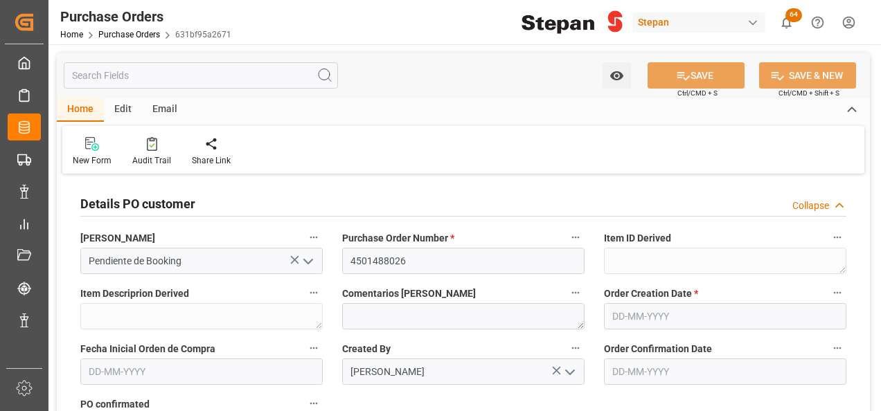
type input "[DATE]"
drag, startPoint x: 409, startPoint y: 253, endPoint x: 346, endPoint y: 251, distance: 62.4
click at [346, 251] on input "4501488026" at bounding box center [463, 261] width 242 height 26
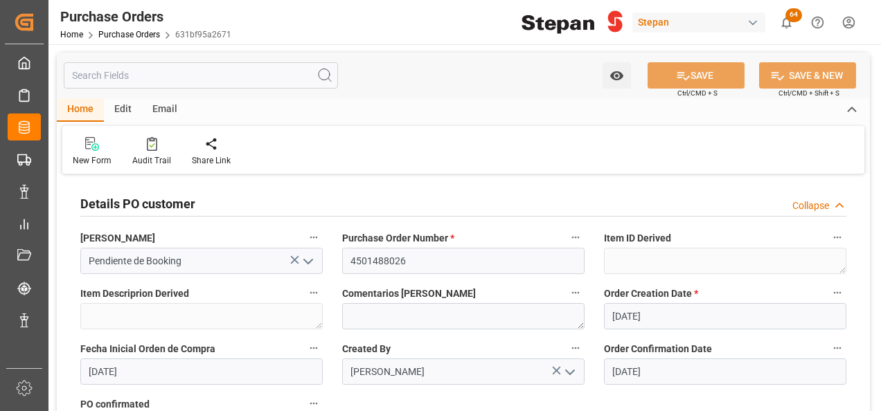
click at [410, 204] on div "Details PO customer Collapse" at bounding box center [463, 203] width 766 height 26
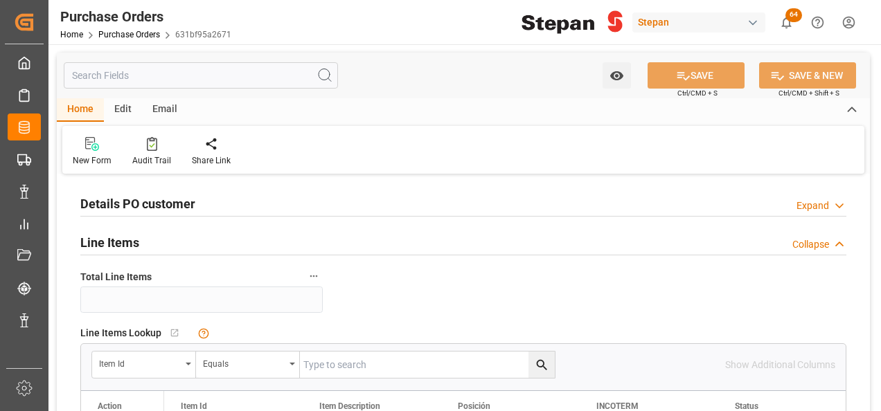
click at [808, 211] on div "Expand" at bounding box center [812, 206] width 33 height 15
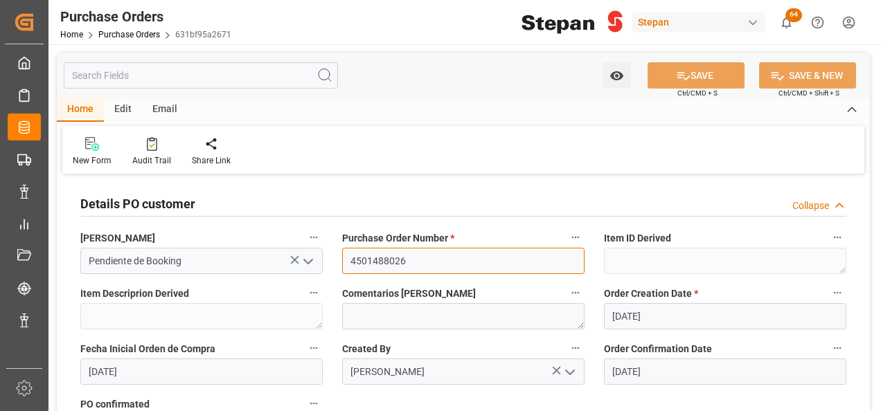
drag, startPoint x: 410, startPoint y: 256, endPoint x: 328, endPoint y: 256, distance: 81.7
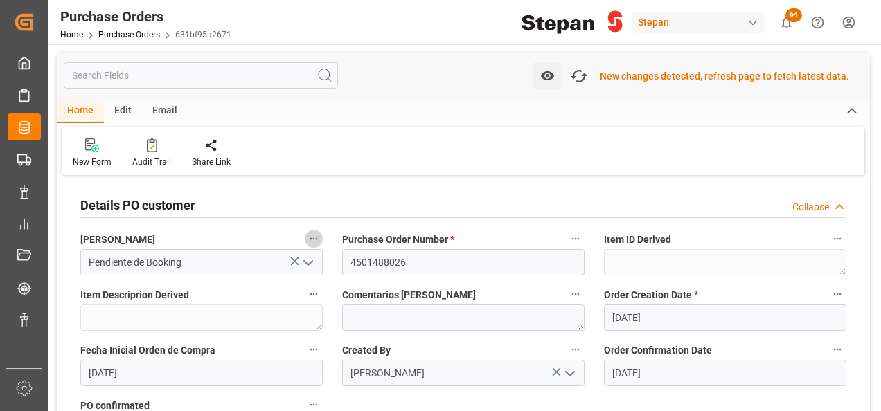
click at [317, 241] on icon "button" at bounding box center [313, 238] width 11 height 11
click at [583, 76] on div at bounding box center [440, 205] width 881 height 411
click at [612, 70] on div "New changes detected, refresh page to fetch latest data." at bounding box center [724, 76] width 249 height 15
click at [576, 73] on icon "button" at bounding box center [579, 76] width 22 height 22
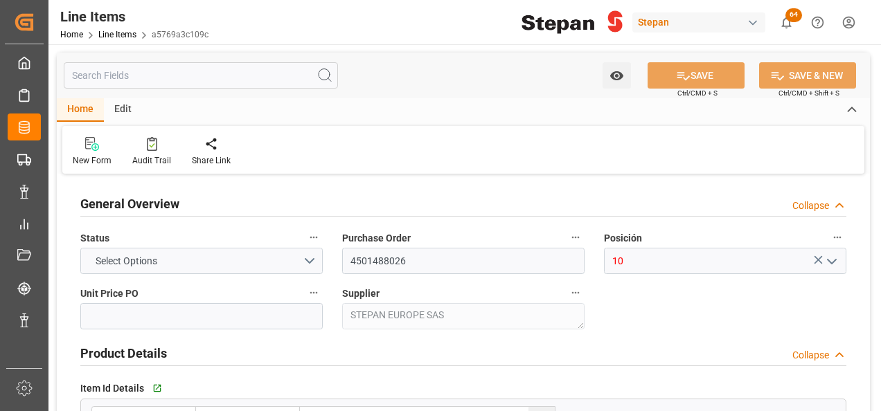
type input "12161900"
type input "6"
type input "[DATE] 16:58"
type input "[DATE]"
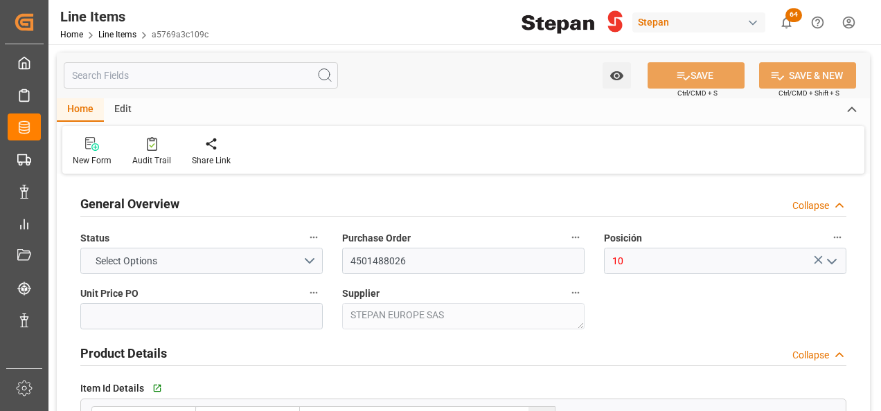
type input "[DATE]"
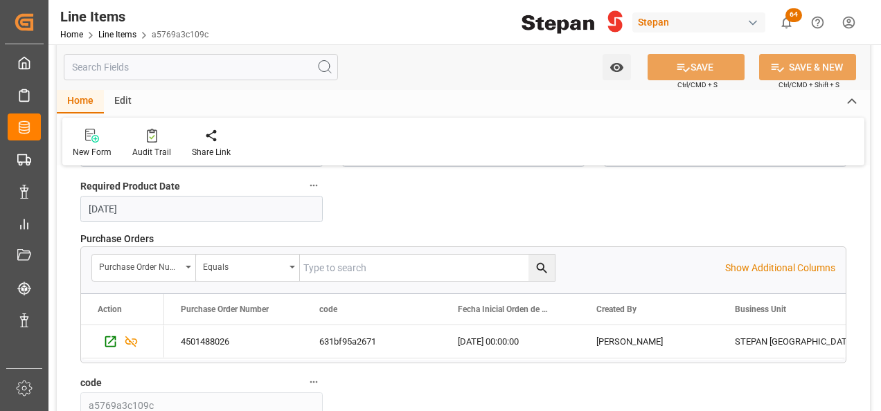
scroll to position [1247, 0]
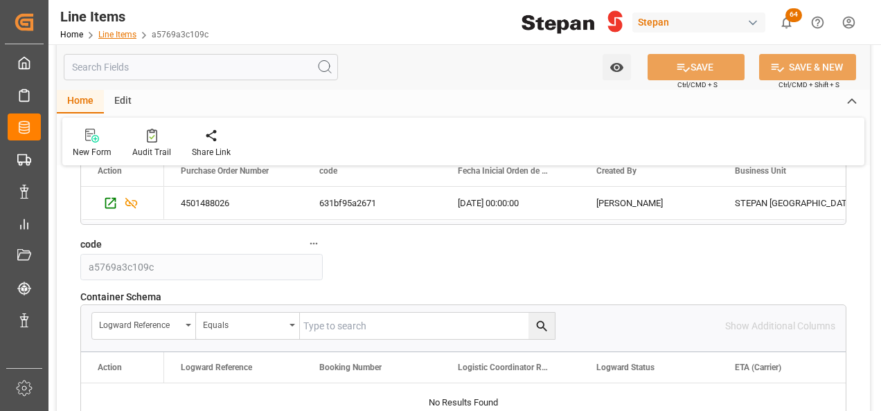
click at [114, 34] on link "Line Items" at bounding box center [117, 35] width 38 height 10
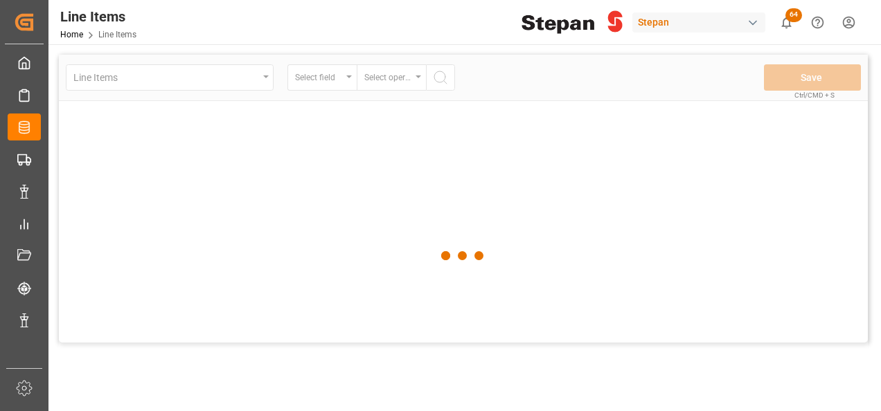
click at [265, 77] on div at bounding box center [463, 256] width 809 height 403
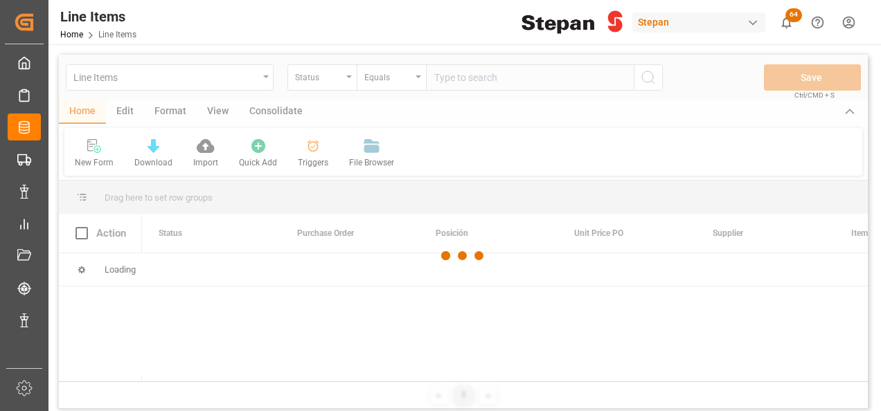
click at [265, 77] on div at bounding box center [463, 256] width 809 height 403
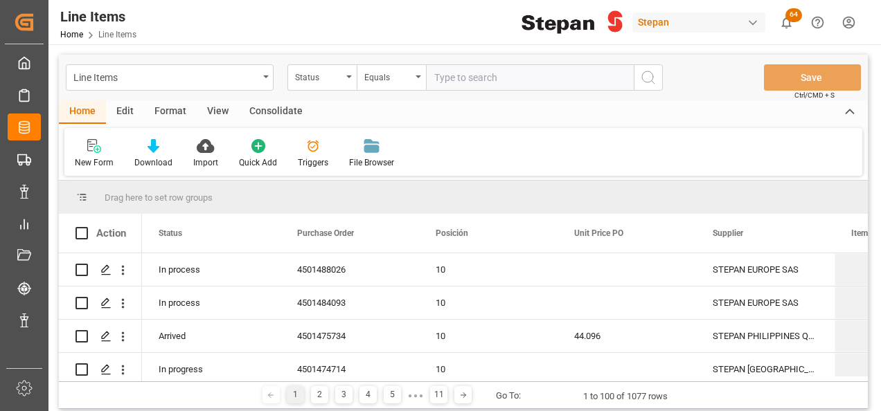
click at [265, 77] on icon "open menu" at bounding box center [266, 76] width 6 height 3
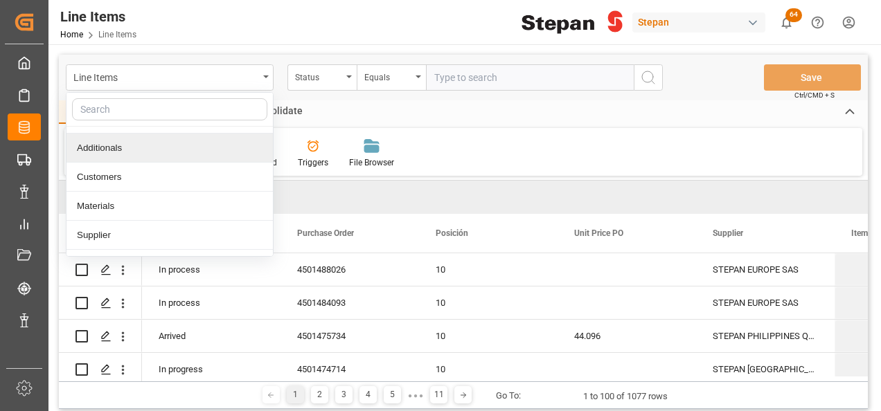
scroll to position [69, 0]
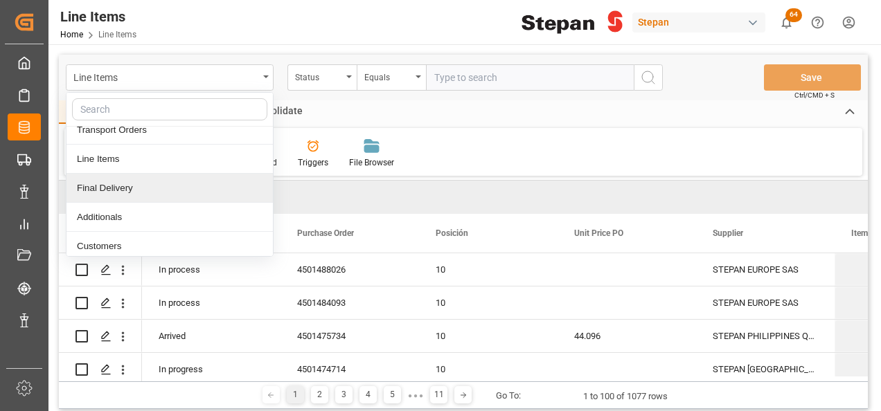
click at [99, 181] on div "Final Delivery" at bounding box center [169, 188] width 206 height 29
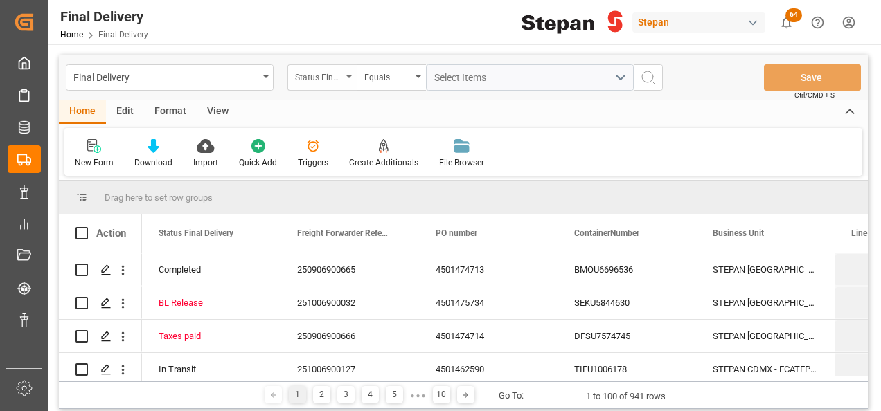
click at [355, 76] on div "Status Final Delivery" at bounding box center [321, 77] width 69 height 26
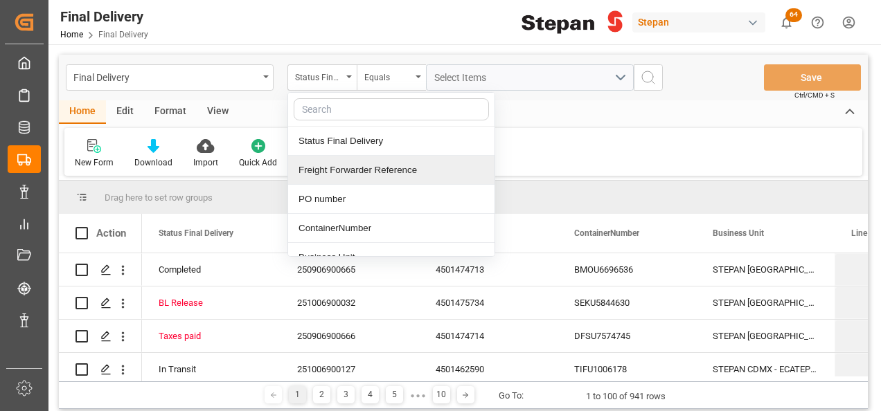
click at [350, 177] on div "Freight Forwarder Reference" at bounding box center [391, 170] width 206 height 29
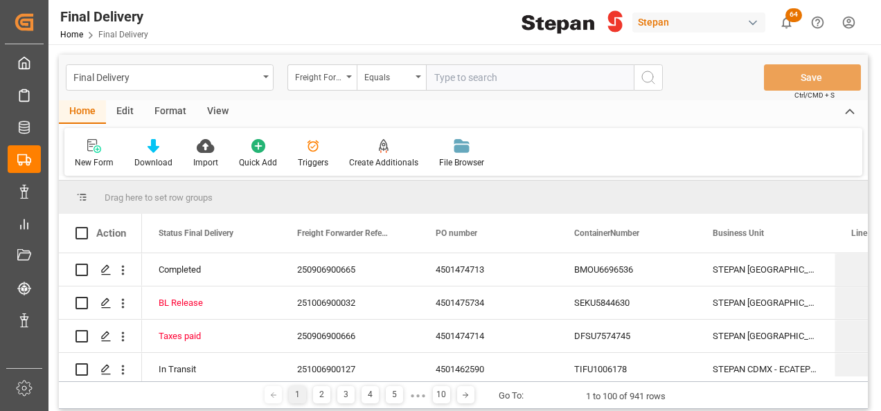
click at [451, 66] on input "text" at bounding box center [530, 77] width 208 height 26
type input "251006900047"
click at [645, 76] on icon "search button" at bounding box center [648, 77] width 17 height 17
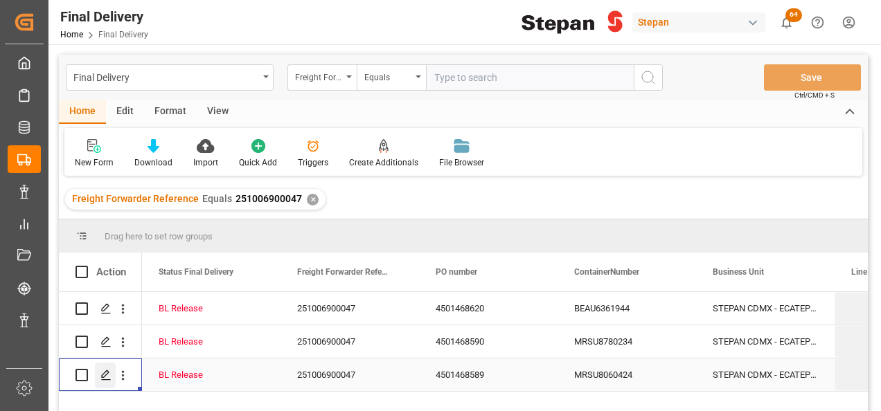
click at [101, 379] on icon "Press SPACE to select this row." at bounding box center [105, 375] width 11 height 11
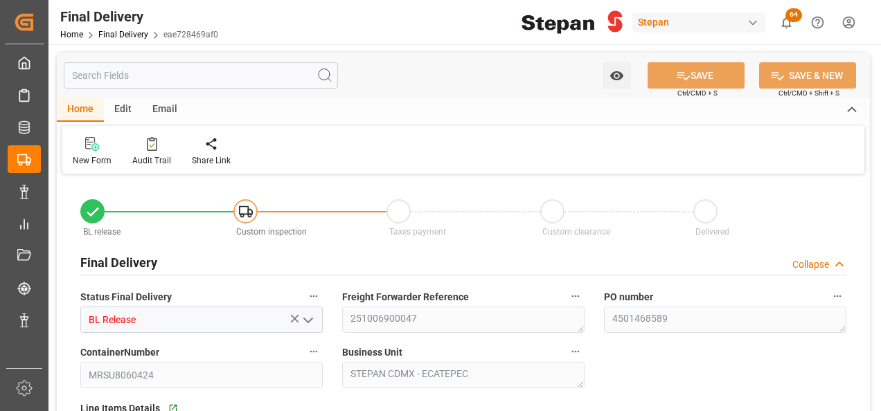
type input "BL Release"
type textarea "251006900047"
type textarea "4501468589"
type input "MRSU8060424"
type textarea "STEPAN CDMX - ECATEPEC"
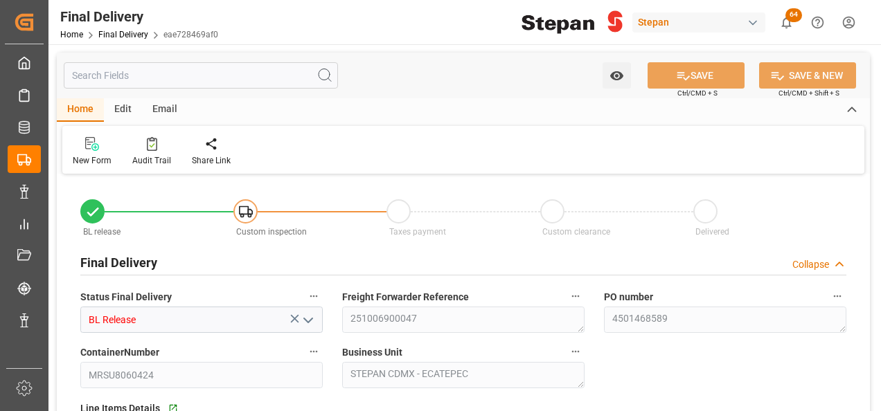
type textarea "25 43 1742 5002782"
type textarea "STEPAN CDMX - ECATEPEC"
type input "20-09-2025"
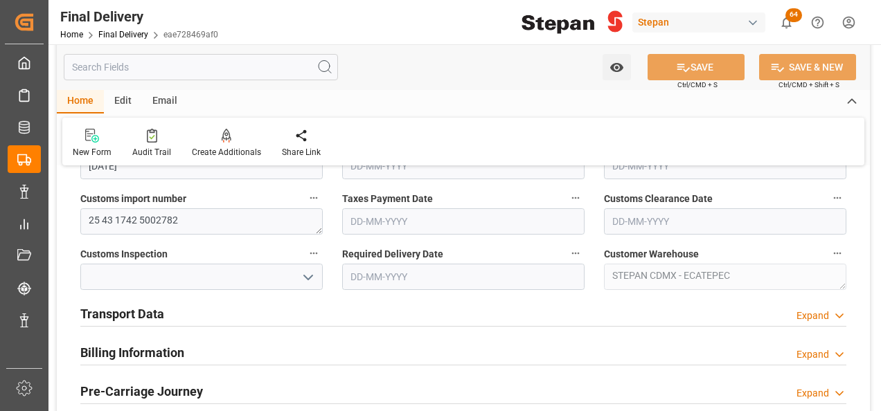
scroll to position [346, 0]
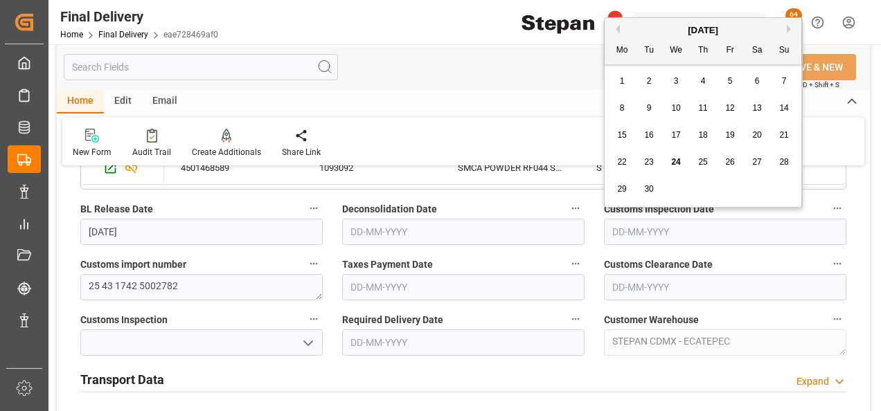
click at [651, 227] on input "text" at bounding box center [725, 232] width 242 height 26
click at [647, 24] on div "September 2025" at bounding box center [703, 31] width 197 height 14
click at [675, 163] on span "24" at bounding box center [675, 162] width 9 height 10
type input "24-09-2025"
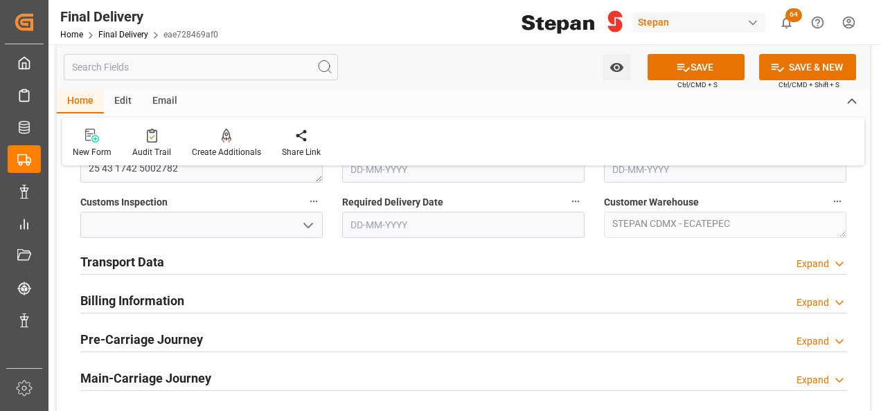
scroll to position [485, 0]
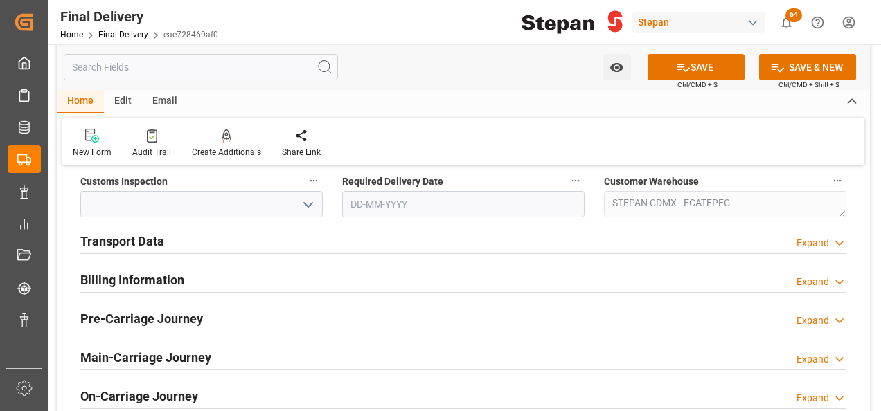
click at [131, 244] on h2 "Transport Data" at bounding box center [122, 241] width 84 height 19
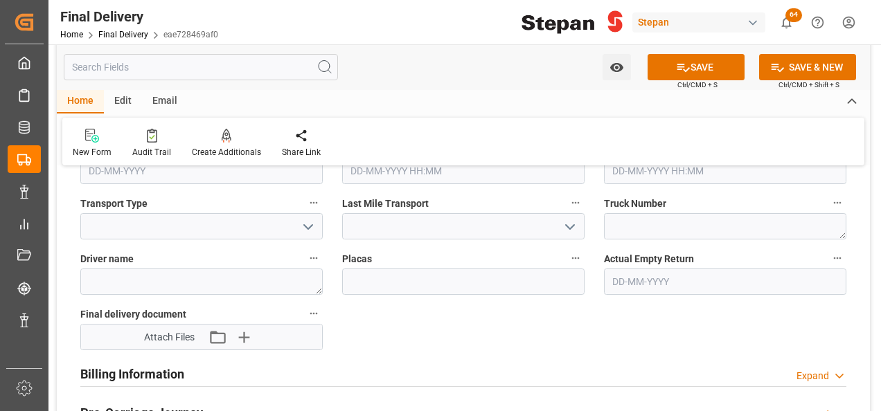
scroll to position [623, 0]
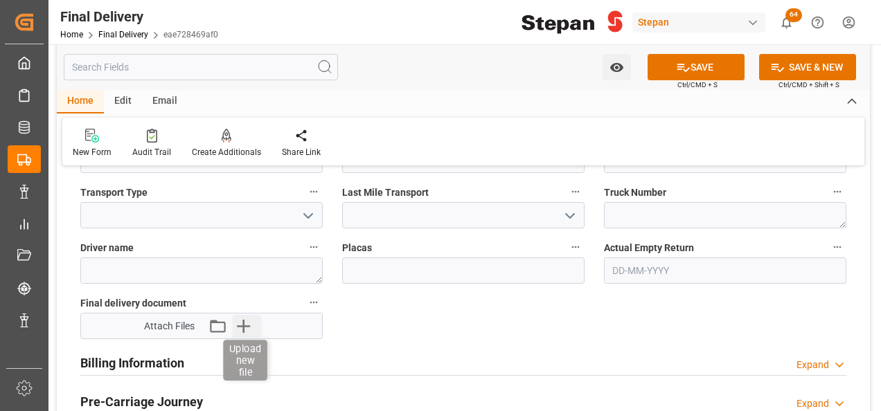
click at [242, 321] on icon "button" at bounding box center [244, 326] width 22 height 22
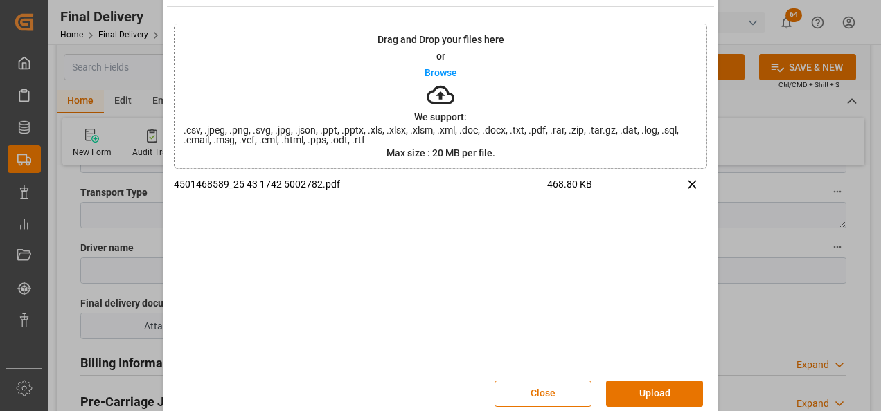
scroll to position [55, 0]
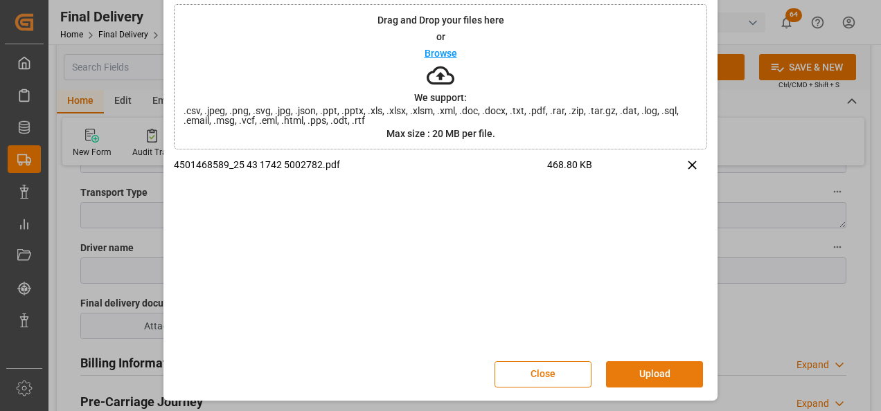
click at [639, 368] on button "Upload" at bounding box center [654, 375] width 97 height 26
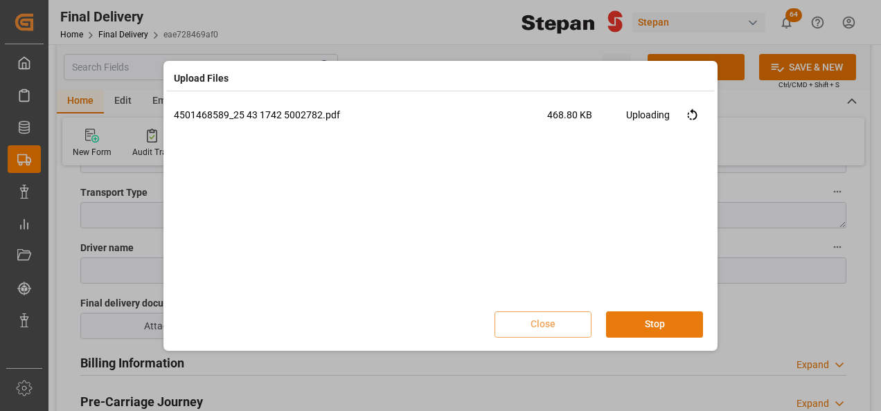
scroll to position [0, 0]
click at [653, 321] on button "Done" at bounding box center [654, 325] width 97 height 26
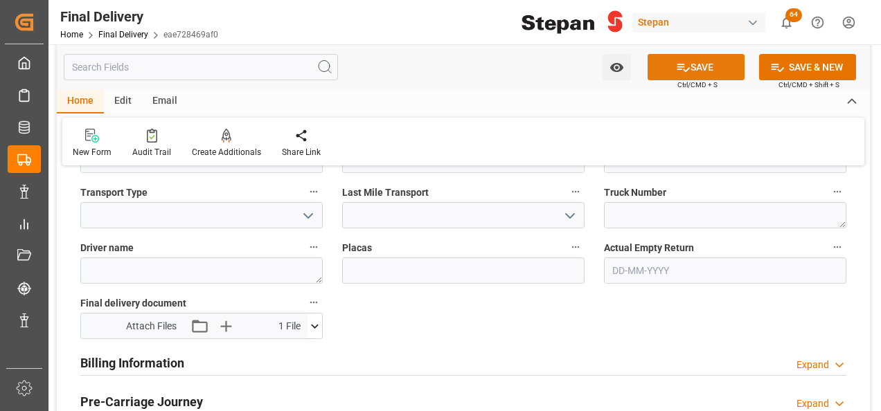
click at [687, 60] on button "SAVE" at bounding box center [696, 67] width 97 height 26
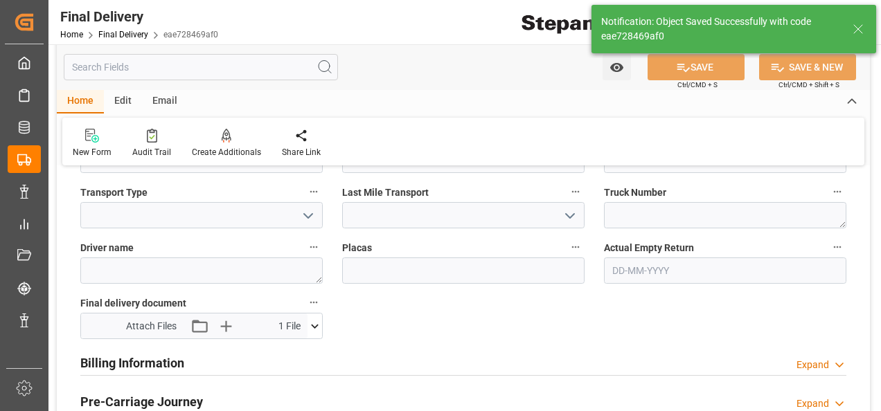
click at [309, 216] on div "BL release Custom inspection Taxes payment Custom clearance Delivered Final Del…" at bounding box center [463, 34] width 813 height 959
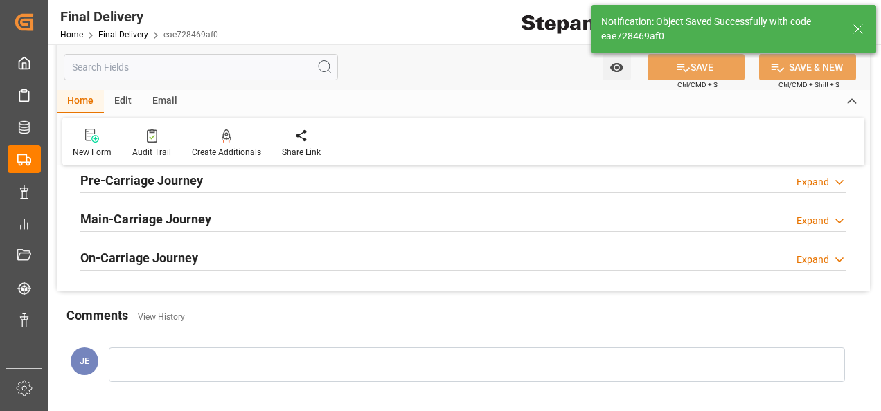
type input "In inspection"
click at [309, 215] on div "Main-Carriage Journey Expand" at bounding box center [463, 218] width 766 height 26
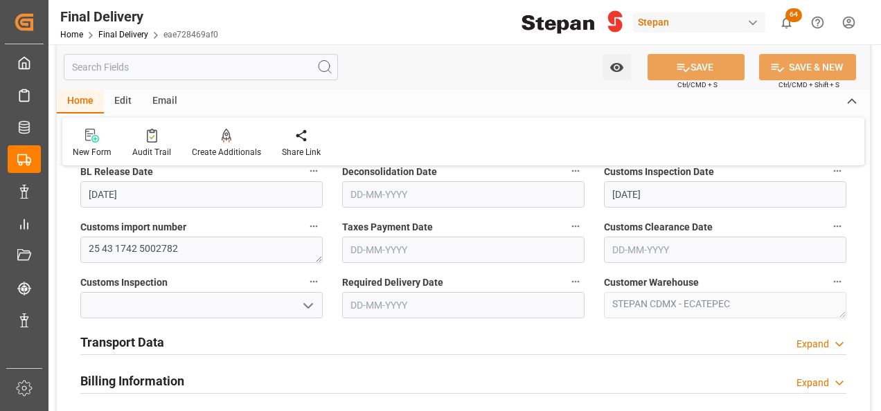
scroll to position [416, 0]
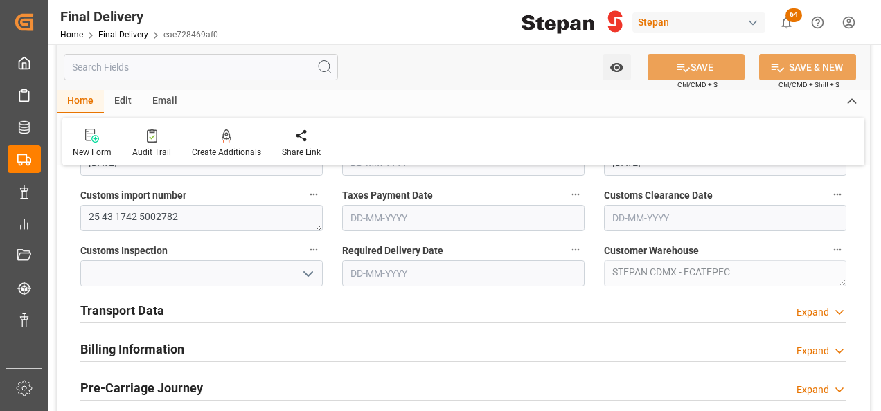
click at [312, 273] on icon "open menu" at bounding box center [308, 274] width 17 height 17
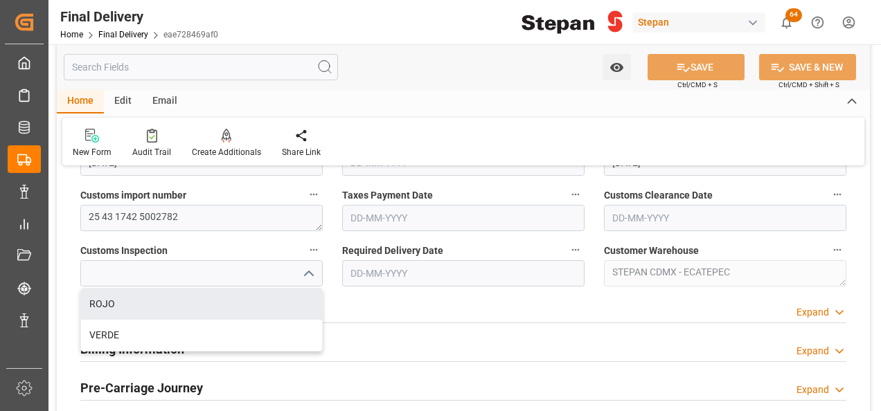
click at [418, 310] on div "Transport Data Expand" at bounding box center [463, 309] width 766 height 26
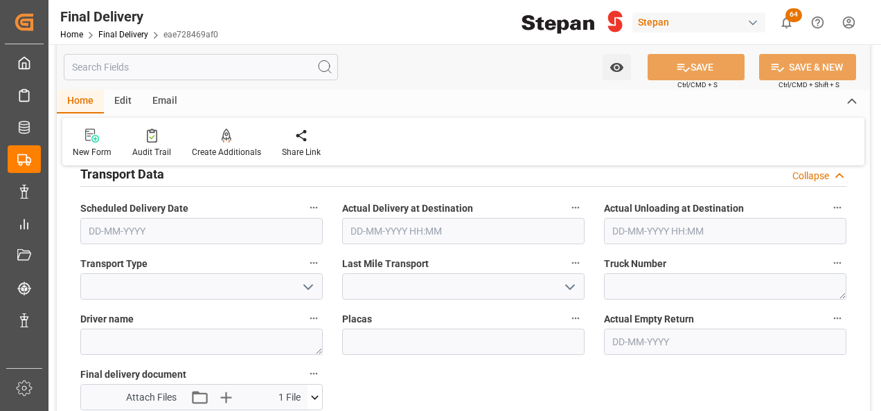
scroll to position [554, 0]
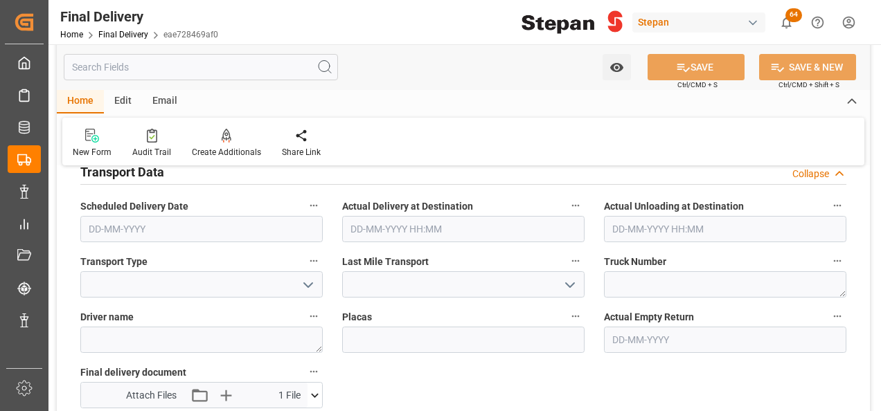
click at [304, 278] on icon "open menu" at bounding box center [308, 285] width 17 height 17
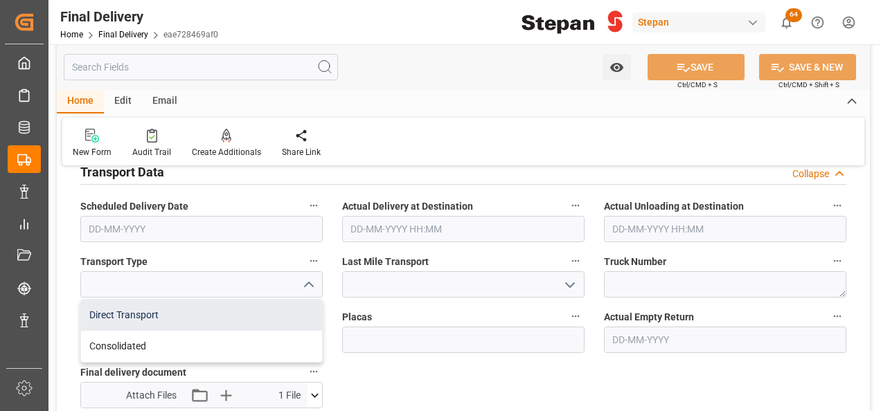
click at [118, 317] on div "Direct Transport" at bounding box center [201, 315] width 241 height 31
type input "Direct Transport"
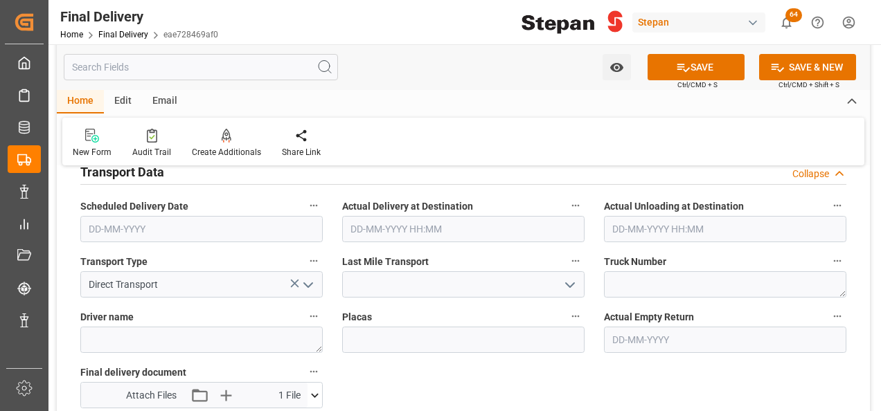
click at [569, 284] on icon "open menu" at bounding box center [570, 285] width 17 height 17
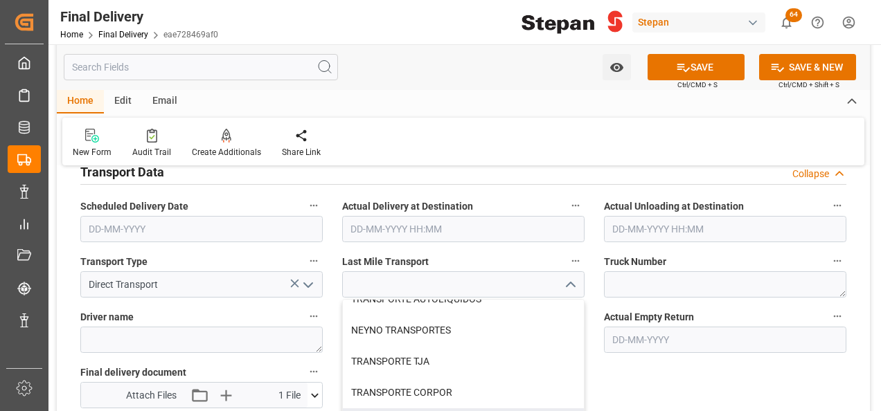
scroll to position [117, 0]
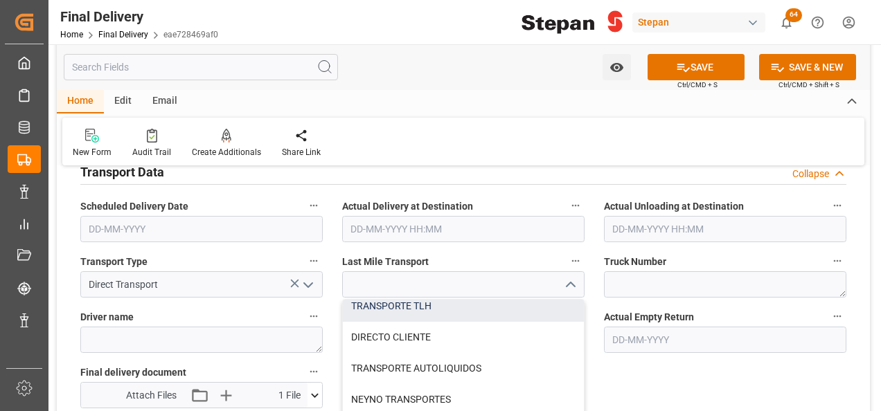
click at [418, 309] on div "TRANSPORTE TLH" at bounding box center [463, 306] width 241 height 31
type input "TRANSPORTE TLH"
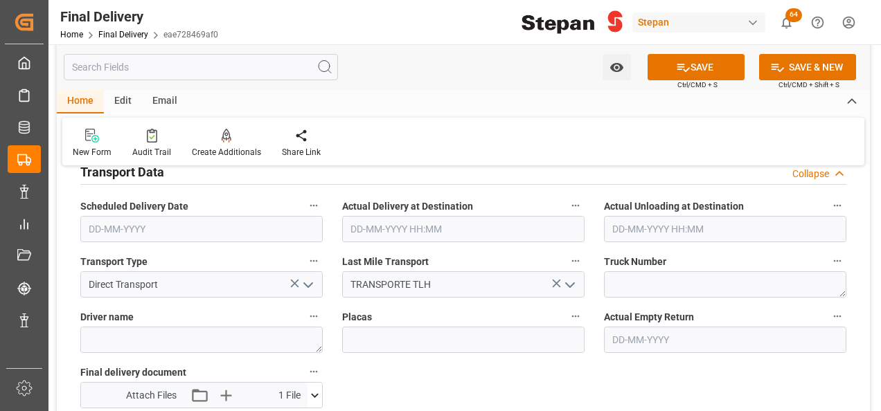
click at [487, 310] on label "Placas" at bounding box center [463, 317] width 242 height 19
click at [567, 310] on button "Placas" at bounding box center [576, 317] width 18 height 18
click at [576, 357] on div at bounding box center [440, 205] width 881 height 411
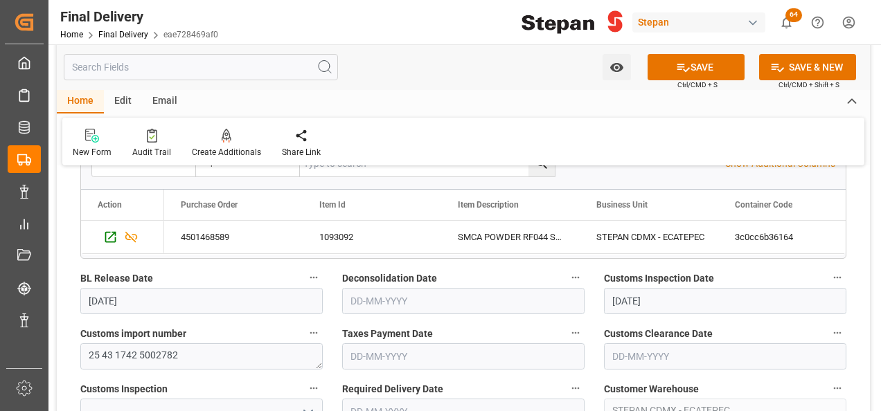
scroll to position [346, 0]
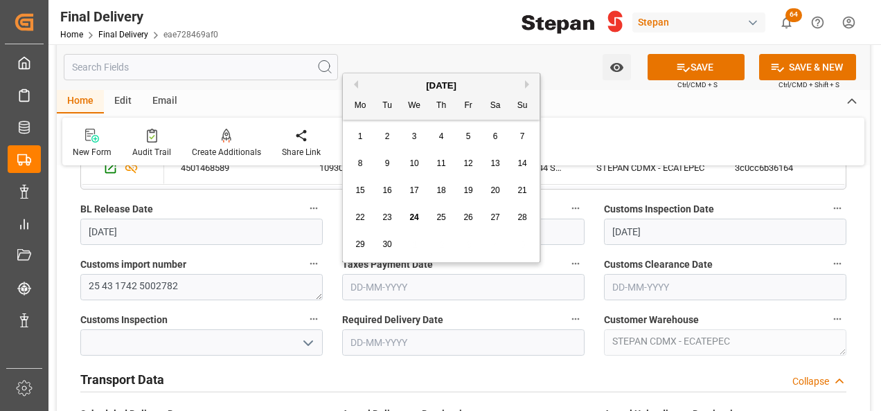
click at [392, 292] on input "text" at bounding box center [463, 287] width 242 height 26
click at [383, 71] on div "Watch Option SAVE Ctrl/CMD + S SAVE & NEW Ctrl/CMD + Shift + S" at bounding box center [463, 67] width 813 height 46
click at [384, 291] on input "text" at bounding box center [463, 287] width 242 height 26
click at [380, 83] on div "September 2025" at bounding box center [441, 86] width 197 height 14
click at [414, 217] on span "24" at bounding box center [413, 218] width 9 height 10
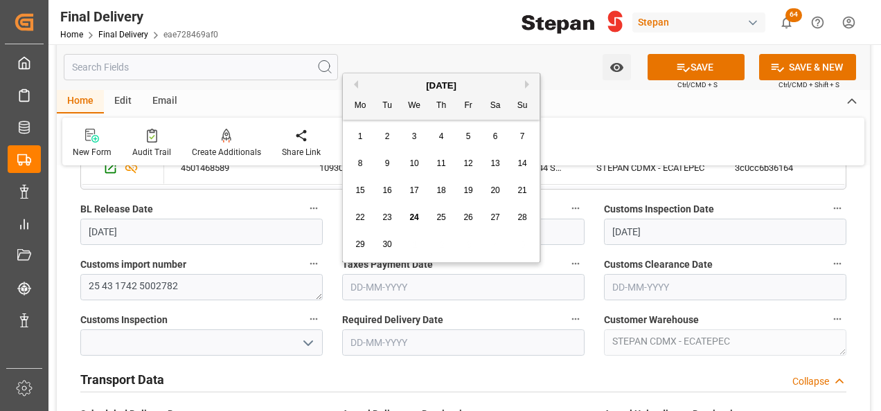
type input "24-09-2025"
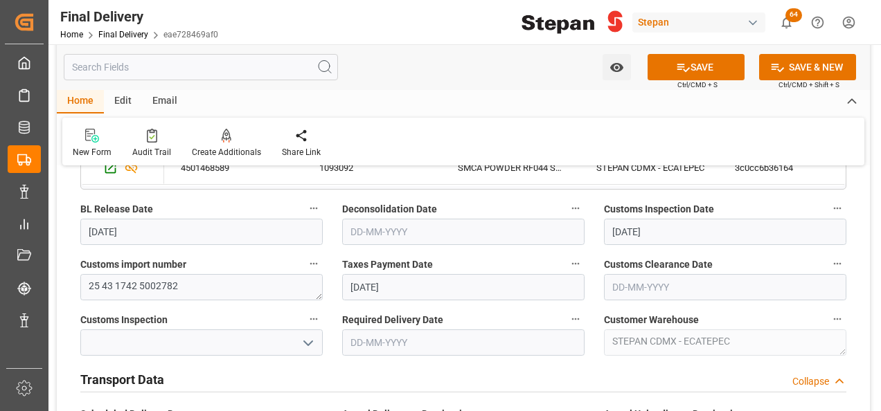
drag, startPoint x: 682, startPoint y: 64, endPoint x: 663, endPoint y: 127, distance: 65.5
click at [683, 64] on icon at bounding box center [683, 67] width 15 height 15
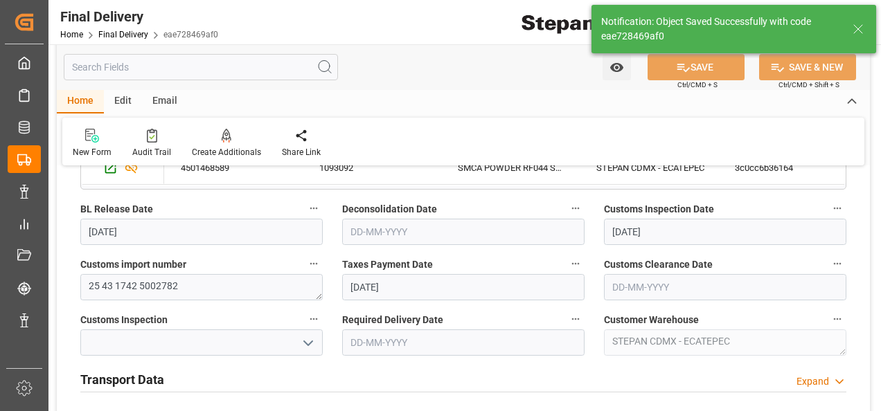
type input "Taxes paid"
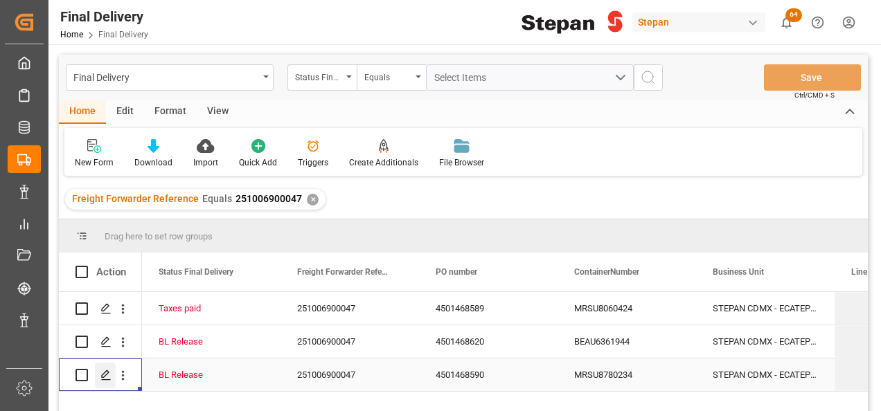
click at [105, 377] on icon "Press SPACE to select this row." at bounding box center [105, 375] width 11 height 11
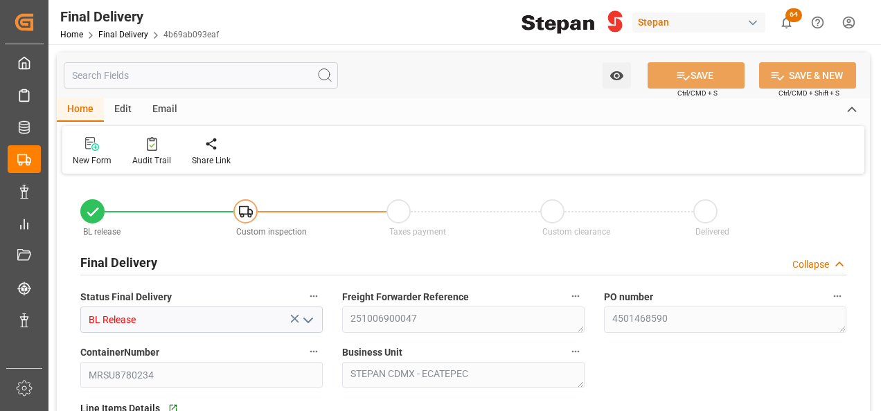
type input "20-09-2025"
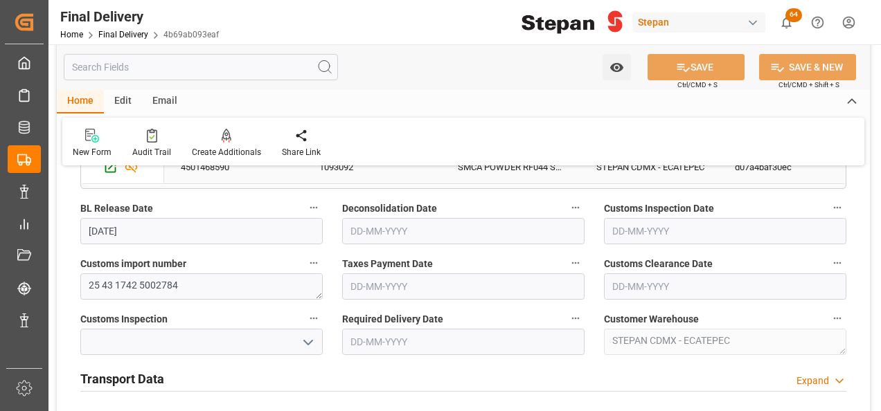
scroll to position [416, 0]
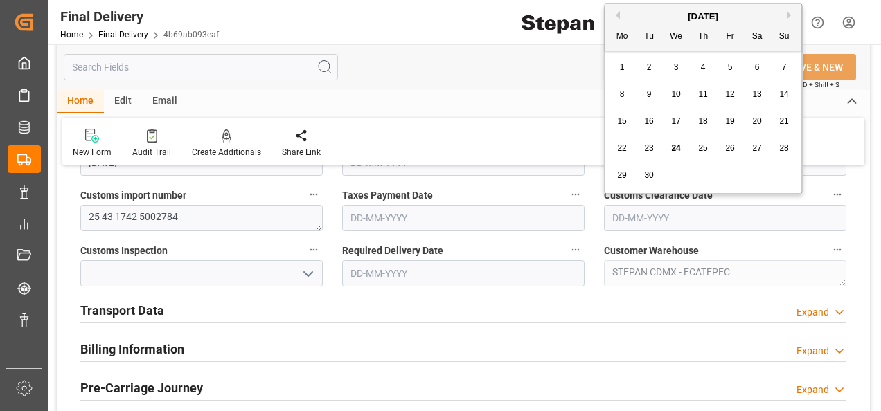
click at [636, 215] on input "text" at bounding box center [725, 218] width 242 height 26
click at [677, 145] on span "24" at bounding box center [675, 148] width 9 height 10
type input "24-09-2025"
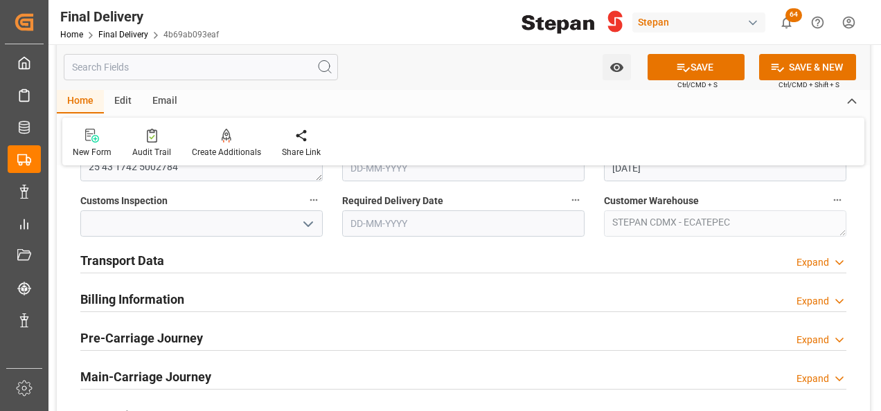
scroll to position [485, 0]
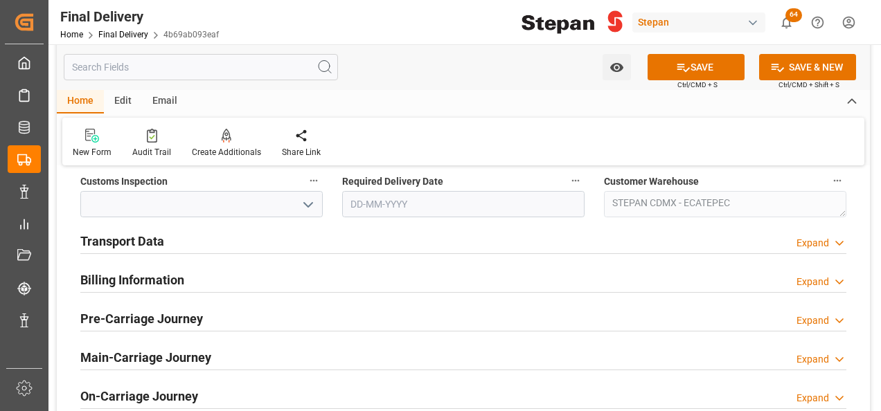
click at [151, 244] on h2 "Transport Data" at bounding box center [122, 241] width 84 height 19
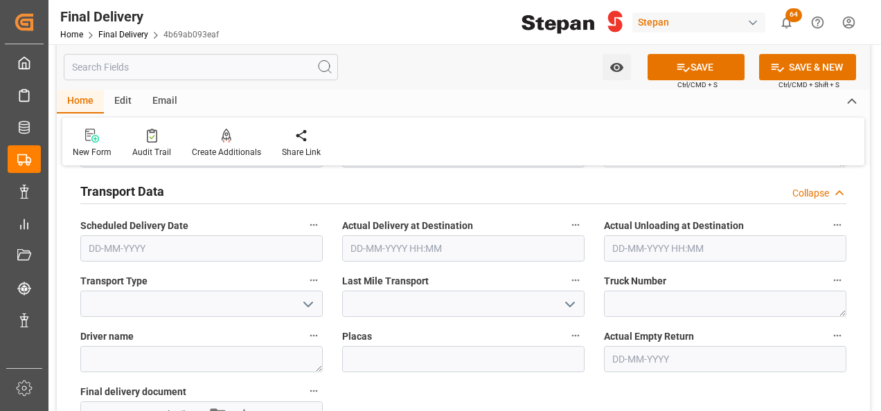
scroll to position [554, 0]
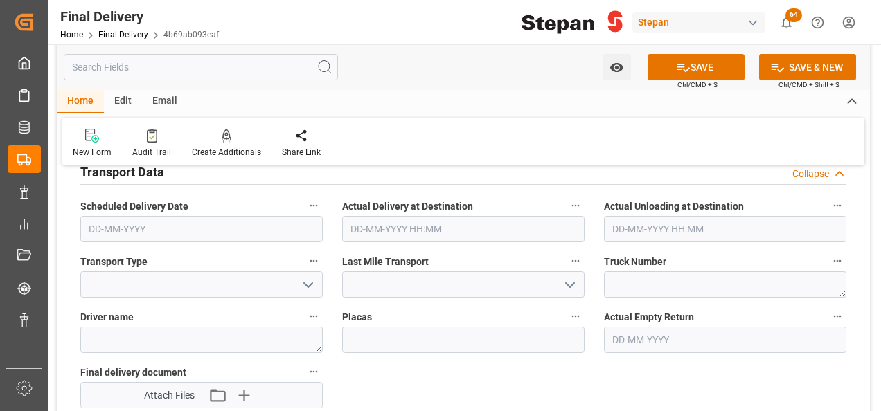
click at [305, 280] on icon "open menu" at bounding box center [308, 285] width 17 height 17
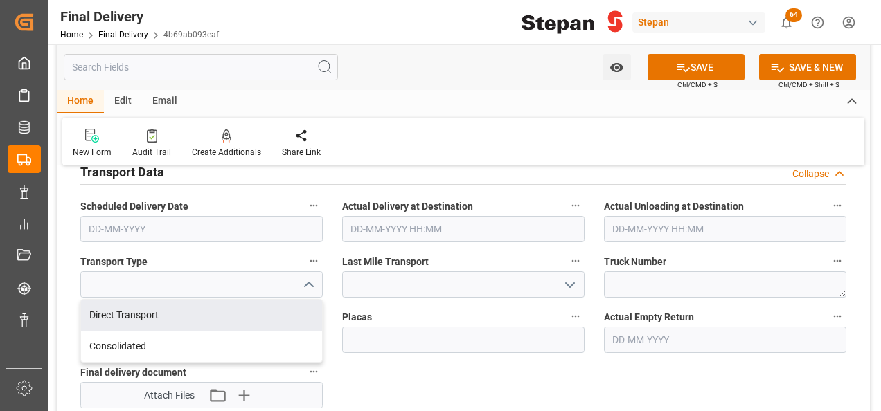
drag, startPoint x: 143, startPoint y: 316, endPoint x: 165, endPoint y: 317, distance: 22.2
click at [141, 316] on div "Direct Transport" at bounding box center [201, 315] width 241 height 31
type input "Direct Transport"
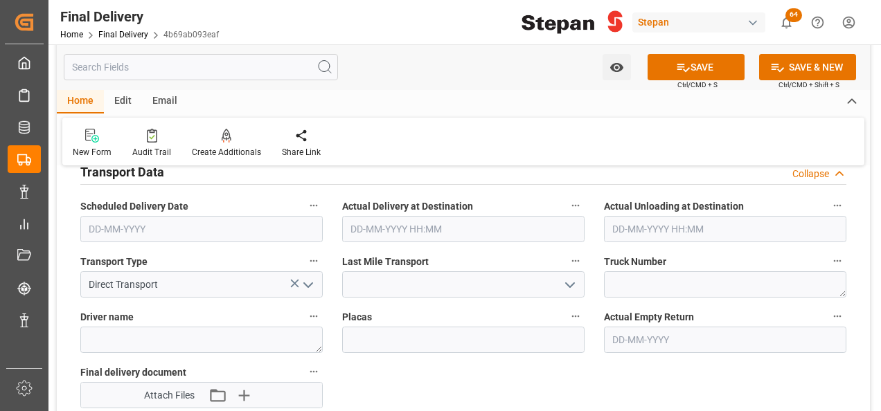
click at [568, 280] on icon "open menu" at bounding box center [570, 285] width 17 height 17
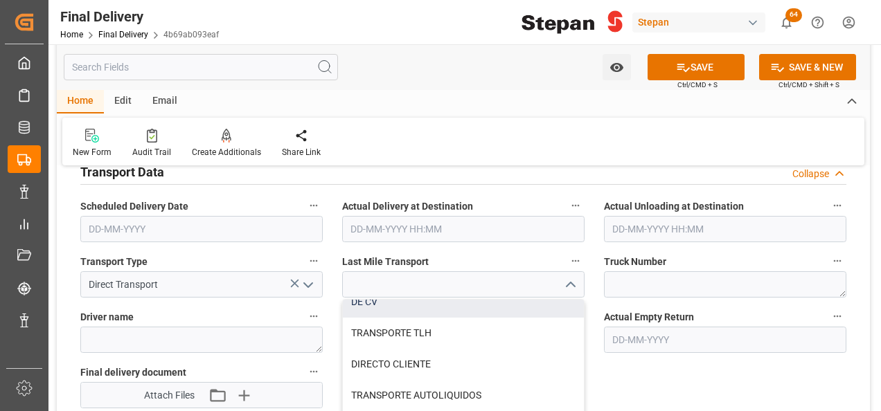
scroll to position [69, 0]
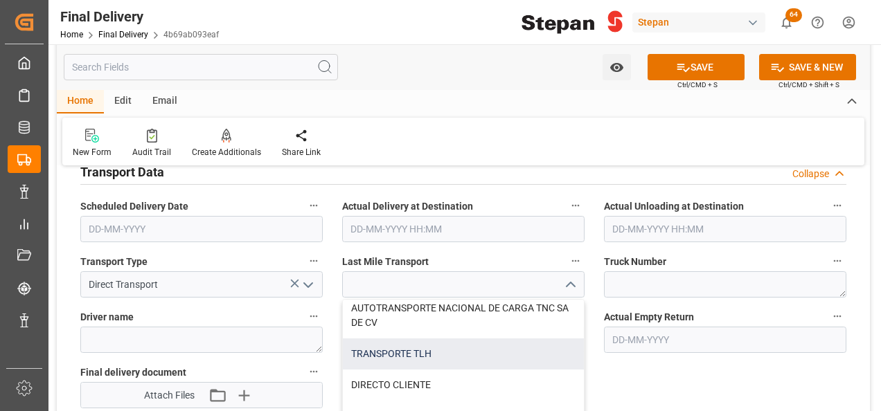
click at [407, 351] on div "TRANSPORTE TLH" at bounding box center [463, 354] width 241 height 31
type input "TRANSPORTE TLH"
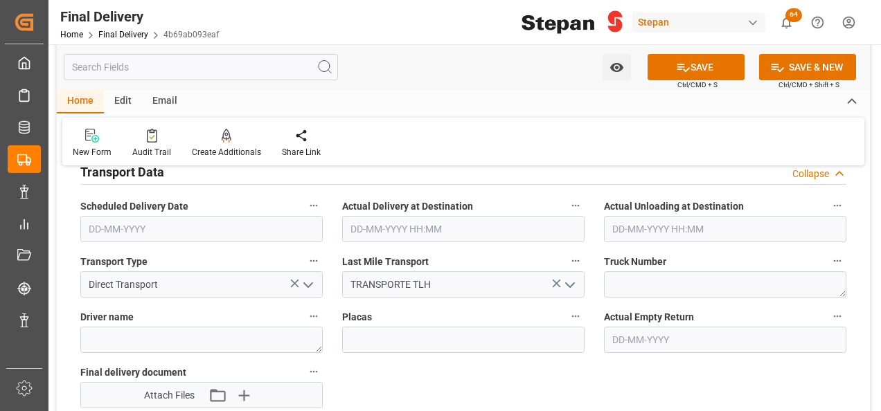
scroll to position [623, 0]
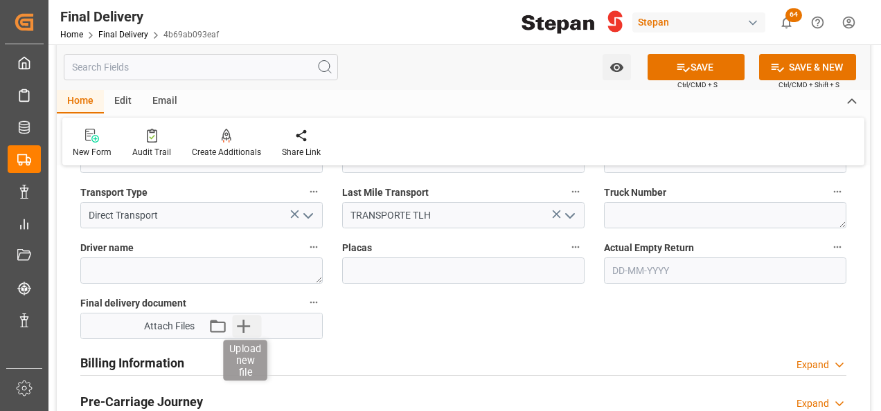
click at [242, 326] on icon "button" at bounding box center [244, 326] width 22 height 22
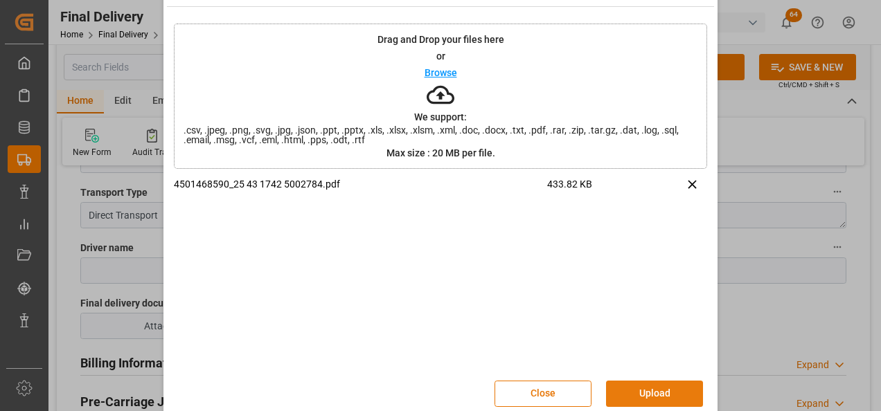
scroll to position [55, 0]
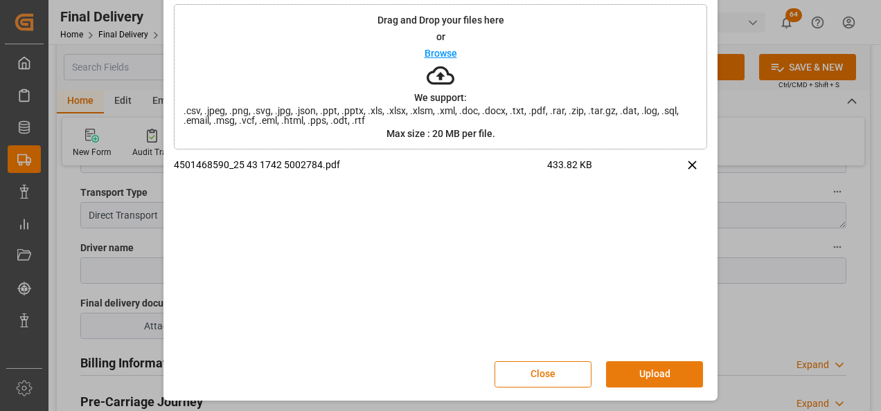
click at [638, 374] on button "Upload" at bounding box center [654, 375] width 97 height 26
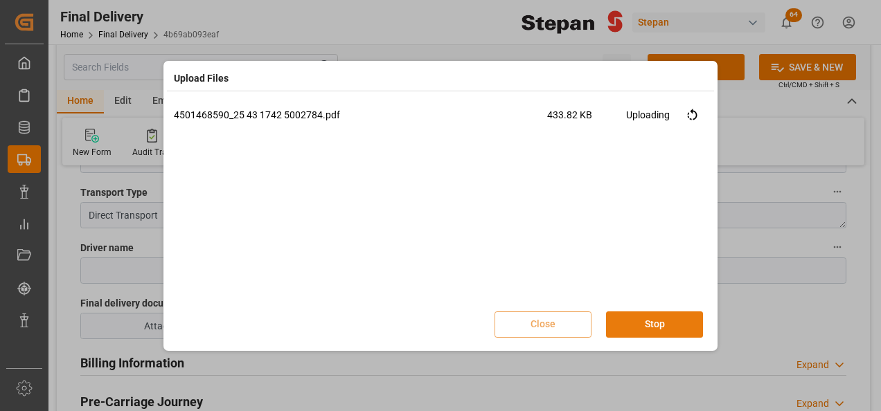
scroll to position [0, 0]
click at [654, 319] on button "Done" at bounding box center [654, 325] width 97 height 26
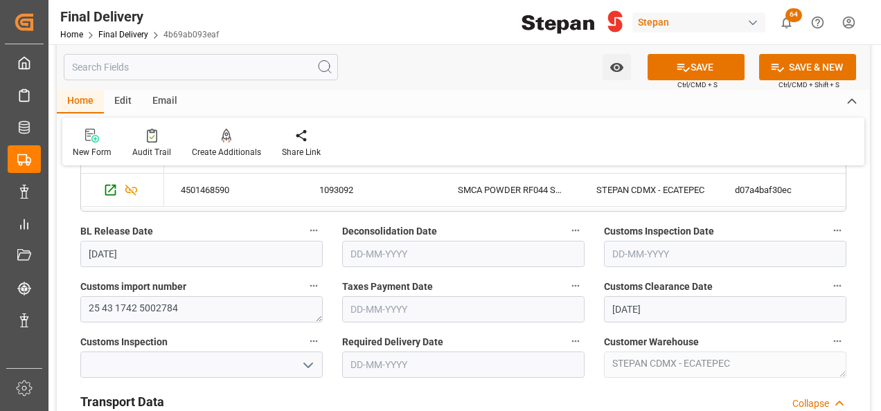
scroll to position [346, 0]
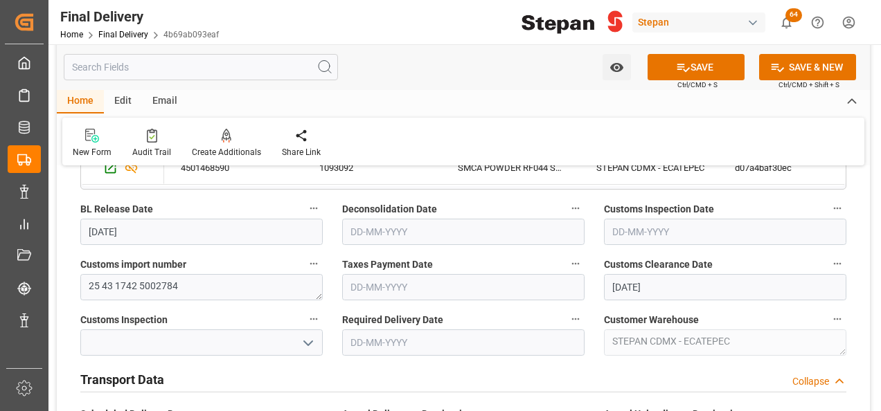
click at [364, 290] on input "text" at bounding box center [463, 287] width 242 height 26
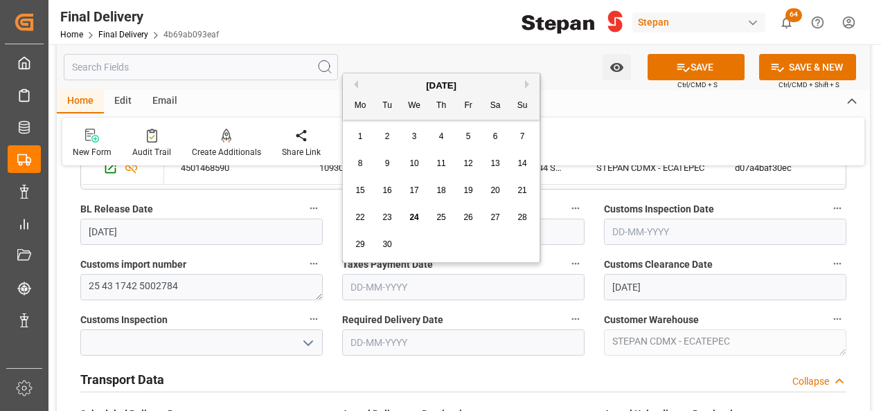
click at [381, 75] on div "September 2025 Mo Tu We Th Fr Sa Su" at bounding box center [441, 96] width 197 height 46
click at [417, 215] on span "24" at bounding box center [413, 218] width 9 height 10
type input "24-09-2025"
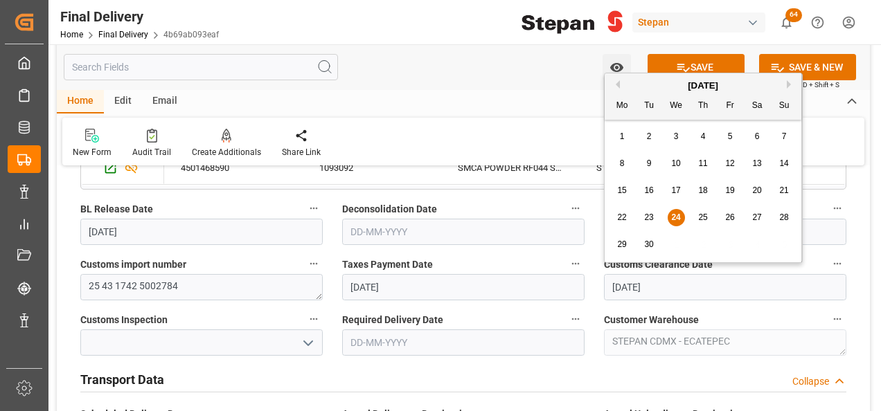
drag, startPoint x: 677, startPoint y: 285, endPoint x: 547, endPoint y: 271, distance: 130.9
click at [562, 280] on div "BL release Custom inspection Taxes payment Custom clearance Delivered Final Del…" at bounding box center [463, 311] width 813 height 959
click at [587, 240] on div "Deconsolidation Date" at bounding box center [463, 222] width 262 height 55
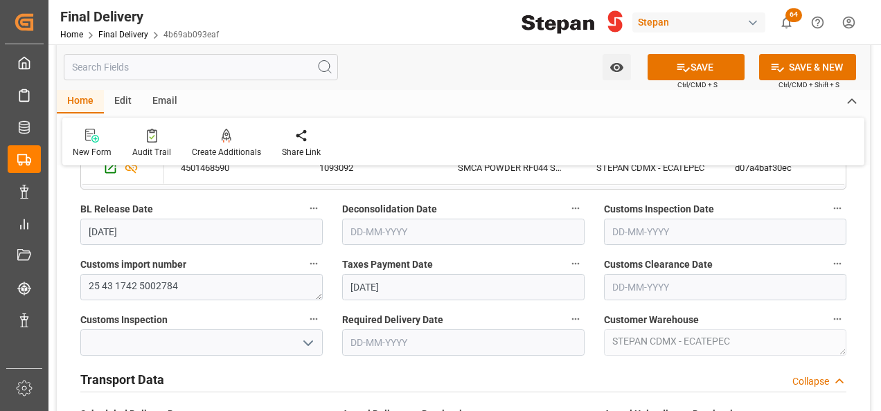
click at [752, 239] on input "text" at bounding box center [725, 232] width 242 height 26
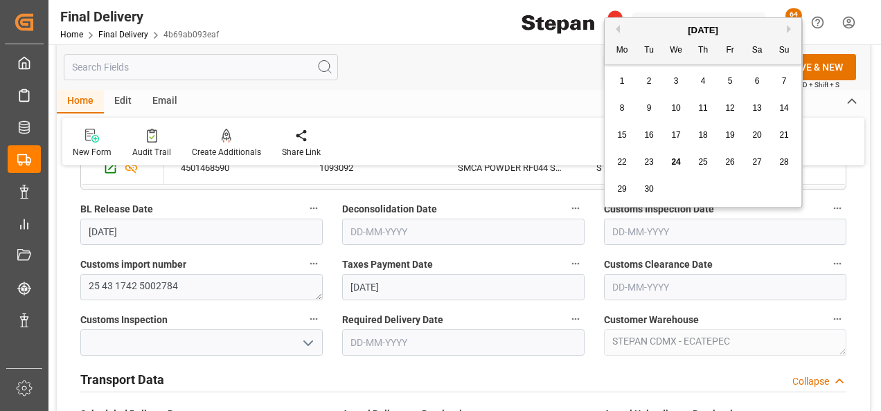
click at [648, 26] on div "September 2025" at bounding box center [703, 31] width 197 height 14
click at [675, 157] on span "24" at bounding box center [675, 162] width 9 height 10
type input "24-09-2025"
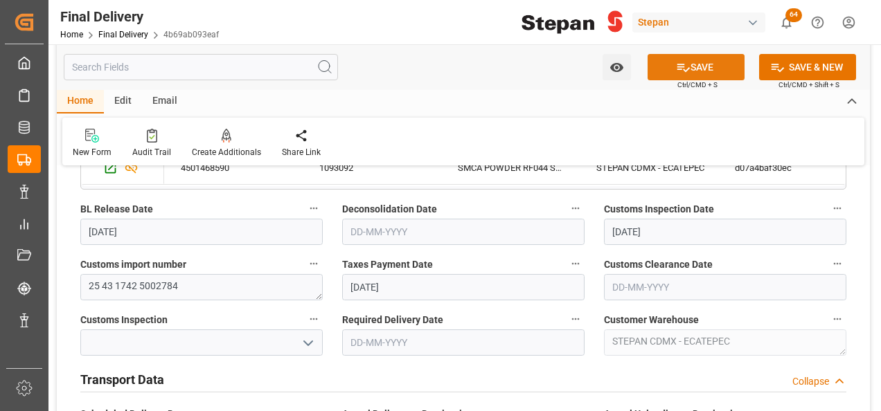
click at [692, 68] on button "SAVE" at bounding box center [696, 67] width 97 height 26
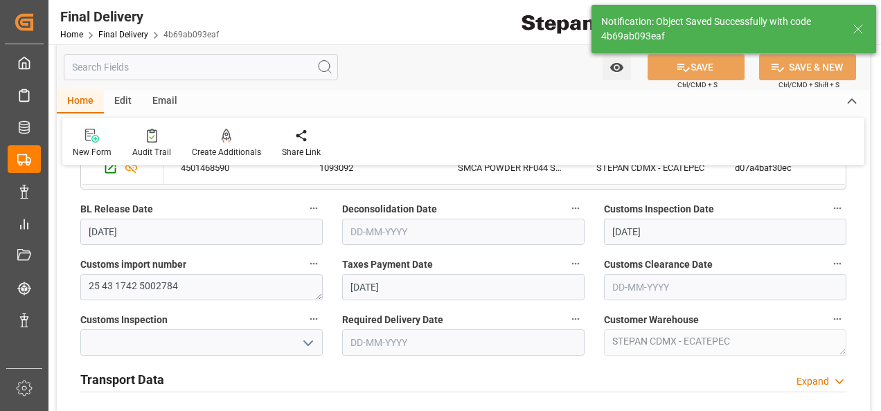
type input "Taxes paid"
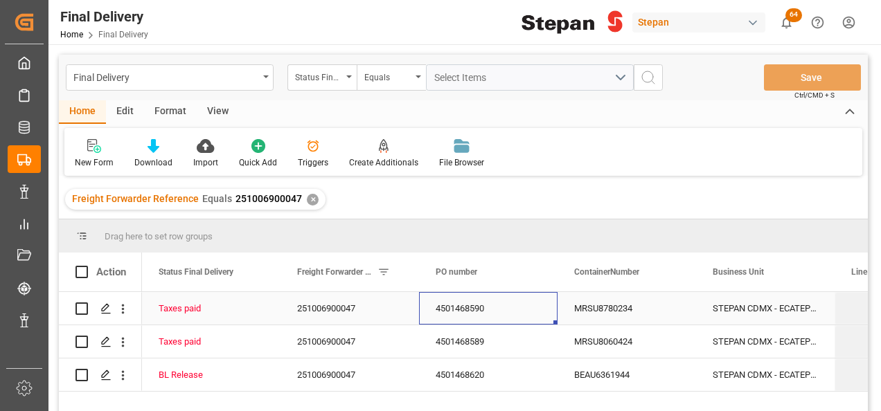
click at [470, 303] on div "4501468590" at bounding box center [488, 308] width 139 height 33
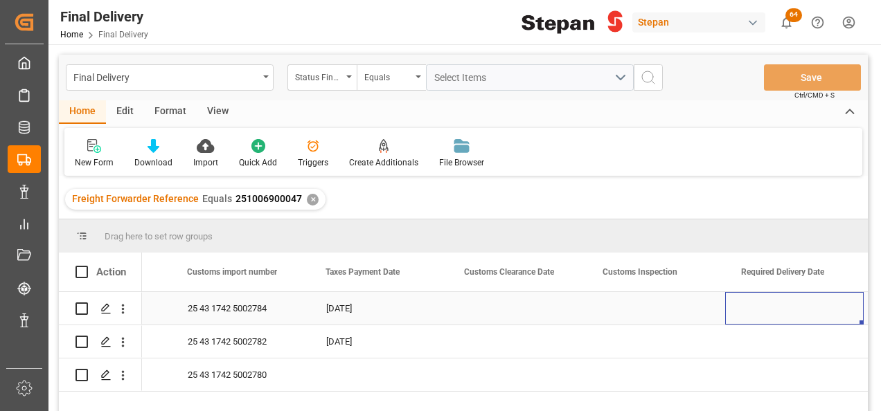
scroll to position [0, 1357]
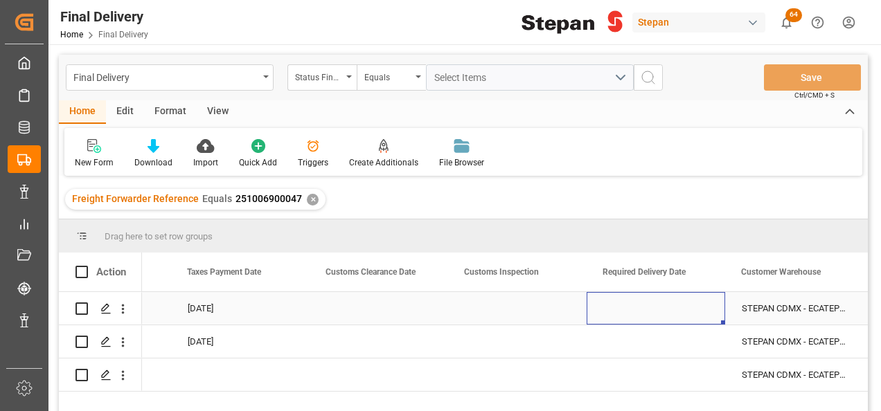
click at [651, 313] on div "Press SPACE to select this row." at bounding box center [656, 308] width 139 height 33
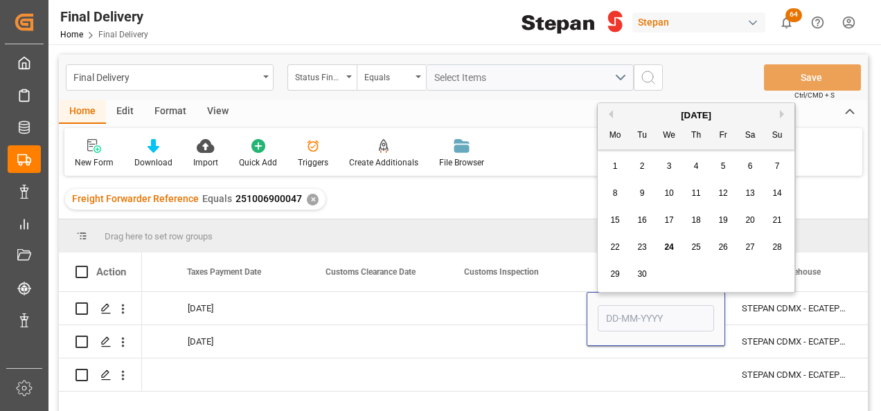
click at [701, 249] on div "25" at bounding box center [696, 248] width 17 height 17
type input "25-09-2025"
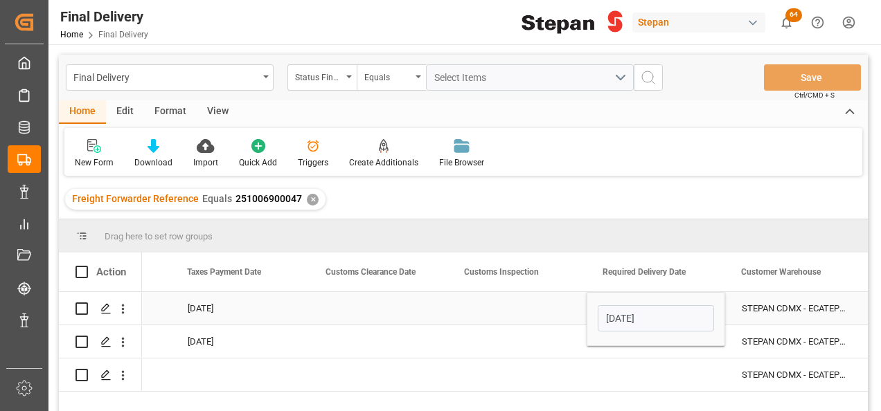
drag, startPoint x: 540, startPoint y: 305, endPoint x: 627, endPoint y: 306, distance: 86.6
click at [540, 306] on div "Press SPACE to select this row." at bounding box center [517, 308] width 139 height 33
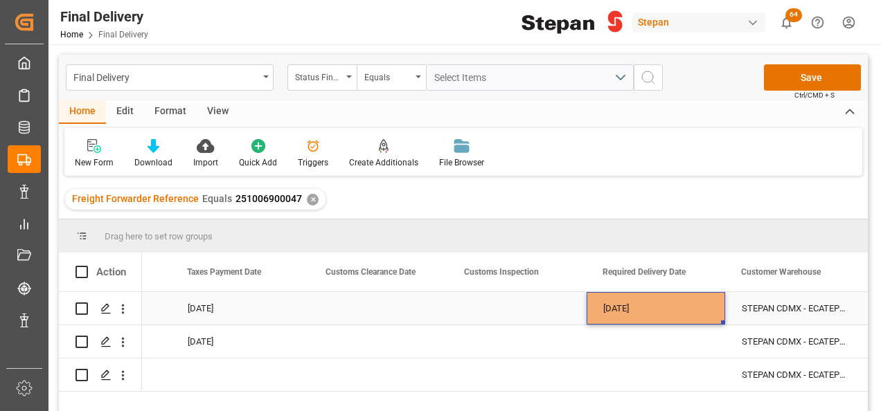
click at [644, 306] on div "25-09-2025" at bounding box center [656, 308] width 139 height 33
drag, startPoint x: 721, startPoint y: 324, endPoint x: 674, endPoint y: 373, distance: 67.6
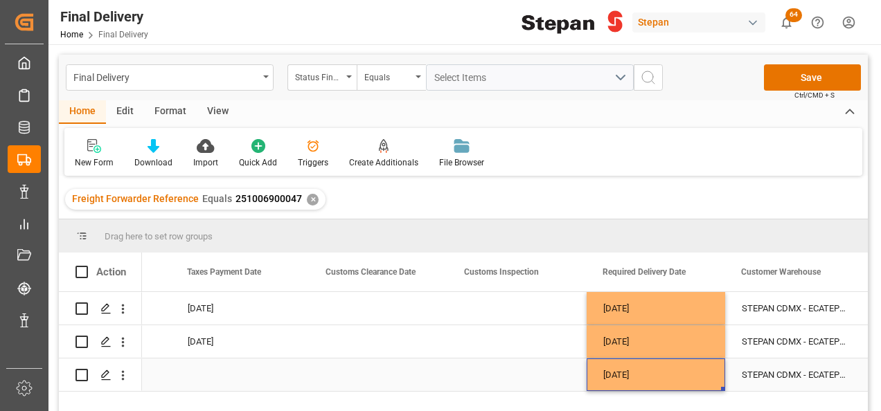
click at [644, 372] on div "25-09-2025" at bounding box center [656, 375] width 139 height 33
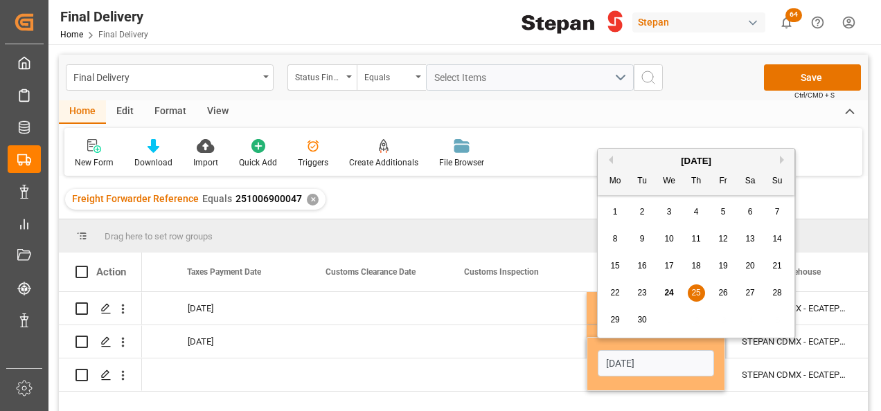
click at [718, 292] on span "26" at bounding box center [722, 293] width 9 height 10
type input "26-09-2025"
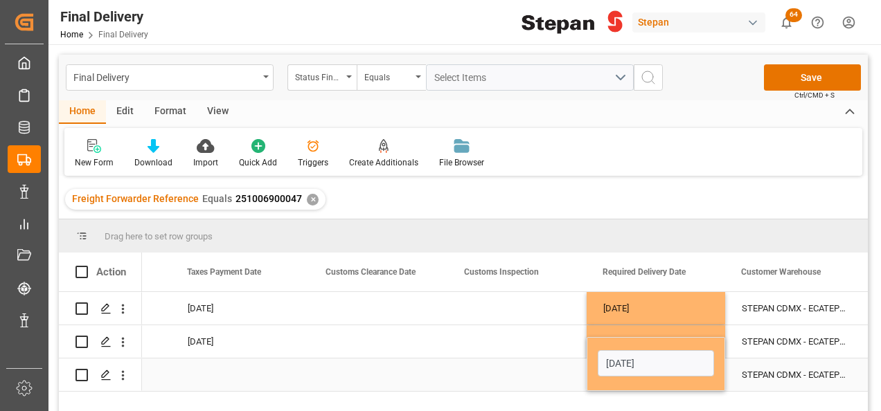
click at [536, 364] on div "Press SPACE to select this row." at bounding box center [517, 375] width 139 height 33
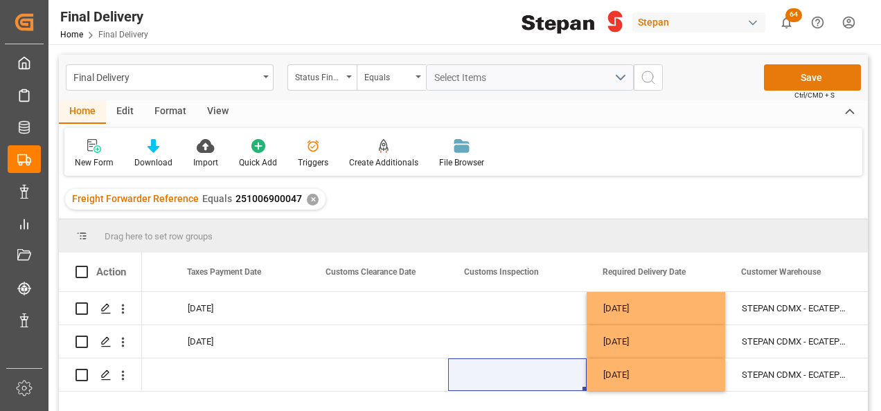
click at [810, 79] on button "Save" at bounding box center [812, 77] width 97 height 26
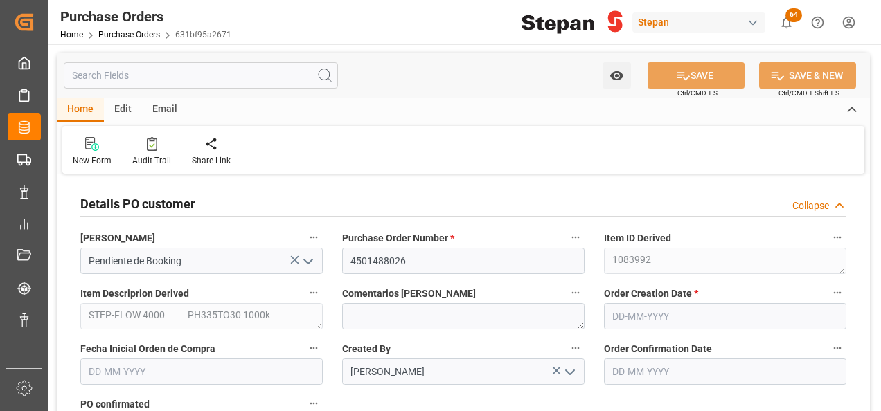
type input "1"
type input "[DATE]"
click at [118, 32] on link "Purchase Orders" at bounding box center [129, 35] width 62 height 10
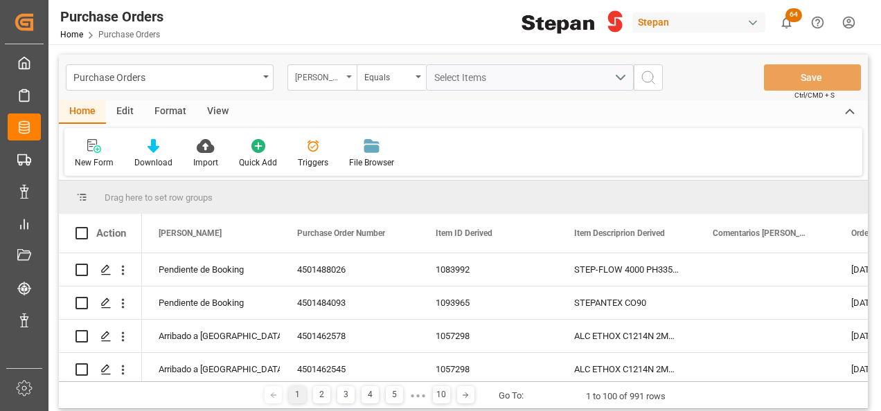
click at [338, 69] on div "[PERSON_NAME]" at bounding box center [318, 76] width 47 height 16
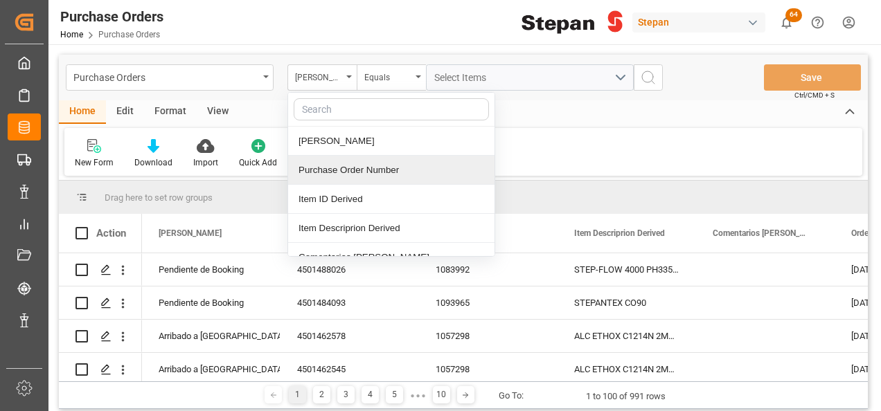
click at [332, 163] on div "Purchase Order Number" at bounding box center [391, 170] width 206 height 29
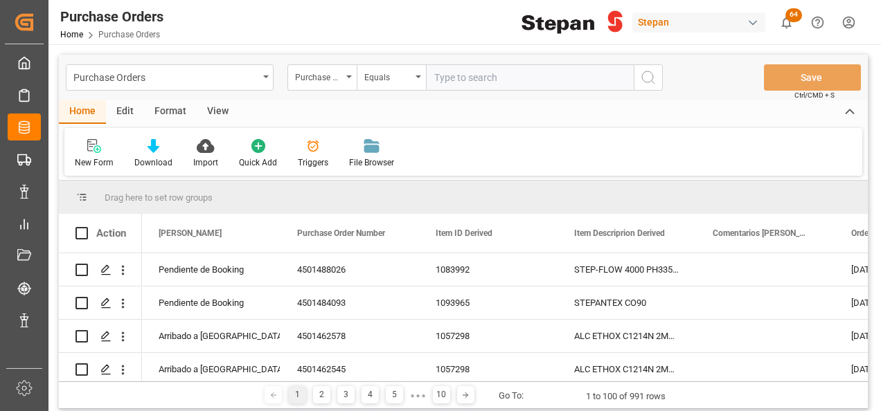
click at [461, 82] on input "text" at bounding box center [530, 77] width 208 height 26
type input "4501484093"
click at [644, 72] on circle "search button" at bounding box center [647, 76] width 11 height 11
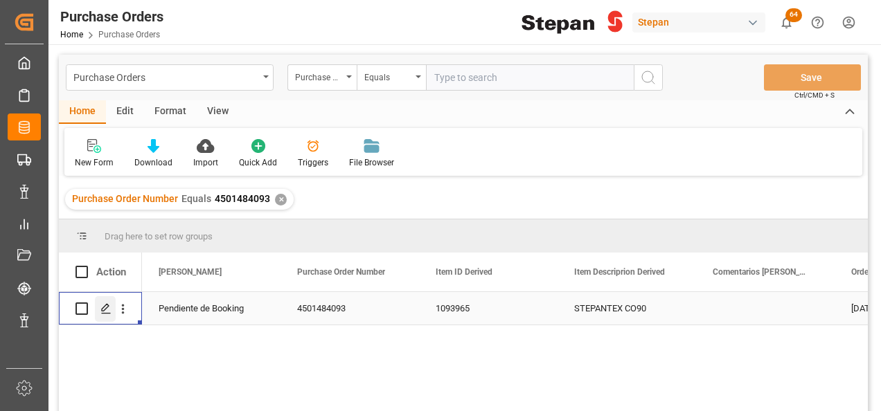
click at [96, 309] on div "Press SPACE to select this row." at bounding box center [105, 309] width 21 height 26
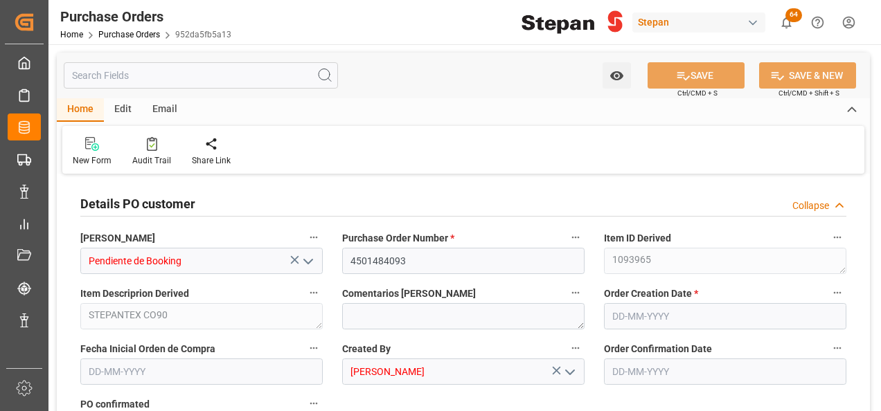
type input "1"
type input "[DATE]"
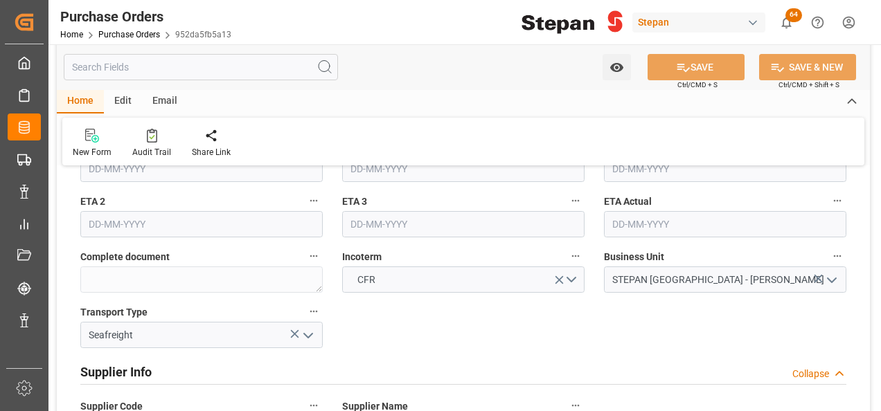
scroll to position [693, 0]
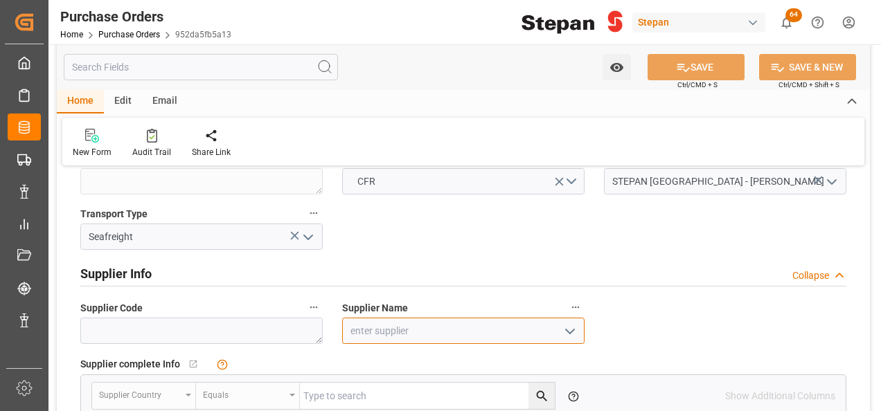
click at [402, 324] on input at bounding box center [463, 331] width 242 height 26
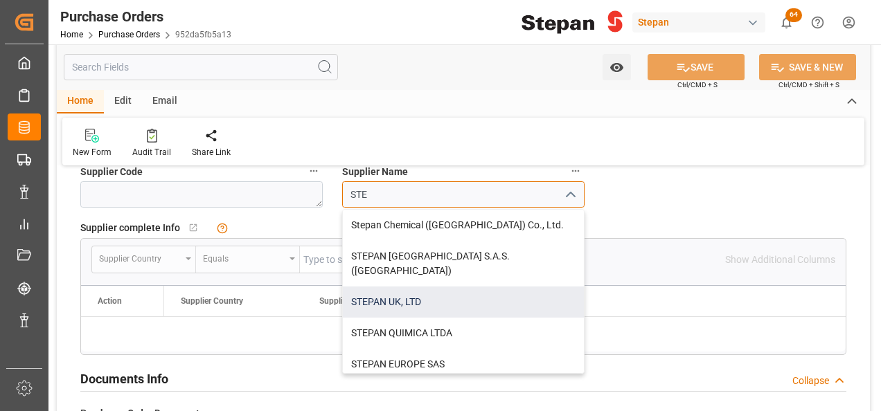
scroll to position [831, 0]
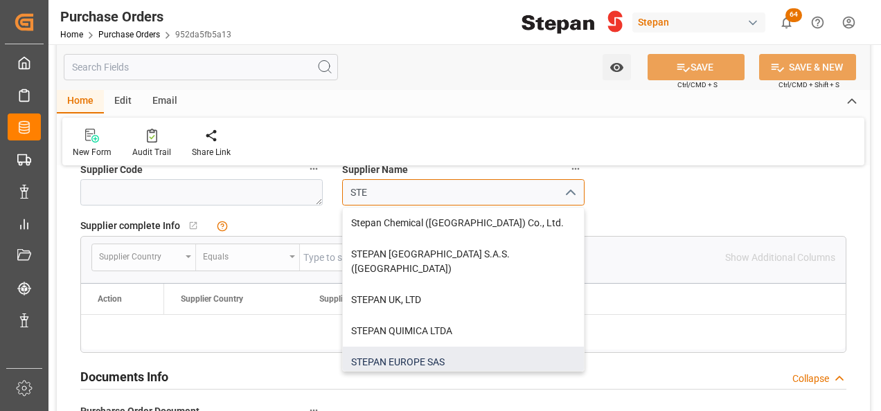
click at [406, 347] on div "STEPAN EUROPE SAS" at bounding box center [463, 362] width 241 height 31
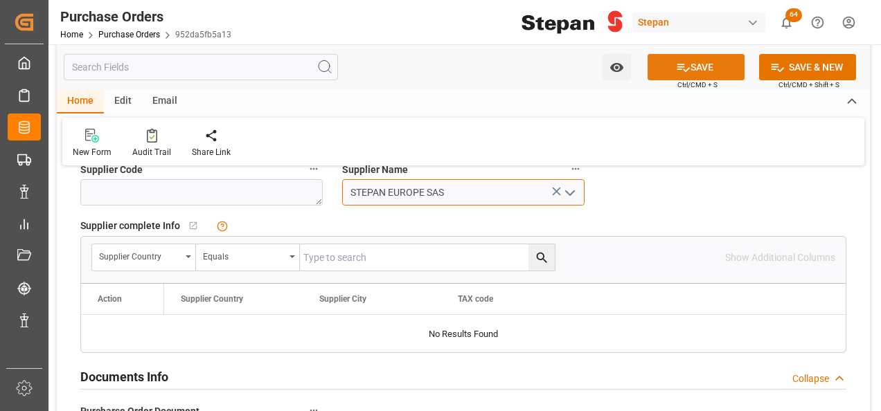
type input "STEPAN EUROPE SAS"
click at [720, 62] on button "SAVE" at bounding box center [696, 67] width 97 height 26
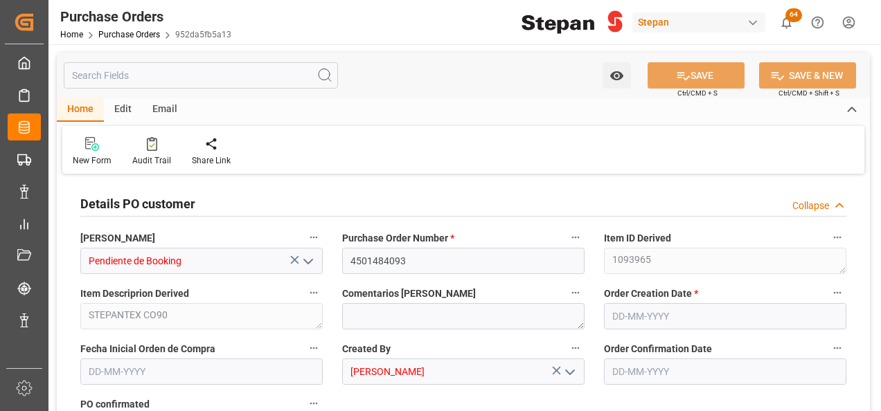
type input "1"
type input "[DATE]"
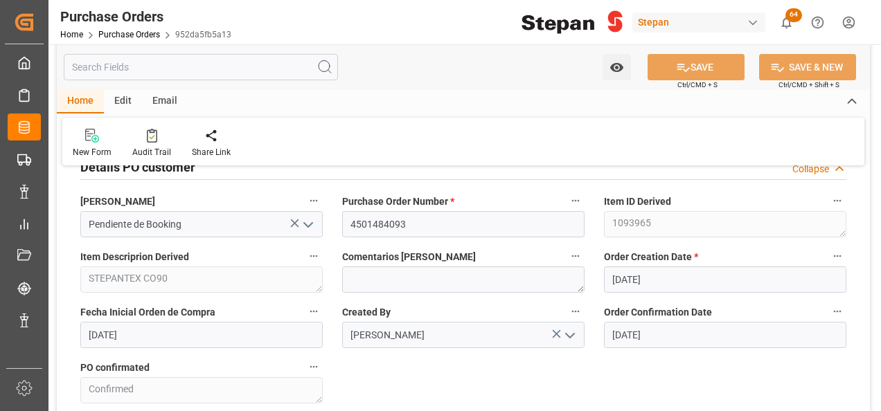
scroll to position [46, 0]
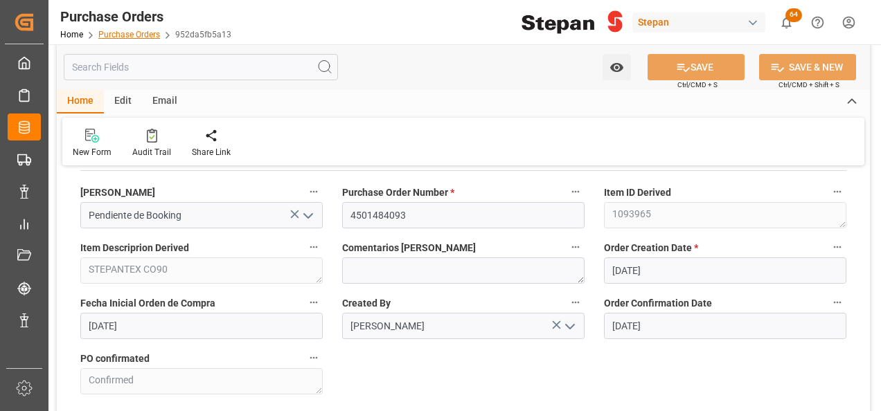
click at [116, 35] on link "Purchase Orders" at bounding box center [129, 35] width 62 height 10
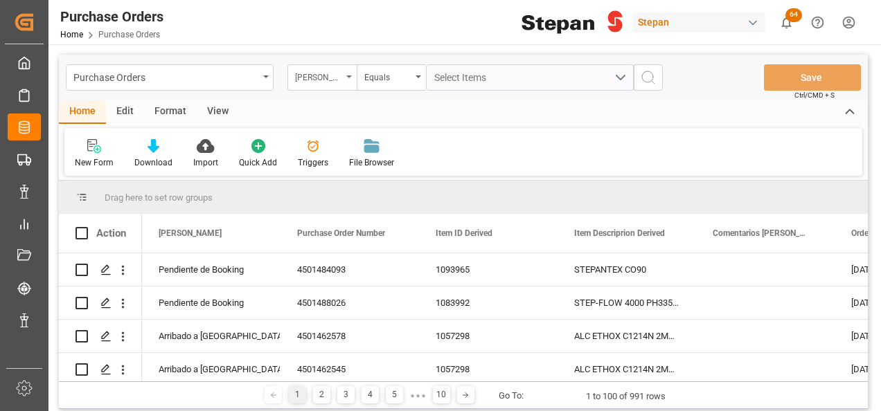
click at [345, 80] on div "[PERSON_NAME]" at bounding box center [321, 77] width 69 height 26
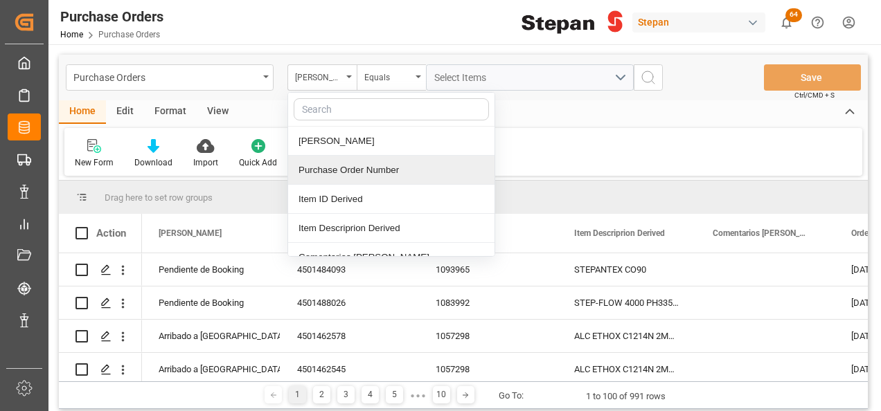
click at [330, 172] on div "Purchase Order Number" at bounding box center [391, 170] width 206 height 29
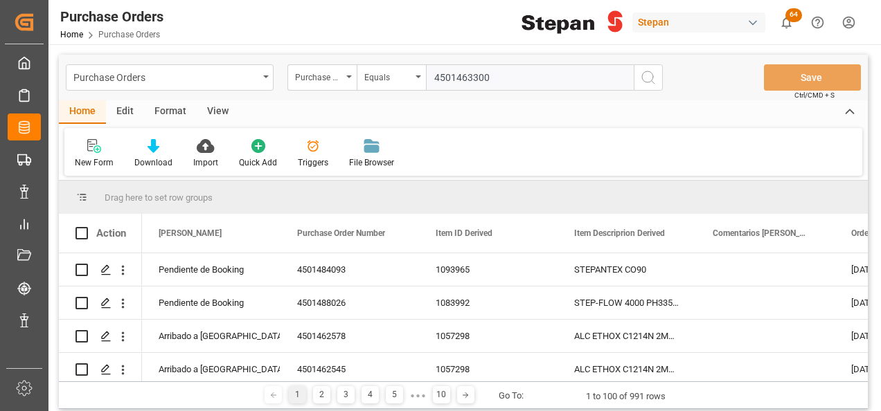
type input "4501463300"
click at [651, 76] on icon "search button" at bounding box center [648, 77] width 17 height 17
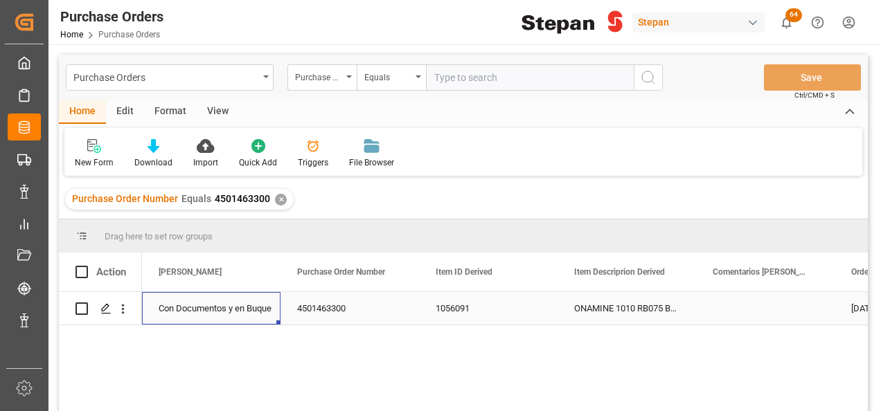
click at [209, 299] on div "Con Documentos y en Buque" at bounding box center [211, 309] width 105 height 32
drag, startPoint x: 252, startPoint y: 312, endPoint x: 233, endPoint y: 316, distance: 19.7
click at [253, 312] on icon "open menu" at bounding box center [255, 317] width 17 height 17
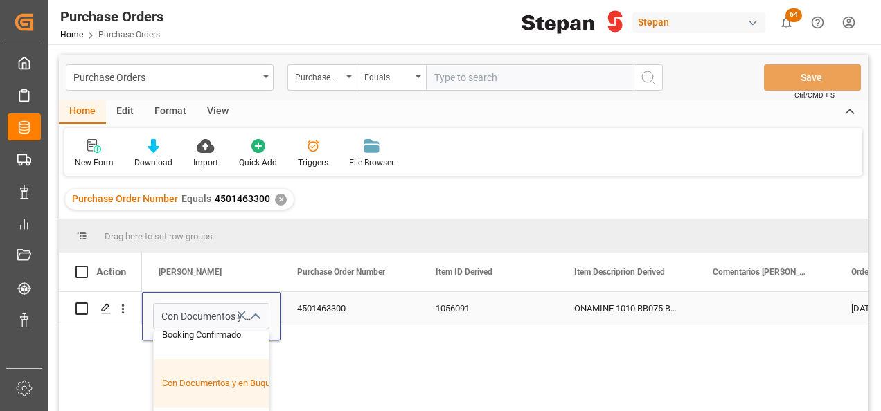
scroll to position [139, 0]
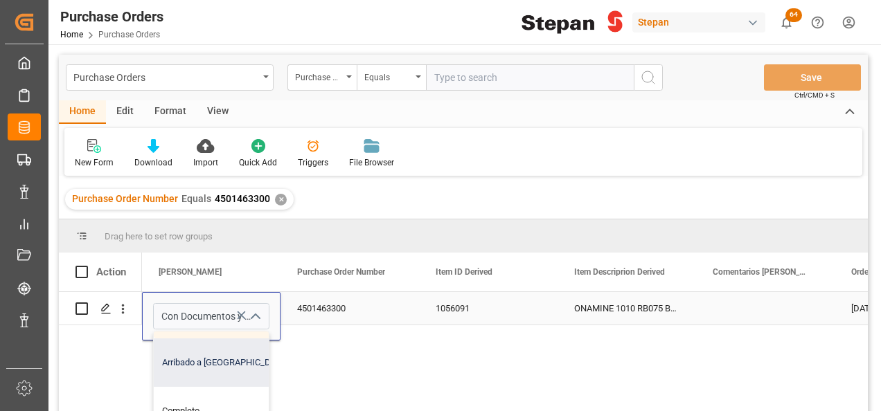
click at [185, 367] on div "Arribado a [GEOGRAPHIC_DATA]" at bounding box center [225, 363] width 143 height 48
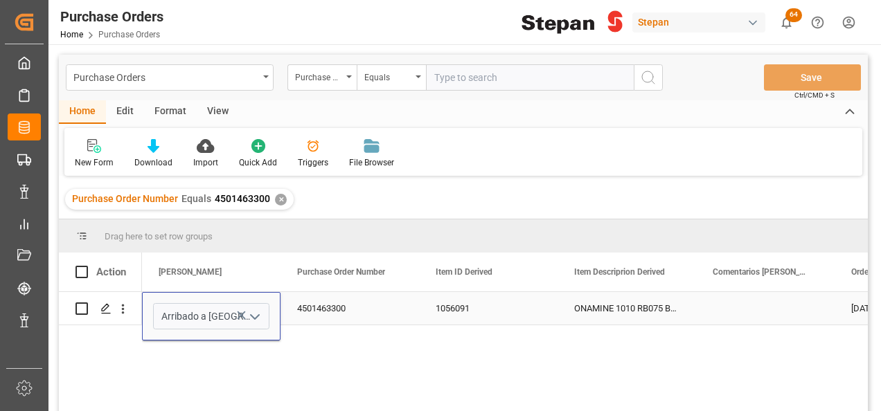
type input "Arribado a [GEOGRAPHIC_DATA]"
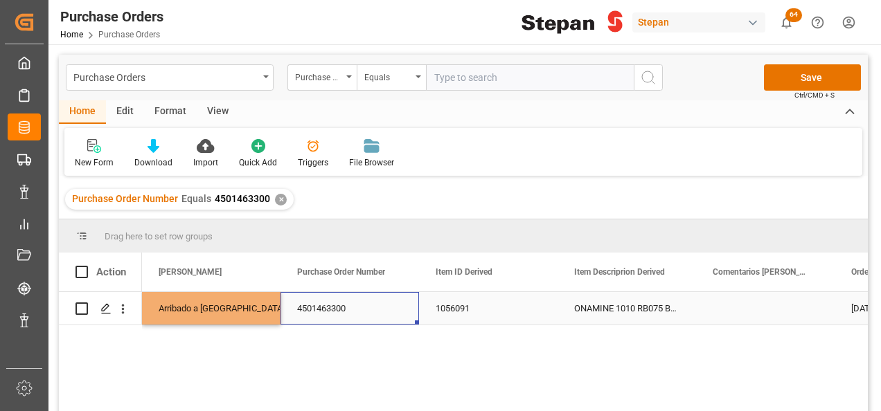
click at [367, 308] on div "4501463300" at bounding box center [349, 308] width 139 height 33
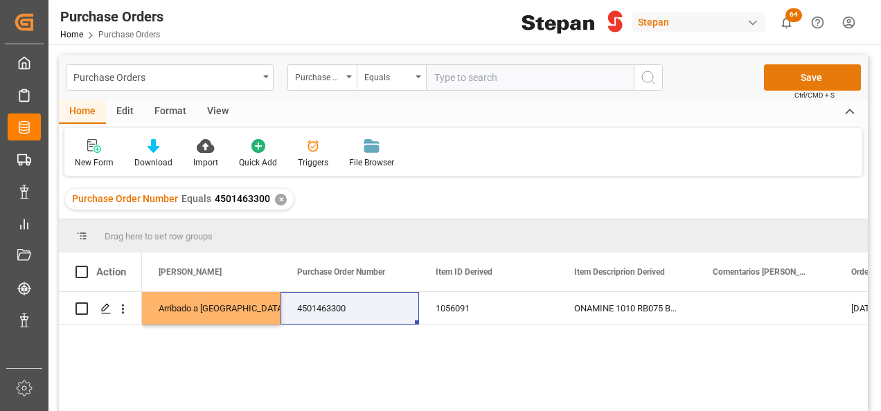
click at [799, 69] on button "Save" at bounding box center [812, 77] width 97 height 26
